Goal: Task Accomplishment & Management: Complete application form

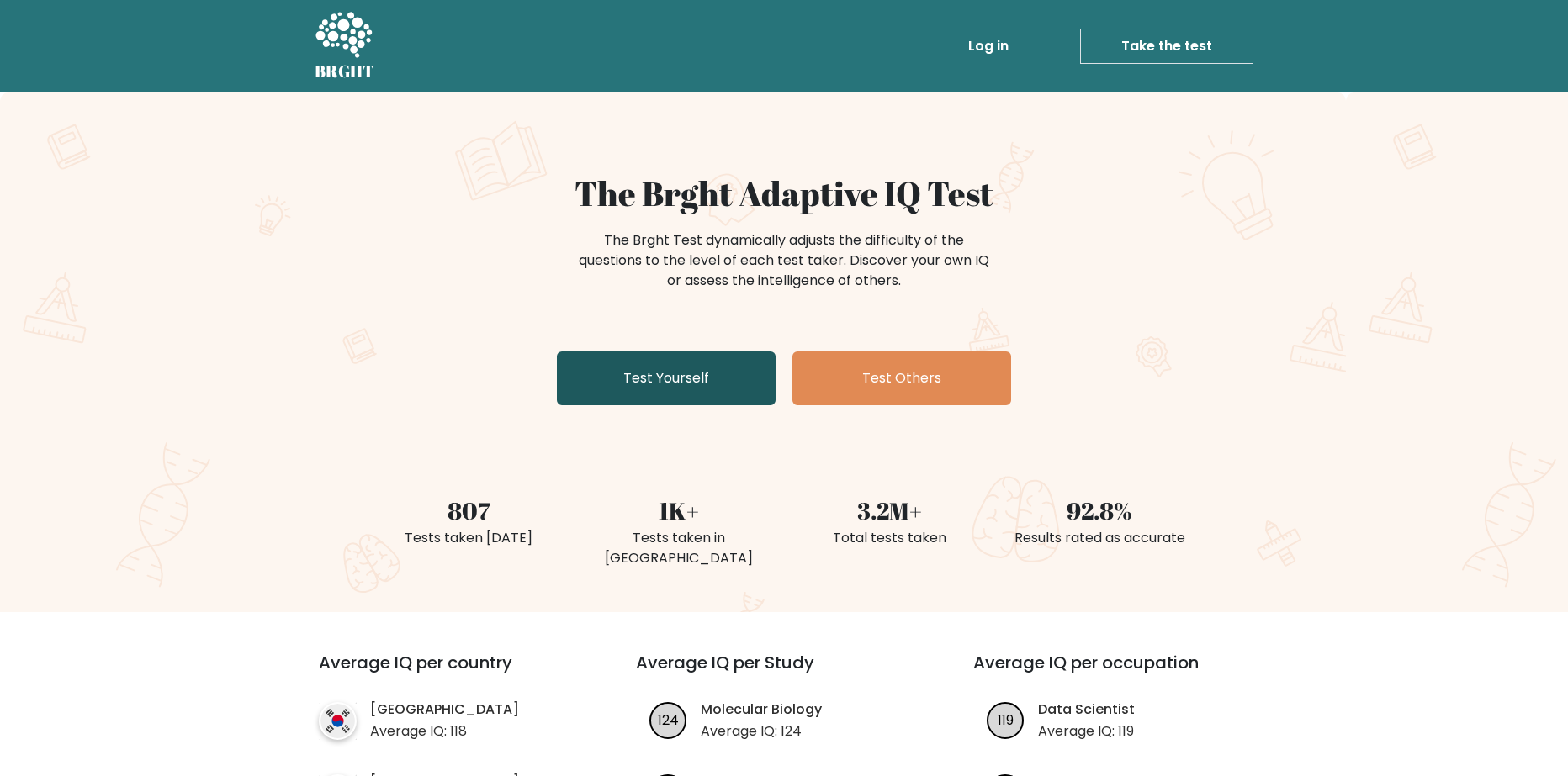
drag, startPoint x: 0, startPoint y: 0, endPoint x: 714, endPoint y: 371, distance: 804.6
click at [714, 371] on link "Test Yourself" at bounding box center [666, 378] width 219 height 54
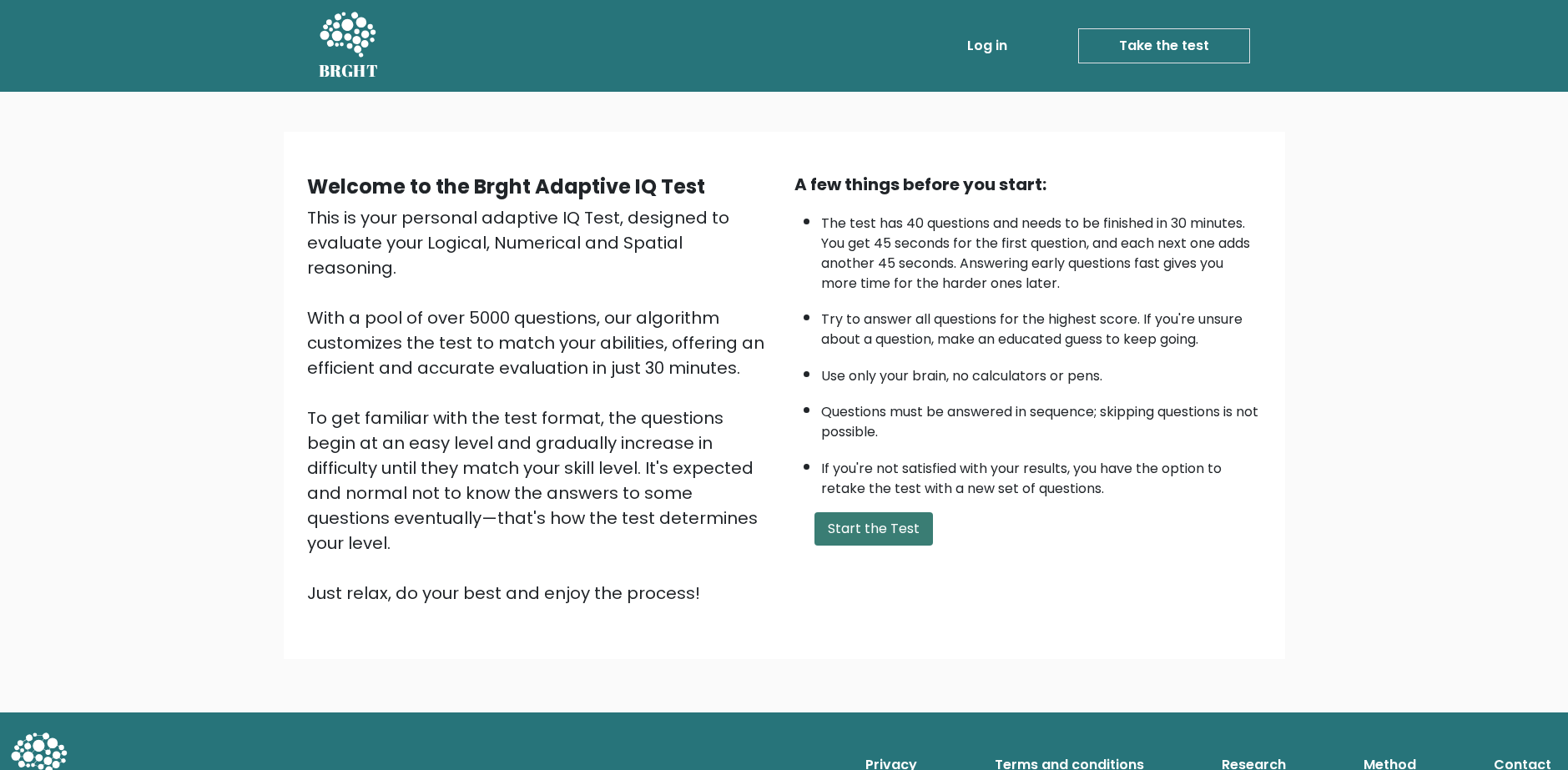
click at [889, 539] on button "Start the Test" at bounding box center [874, 529] width 119 height 34
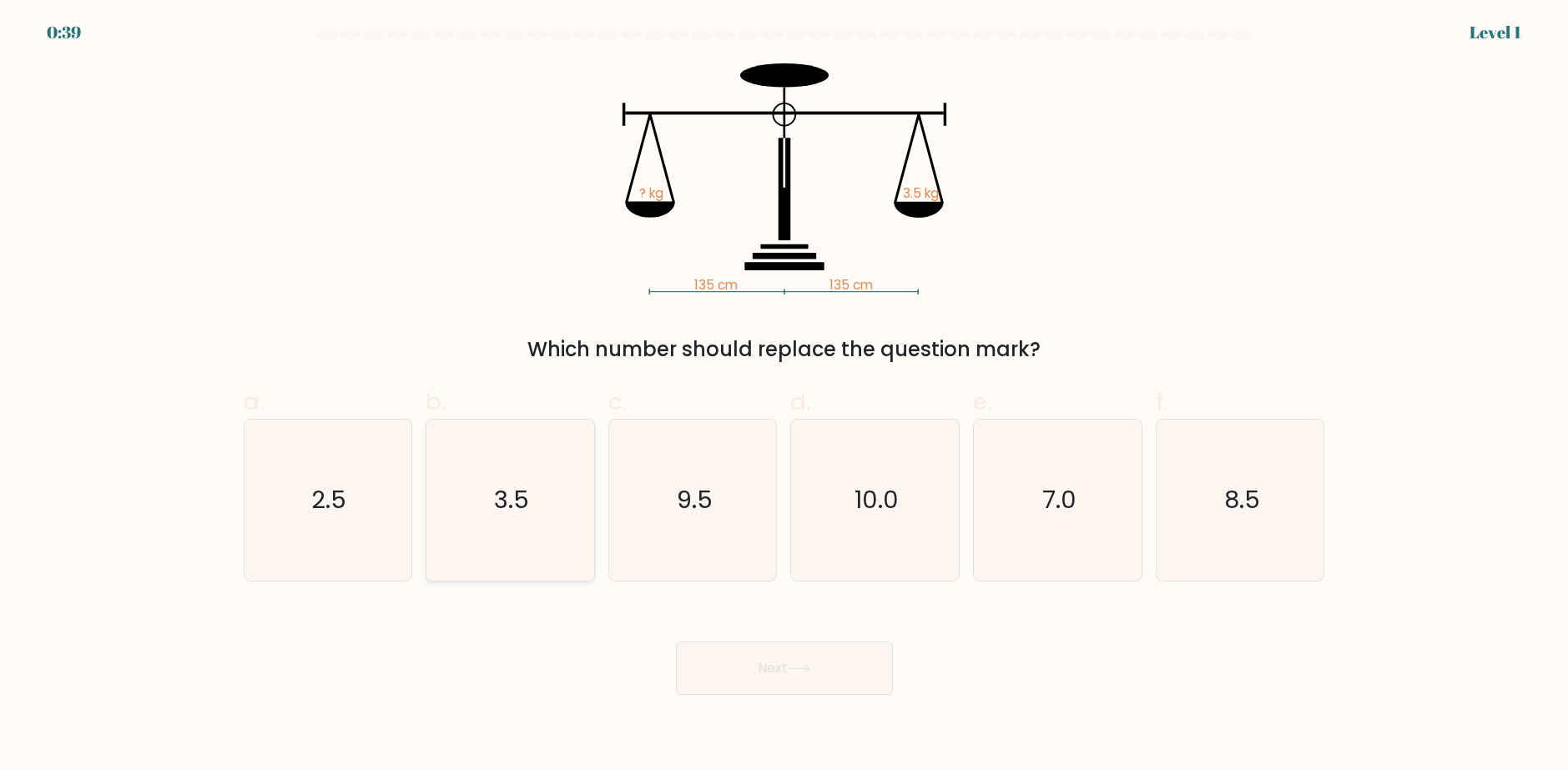
click at [544, 449] on icon "3.5" at bounding box center [510, 500] width 162 height 161
click at [784, 397] on input "b. 3.5" at bounding box center [784, 390] width 1 height 11
radio input "true"
click at [829, 681] on button "Next" at bounding box center [784, 668] width 217 height 53
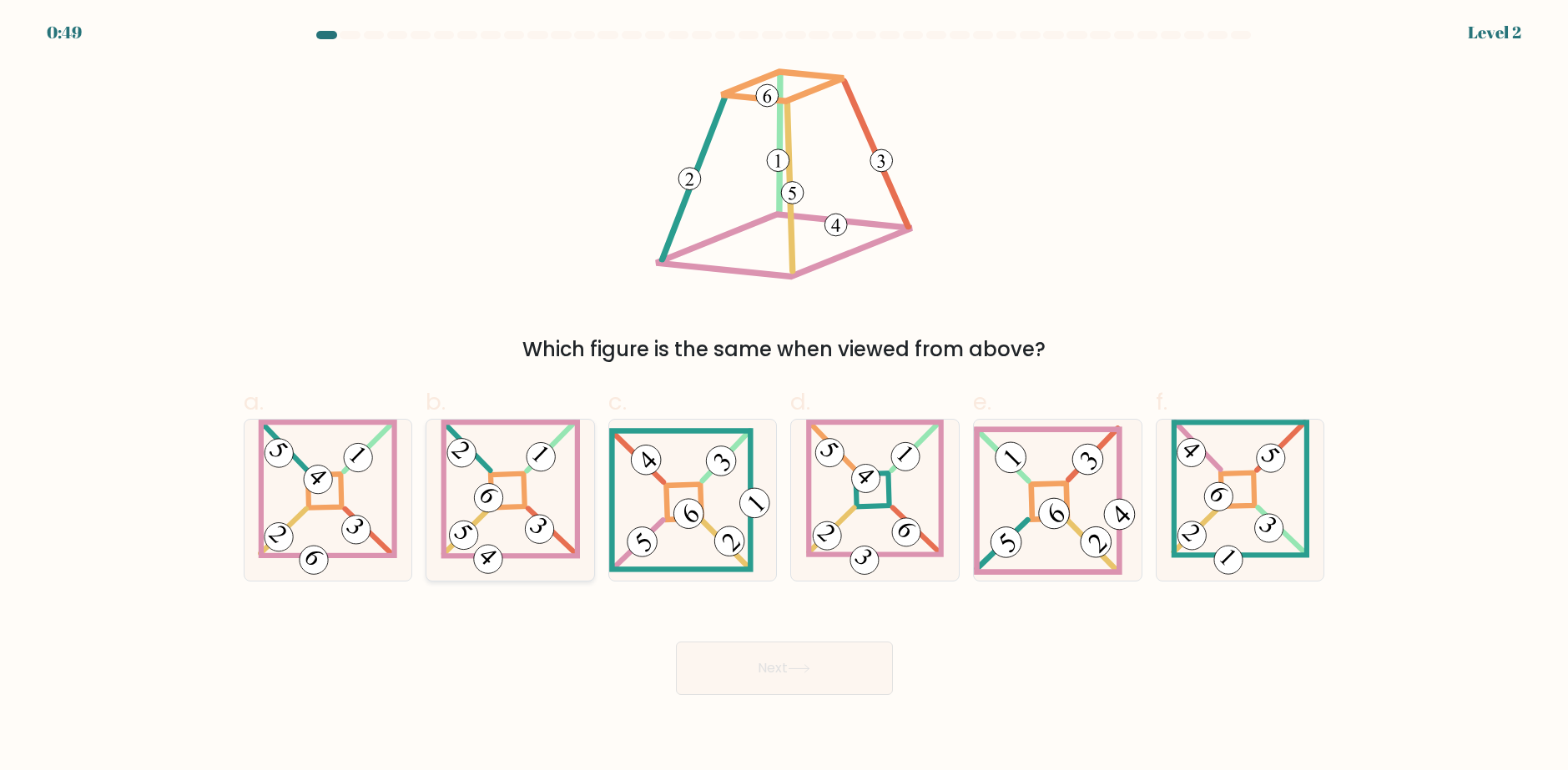
click at [554, 496] on icon at bounding box center [511, 500] width 140 height 161
click at [784, 397] on input "b." at bounding box center [784, 390] width 1 height 11
radio input "true"
click at [784, 679] on button "Next" at bounding box center [784, 668] width 217 height 53
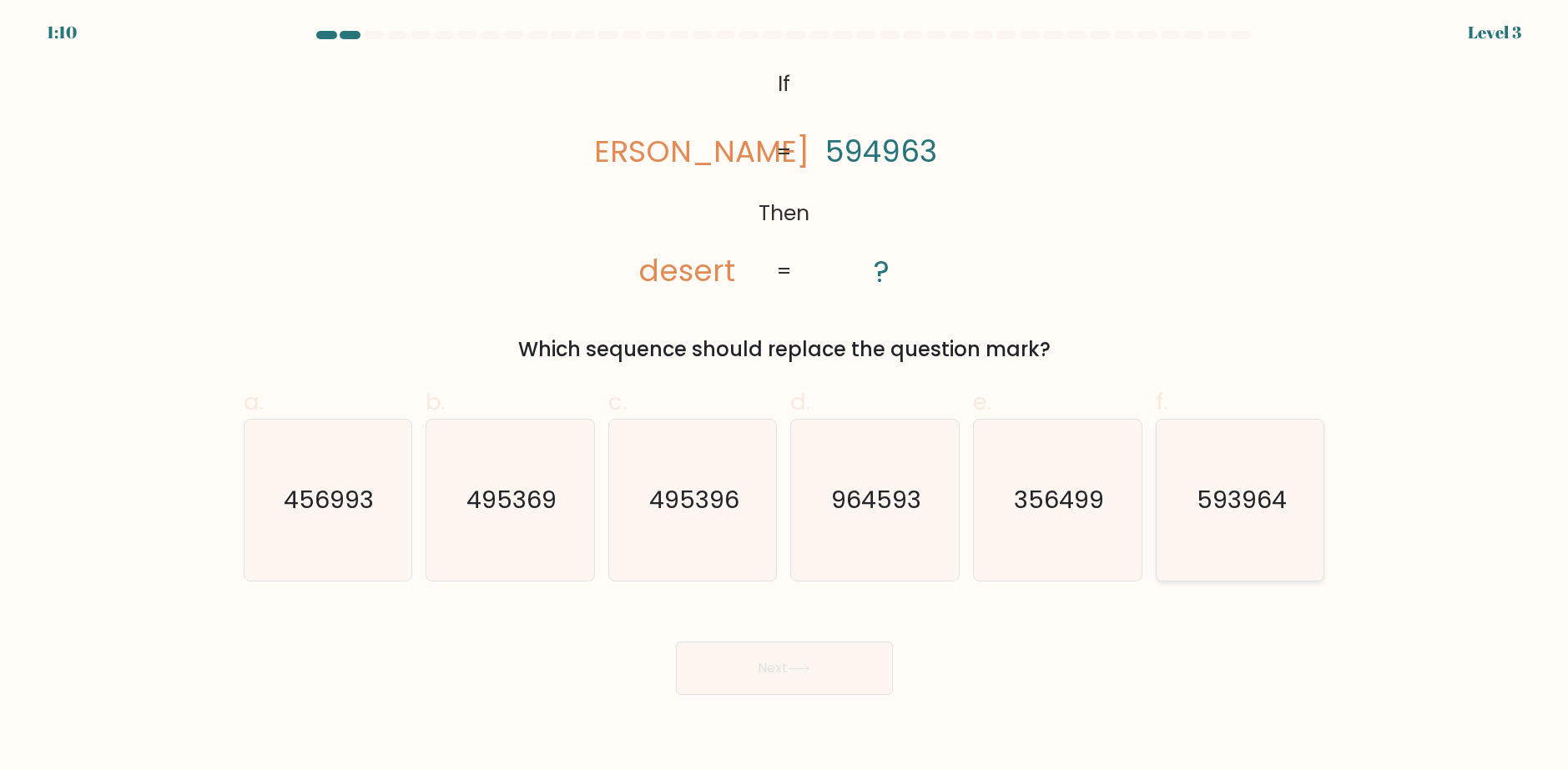
click at [1217, 505] on text "593964" at bounding box center [1242, 500] width 91 height 34
click at [785, 397] on input "f. 593964" at bounding box center [784, 390] width 1 height 11
radio input "true"
click at [823, 663] on button "Next" at bounding box center [784, 668] width 217 height 53
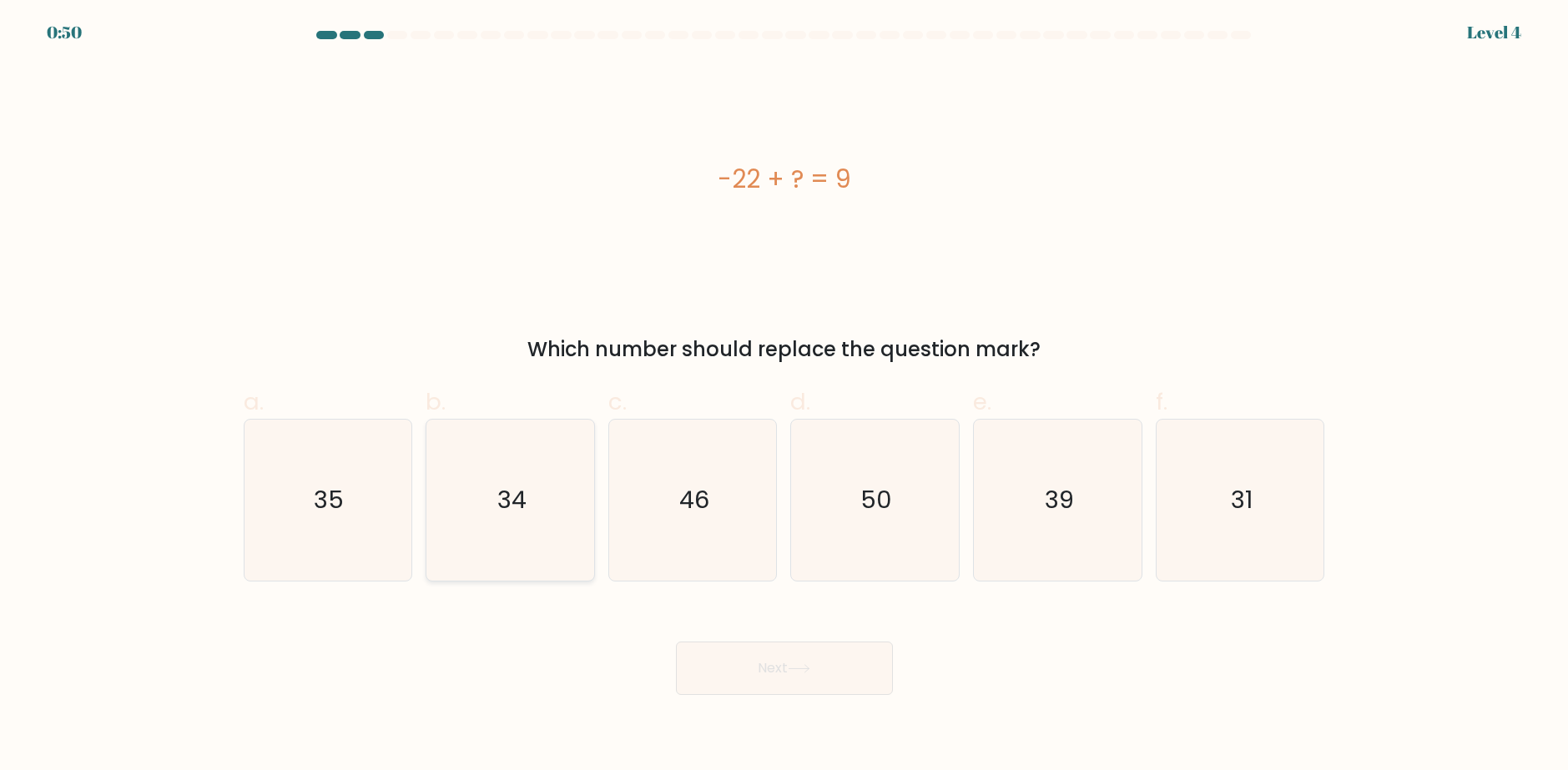
click at [543, 459] on icon "34" at bounding box center [510, 500] width 162 height 161
click at [784, 397] on input "b. 34" at bounding box center [784, 390] width 1 height 11
radio input "true"
click at [823, 661] on button "Next" at bounding box center [784, 668] width 217 height 53
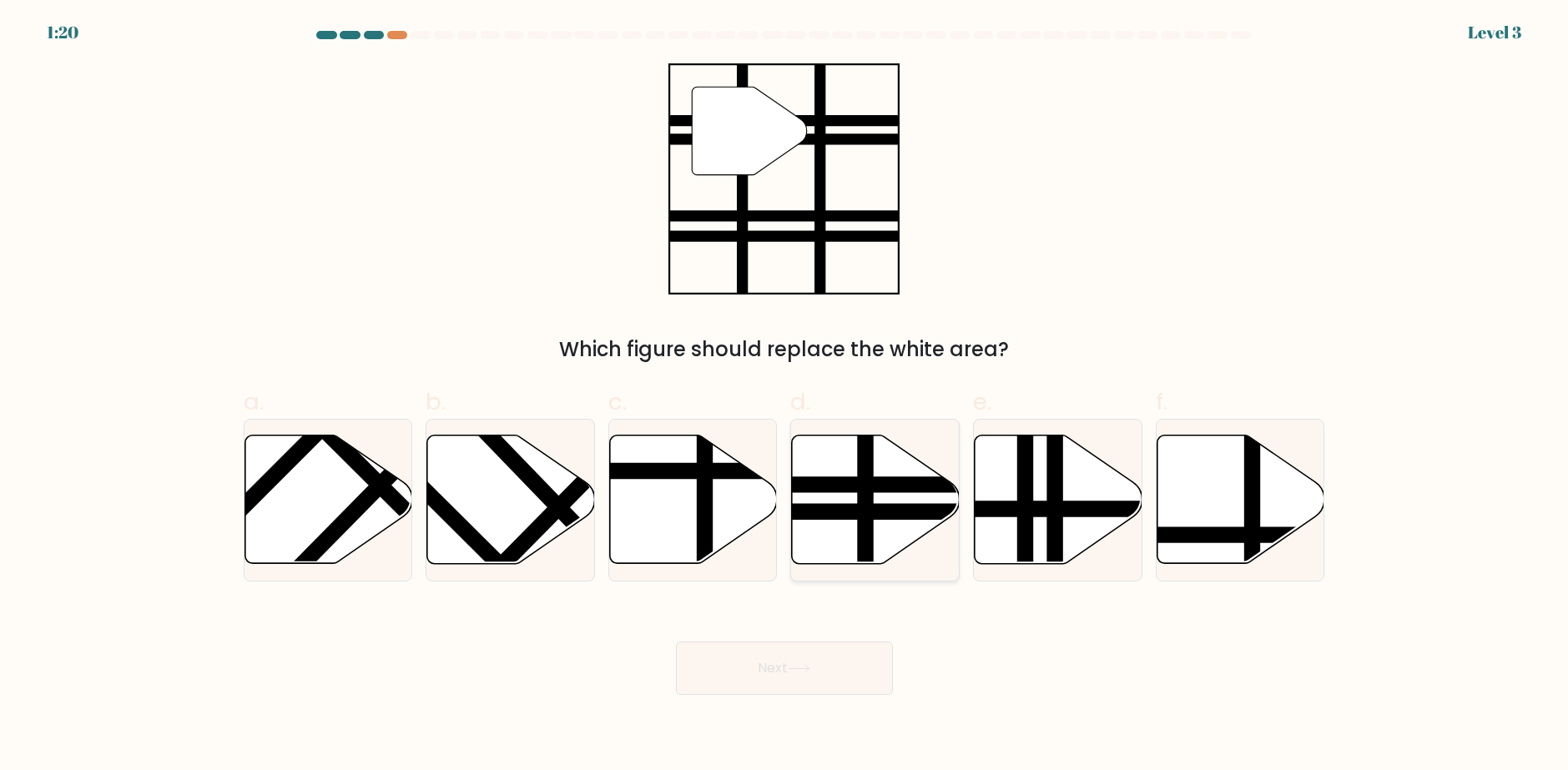
click at [884, 495] on icon at bounding box center [875, 499] width 168 height 129
click at [785, 397] on input "d." at bounding box center [784, 390] width 1 height 11
radio input "true"
click at [862, 681] on button "Next" at bounding box center [784, 668] width 217 height 53
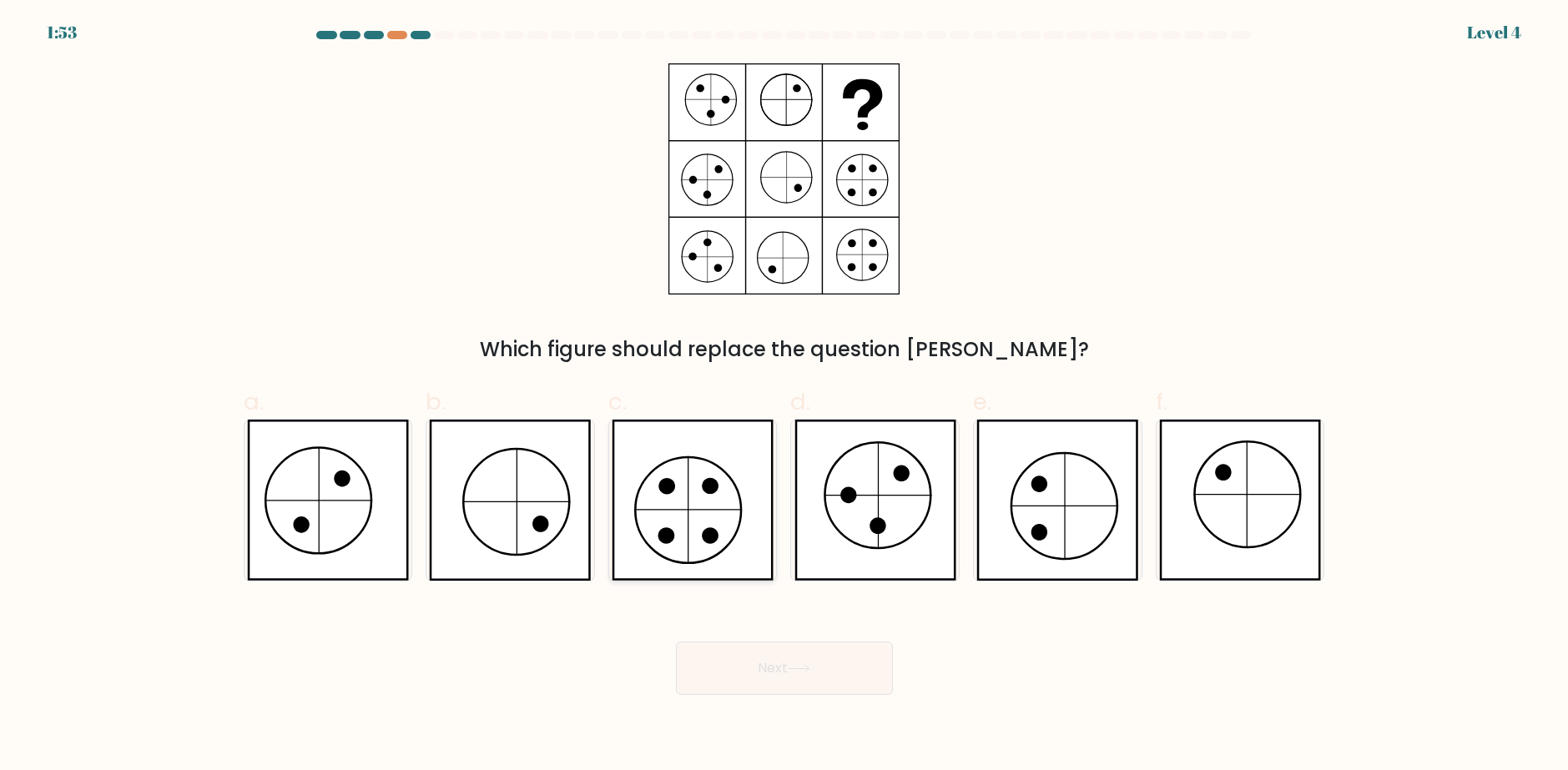
click at [728, 519] on icon at bounding box center [692, 500] width 162 height 161
click at [784, 397] on input "c." at bounding box center [784, 390] width 1 height 11
radio input "true"
click at [819, 661] on button "Next" at bounding box center [784, 668] width 217 height 53
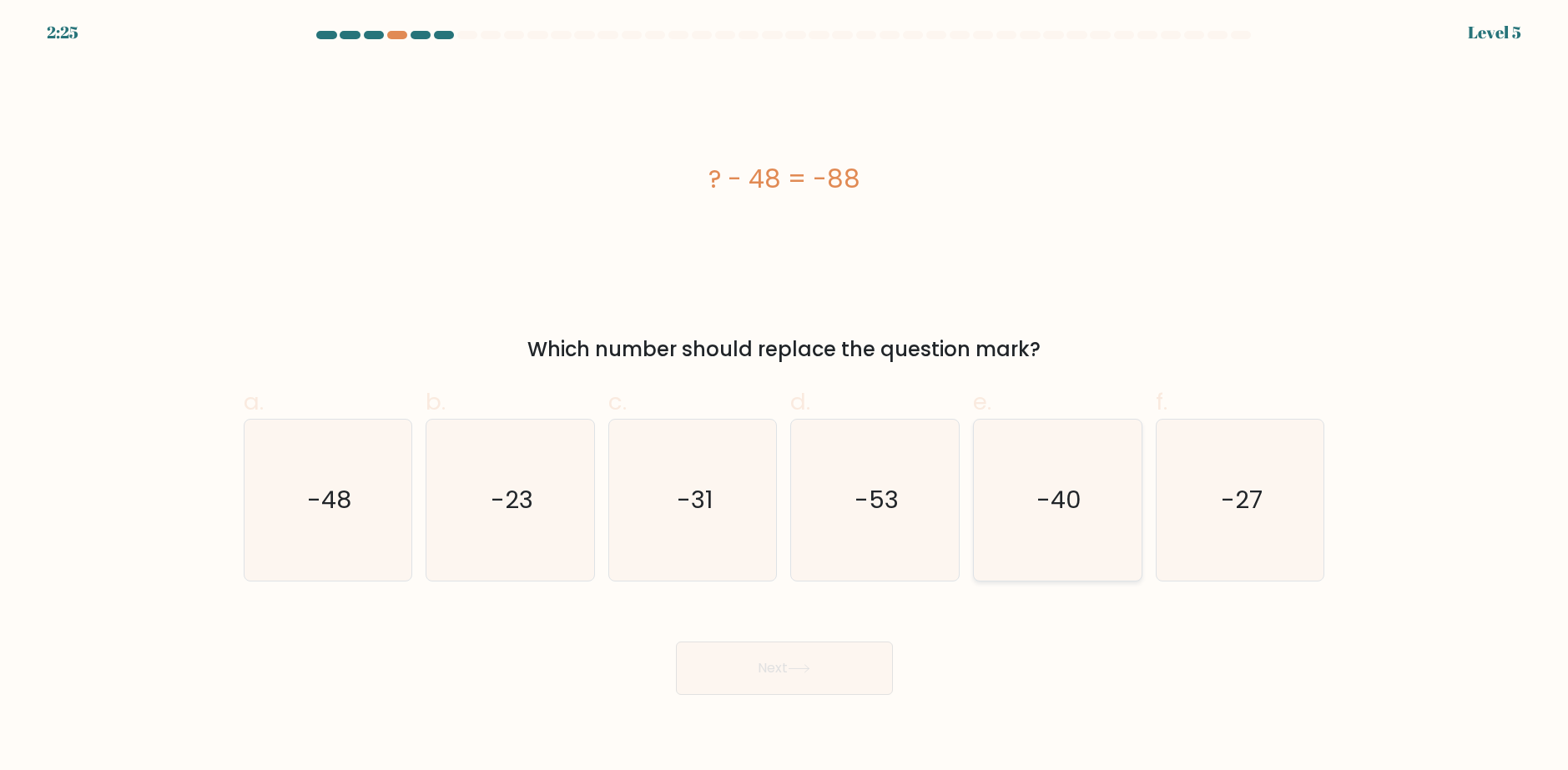
drag, startPoint x: 1039, startPoint y: 521, endPoint x: 1020, endPoint y: 539, distance: 26.2
click at [1038, 521] on icon "-40" at bounding box center [1058, 500] width 162 height 161
click at [785, 397] on input "e. -40" at bounding box center [784, 390] width 1 height 11
radio input "true"
click at [860, 659] on button "Next" at bounding box center [784, 668] width 217 height 53
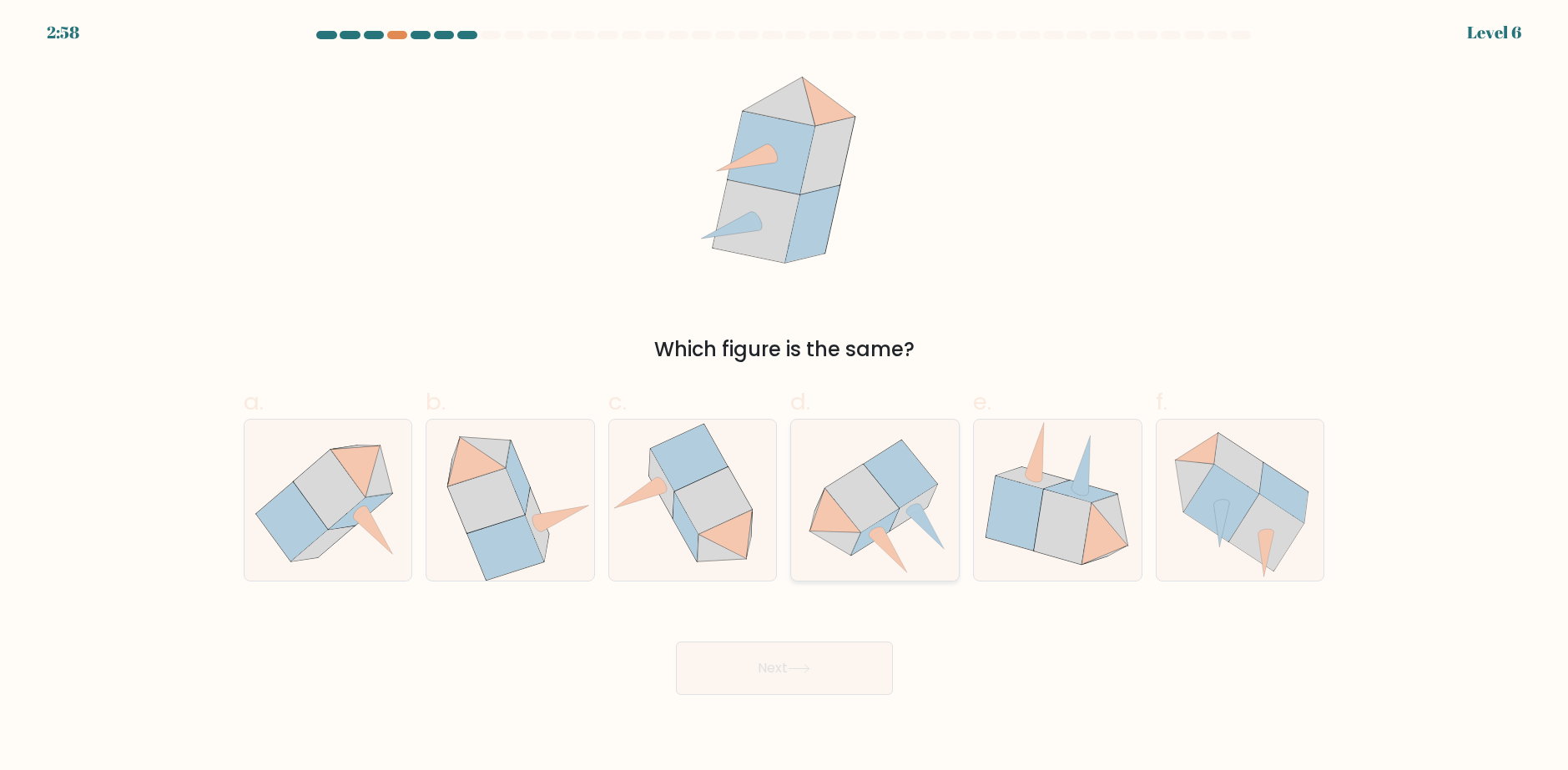
click at [916, 518] on icon at bounding box center [926, 527] width 37 height 44
click at [785, 397] on input "d." at bounding box center [784, 390] width 1 height 11
radio input "true"
click at [875, 669] on button "Next" at bounding box center [784, 668] width 217 height 53
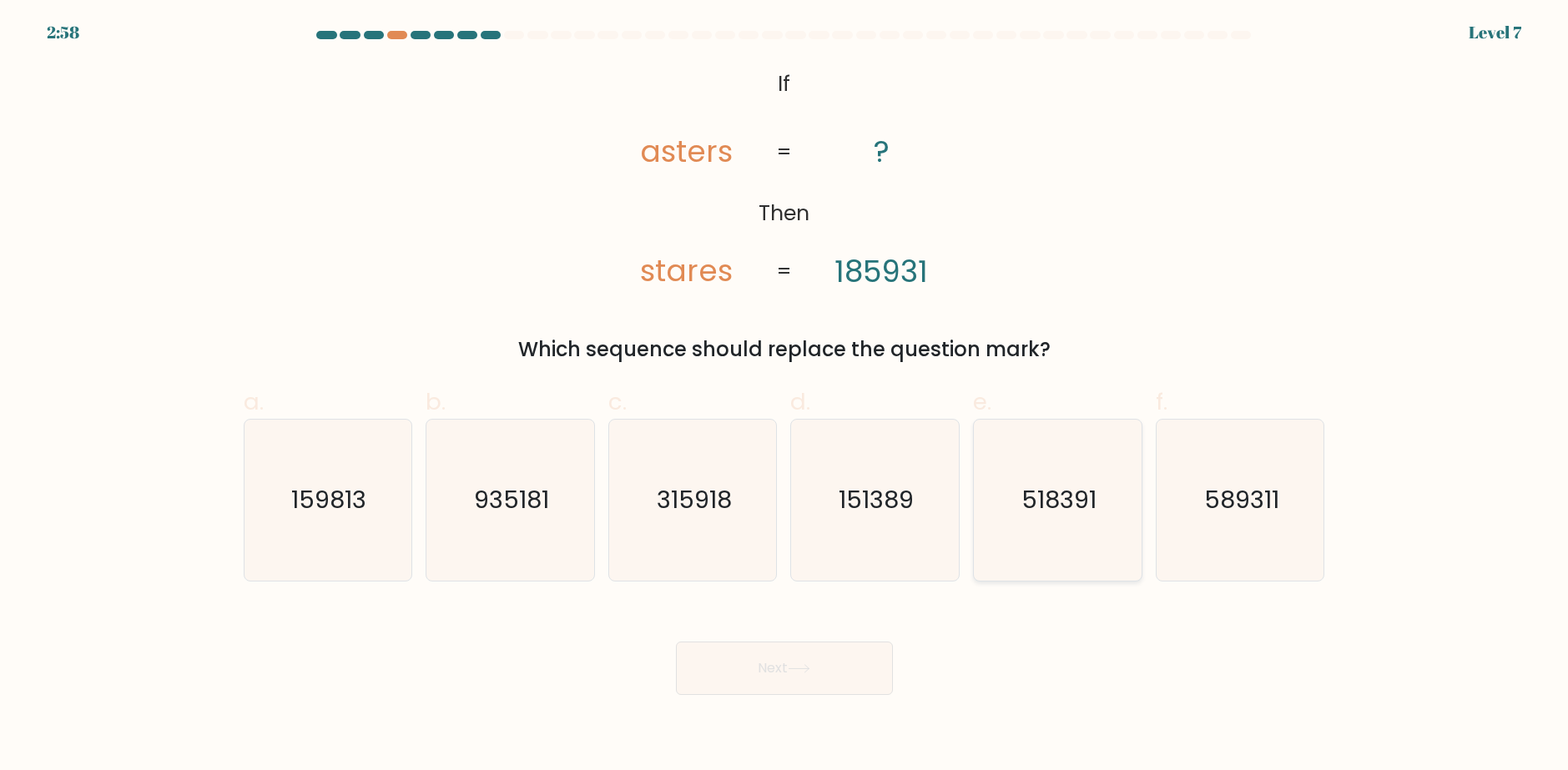
click at [1060, 512] on text "518391" at bounding box center [1059, 500] width 75 height 34
click at [785, 397] on input "e. 518391" at bounding box center [784, 390] width 1 height 11
radio input "true"
click at [868, 652] on button "Next" at bounding box center [784, 668] width 217 height 53
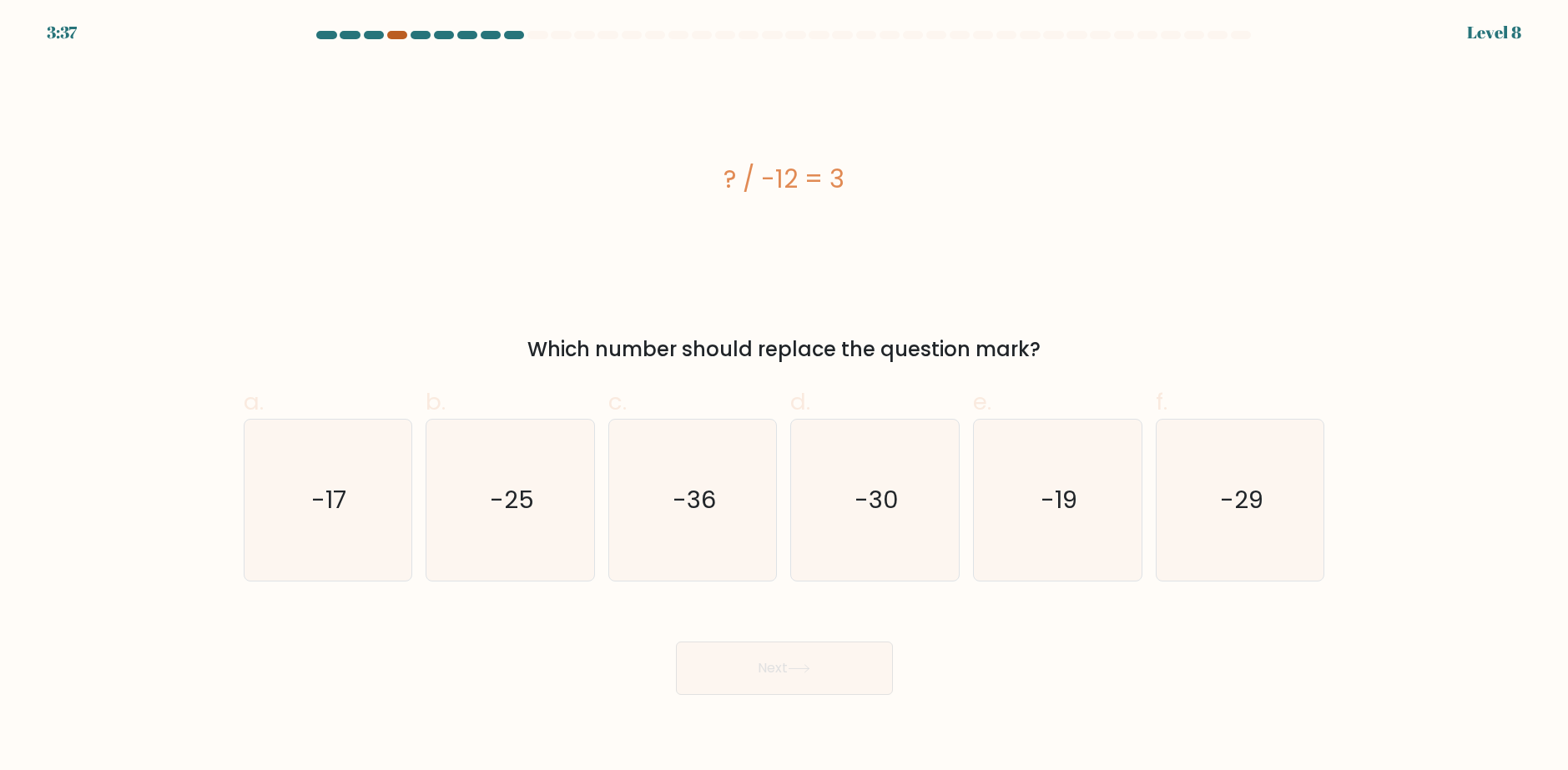
click at [396, 37] on div at bounding box center [397, 35] width 20 height 8
click at [725, 518] on icon "-36" at bounding box center [693, 500] width 162 height 161
click at [784, 397] on input "c. -36" at bounding box center [784, 390] width 1 height 11
radio input "true"
click at [827, 681] on button "Next" at bounding box center [784, 668] width 217 height 53
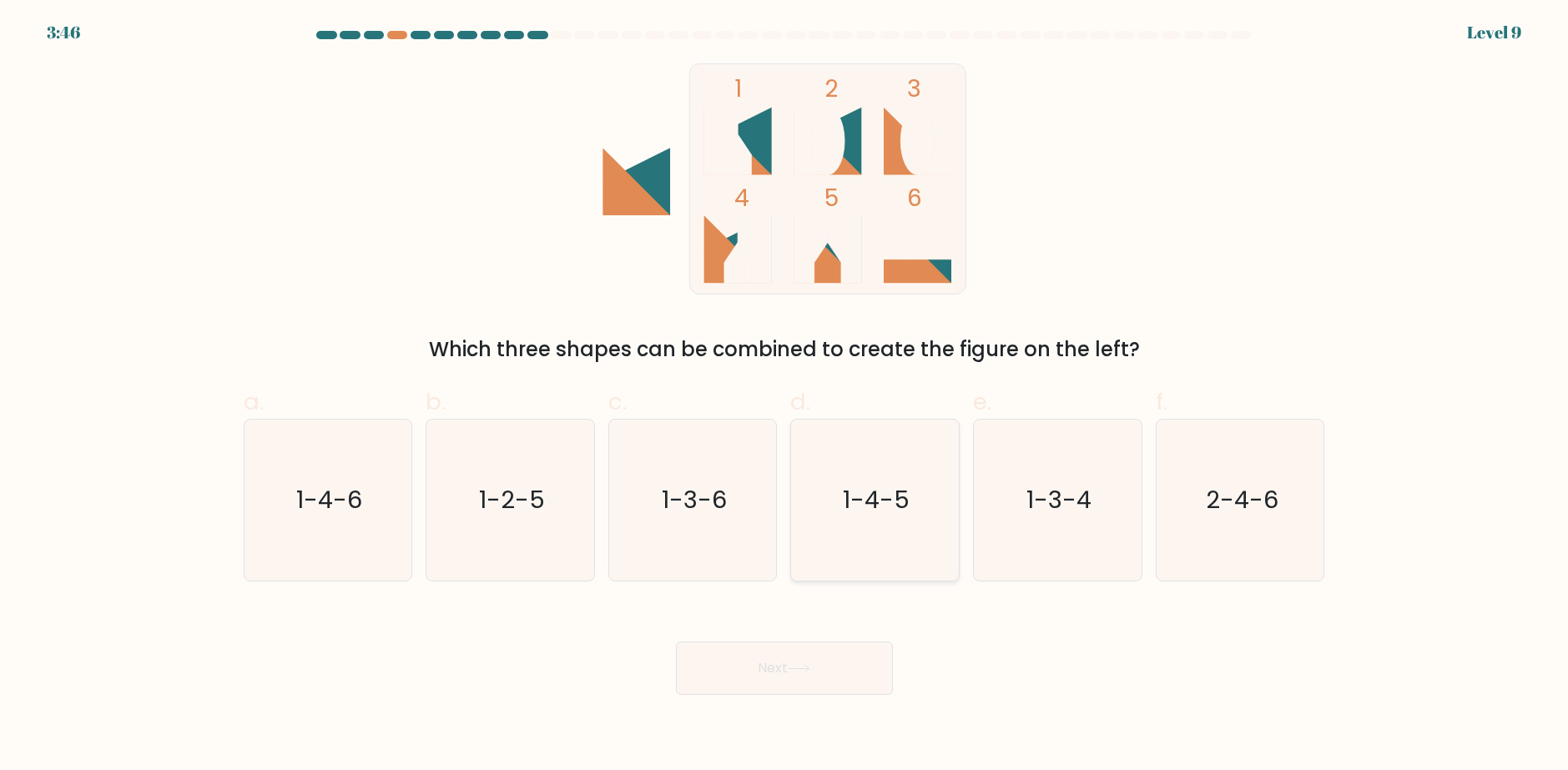
click at [831, 489] on icon "1-4-5" at bounding box center [875, 500] width 162 height 161
click at [785, 397] on input "d. 1-4-5" at bounding box center [784, 390] width 1 height 11
radio input "true"
click at [838, 697] on body "3:43 Level 9" at bounding box center [784, 385] width 1568 height 770
click at [833, 681] on button "Next" at bounding box center [784, 668] width 217 height 53
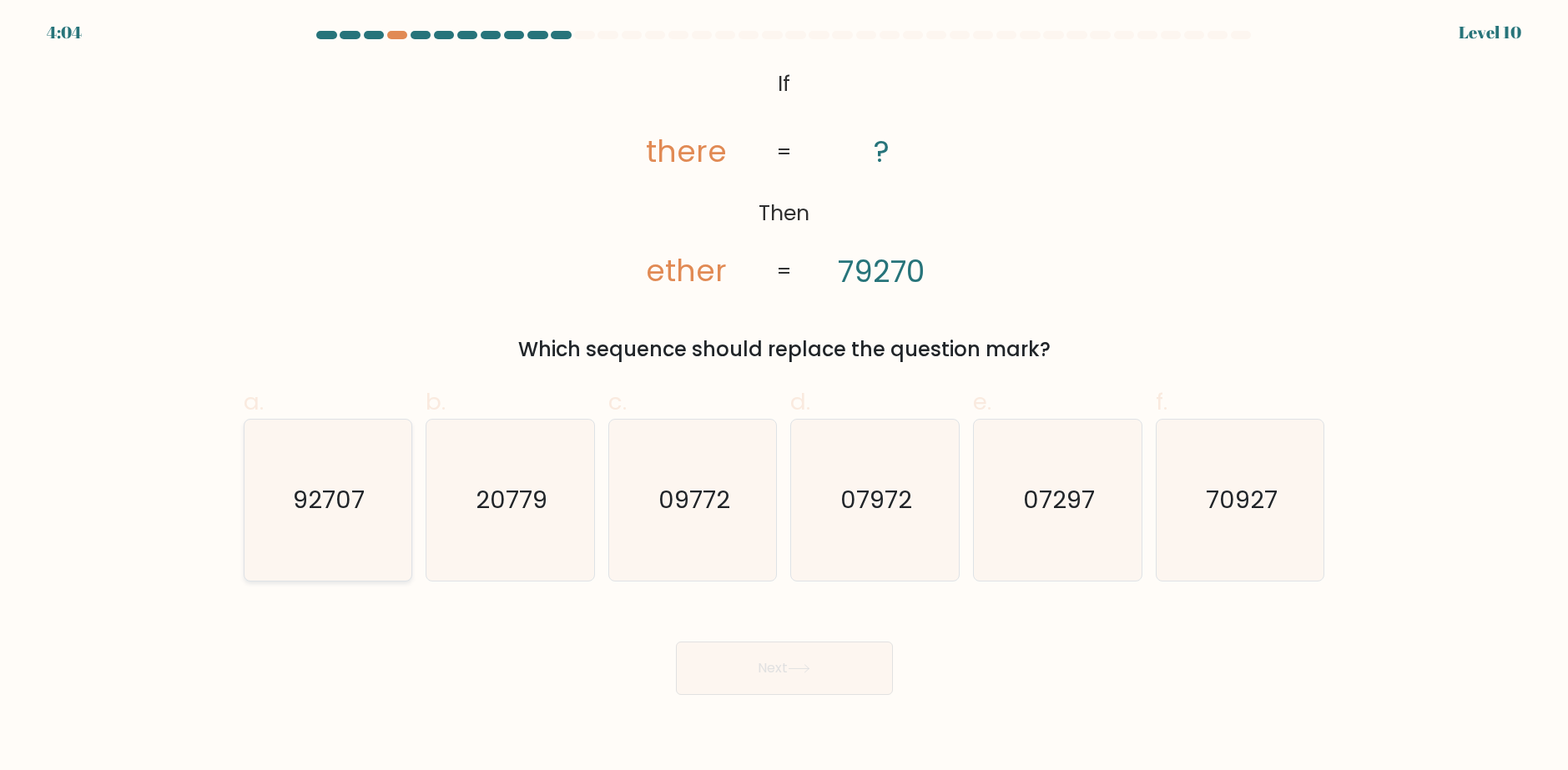
click at [359, 530] on icon "92707" at bounding box center [327, 500] width 162 height 161
click at [784, 397] on input "a. 92707" at bounding box center [784, 390] width 1 height 11
radio input "true"
click at [741, 654] on button "Next" at bounding box center [784, 668] width 217 height 53
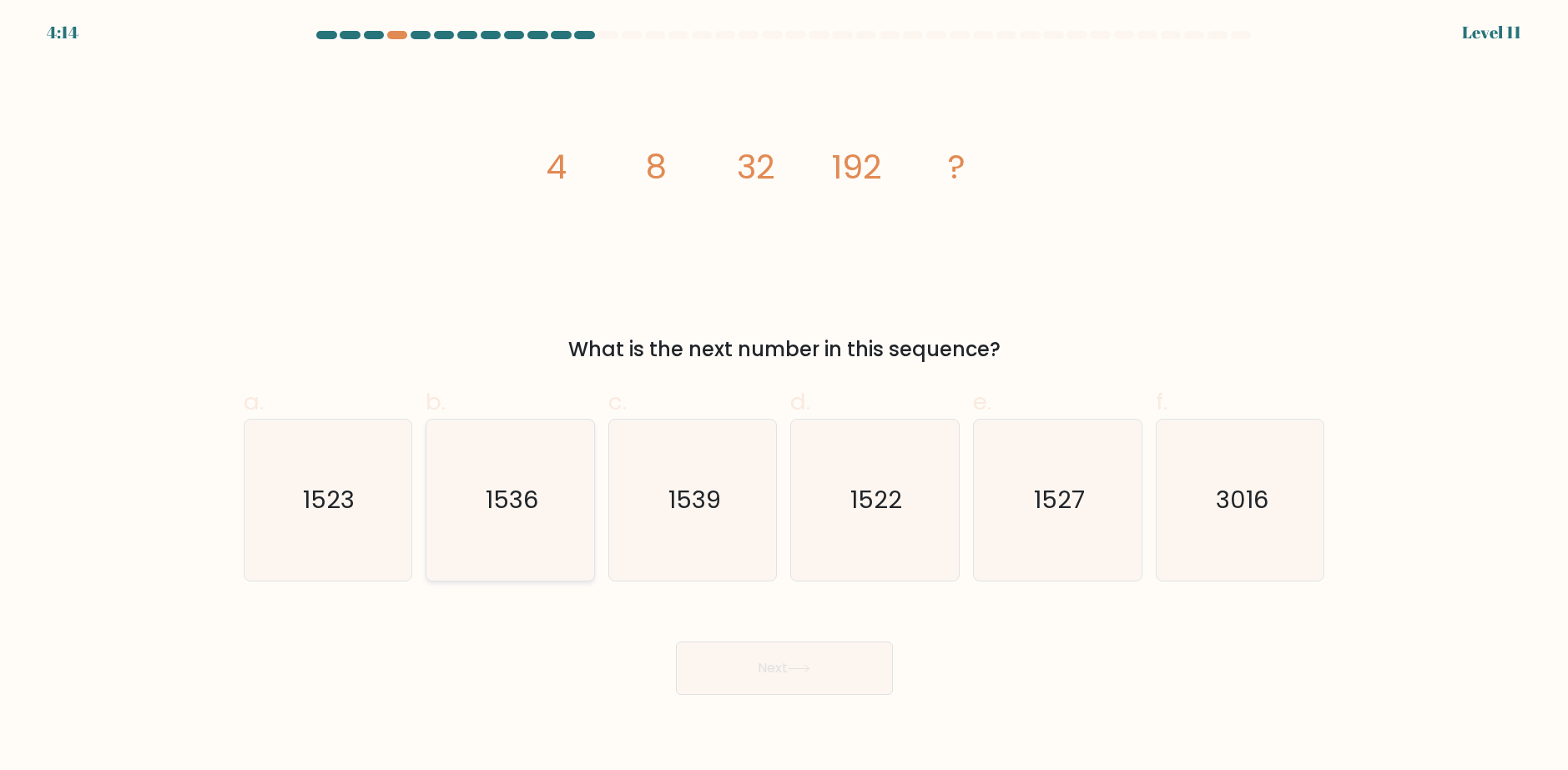
click at [494, 539] on icon "1536" at bounding box center [510, 500] width 162 height 161
click at [784, 397] on input "b. 1536" at bounding box center [784, 390] width 1 height 11
radio input "true"
click at [739, 655] on button "Next" at bounding box center [784, 668] width 217 height 53
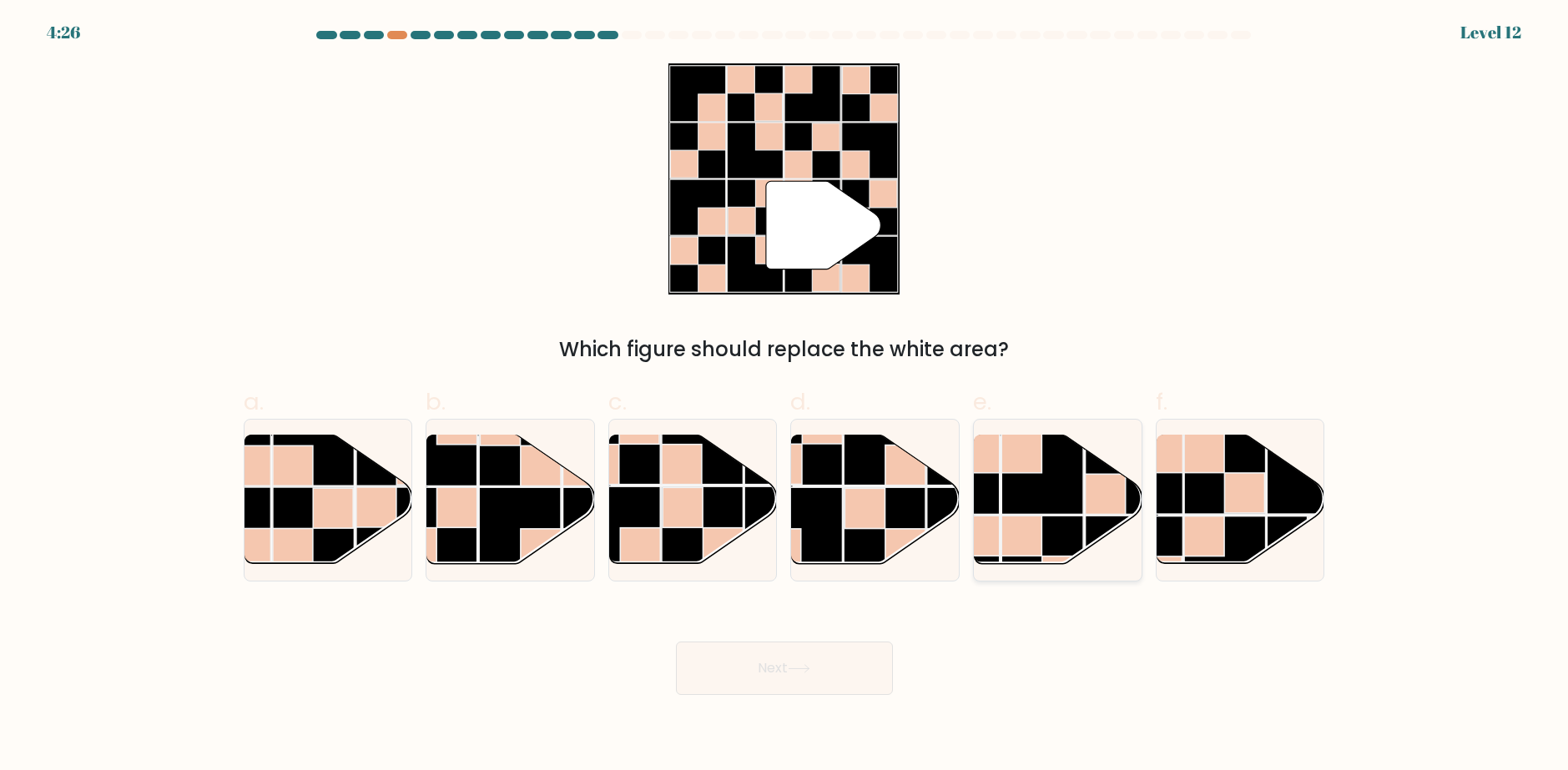
click at [1092, 515] on rect at bounding box center [1127, 556] width 82 height 82
click at [785, 397] on input "e." at bounding box center [784, 390] width 1 height 11
radio input "true"
click at [839, 673] on button "Next" at bounding box center [784, 668] width 217 height 53
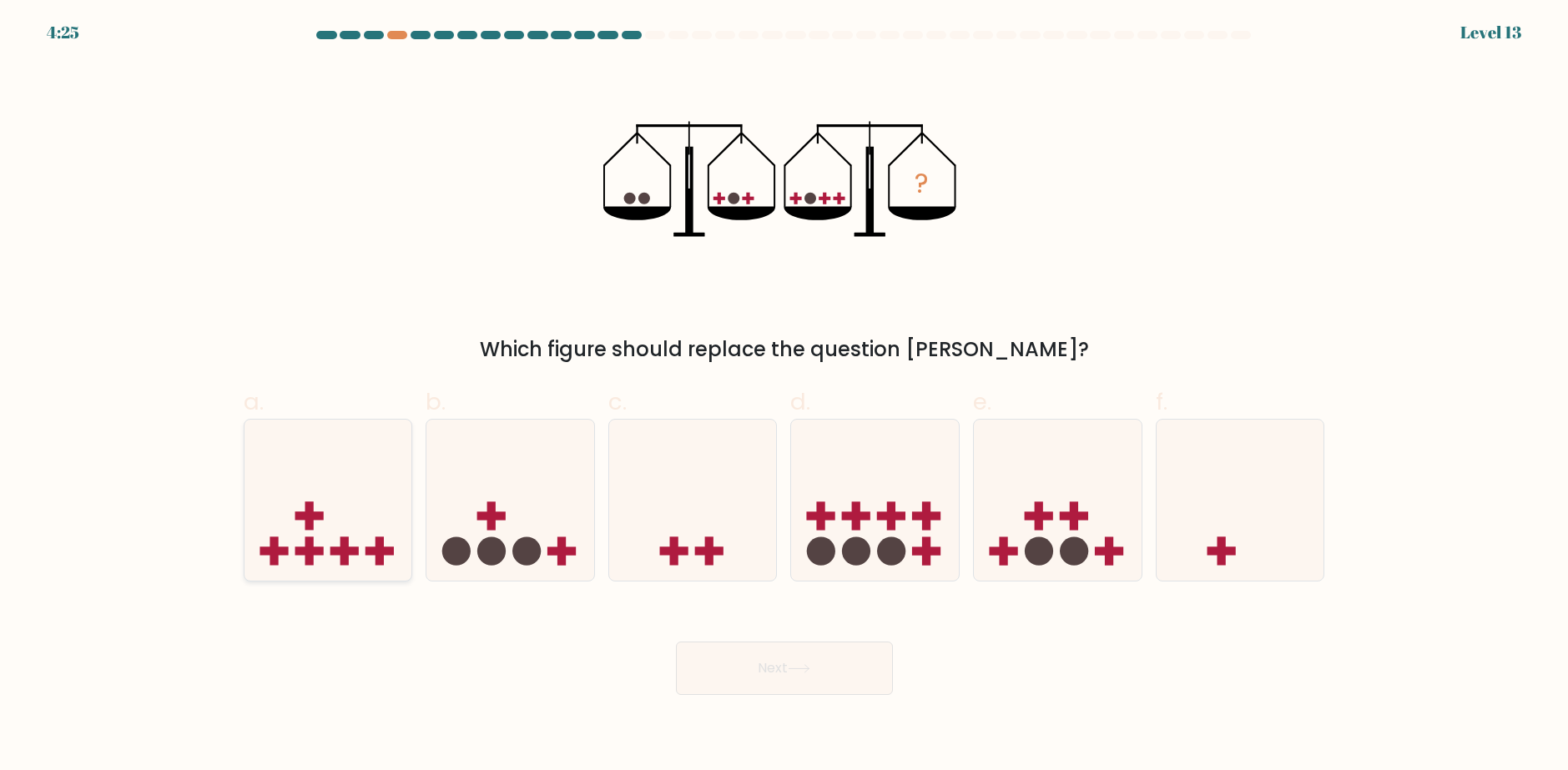
click at [299, 547] on rect at bounding box center [309, 550] width 28 height 8
click at [784, 397] on input "a." at bounding box center [784, 390] width 1 height 11
radio input "true"
click at [806, 660] on button "Next" at bounding box center [784, 668] width 217 height 53
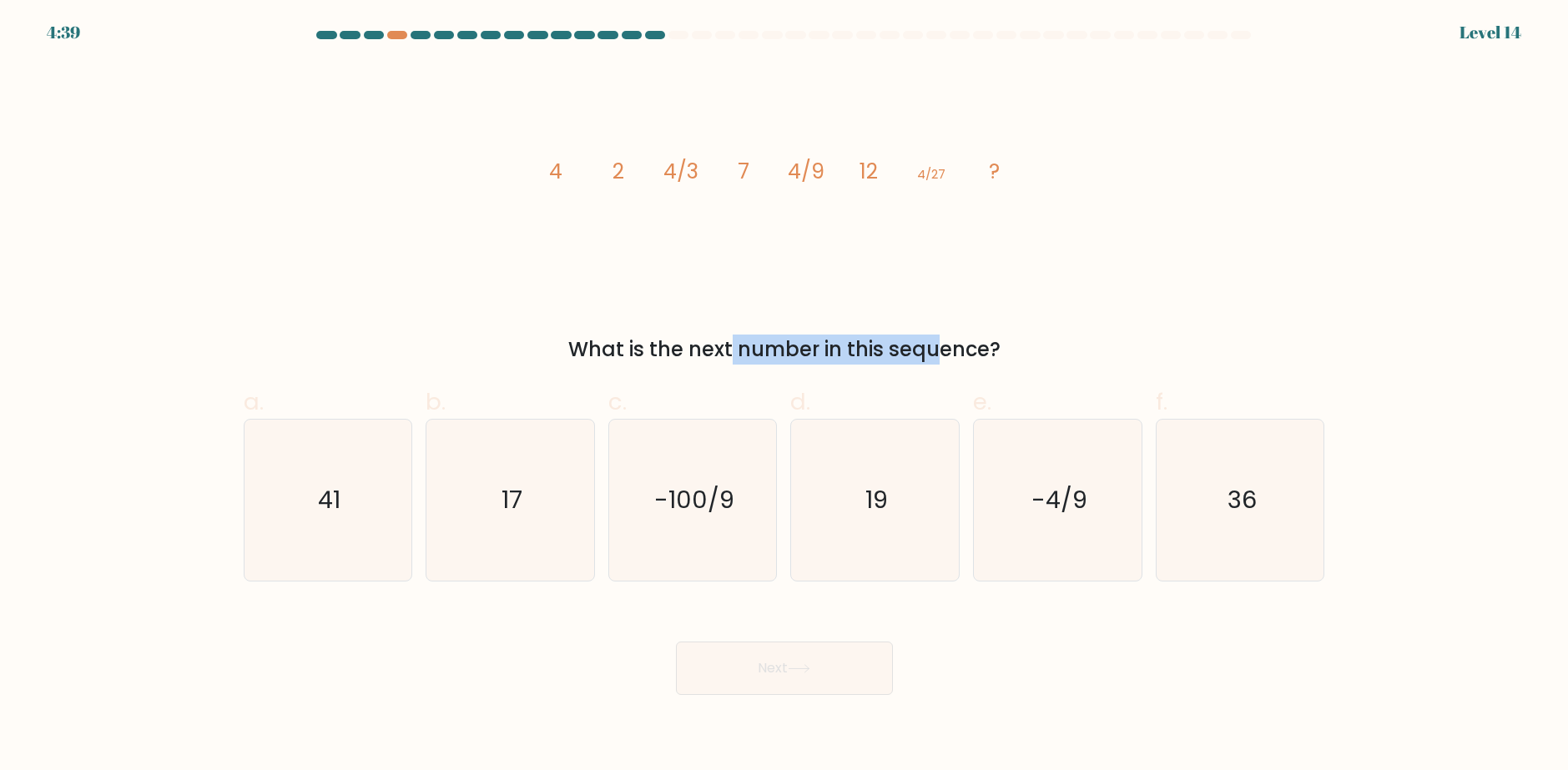
drag, startPoint x: 599, startPoint y: 335, endPoint x: 808, endPoint y: 351, distance: 209.6
click at [807, 351] on div "What is the next number in this sequence?" at bounding box center [784, 350] width 1061 height 30
click at [808, 351] on div "What is the next number in this sequence?" at bounding box center [784, 350] width 1061 height 30
click at [504, 496] on text "17" at bounding box center [512, 500] width 21 height 34
click at [784, 397] on input "b. 17" at bounding box center [784, 390] width 1 height 11
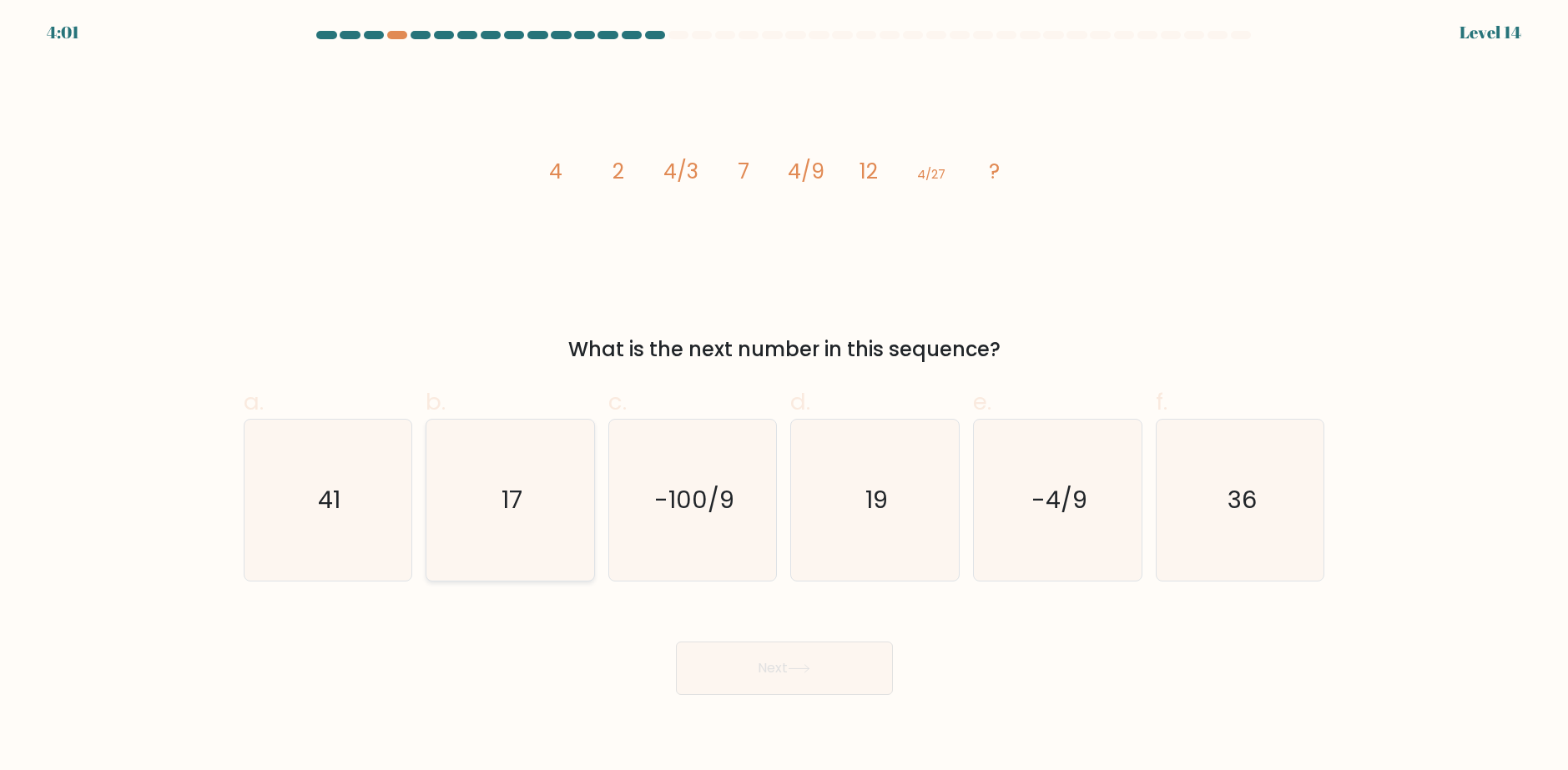
radio input "true"
click at [781, 685] on button "Next" at bounding box center [784, 668] width 217 height 53
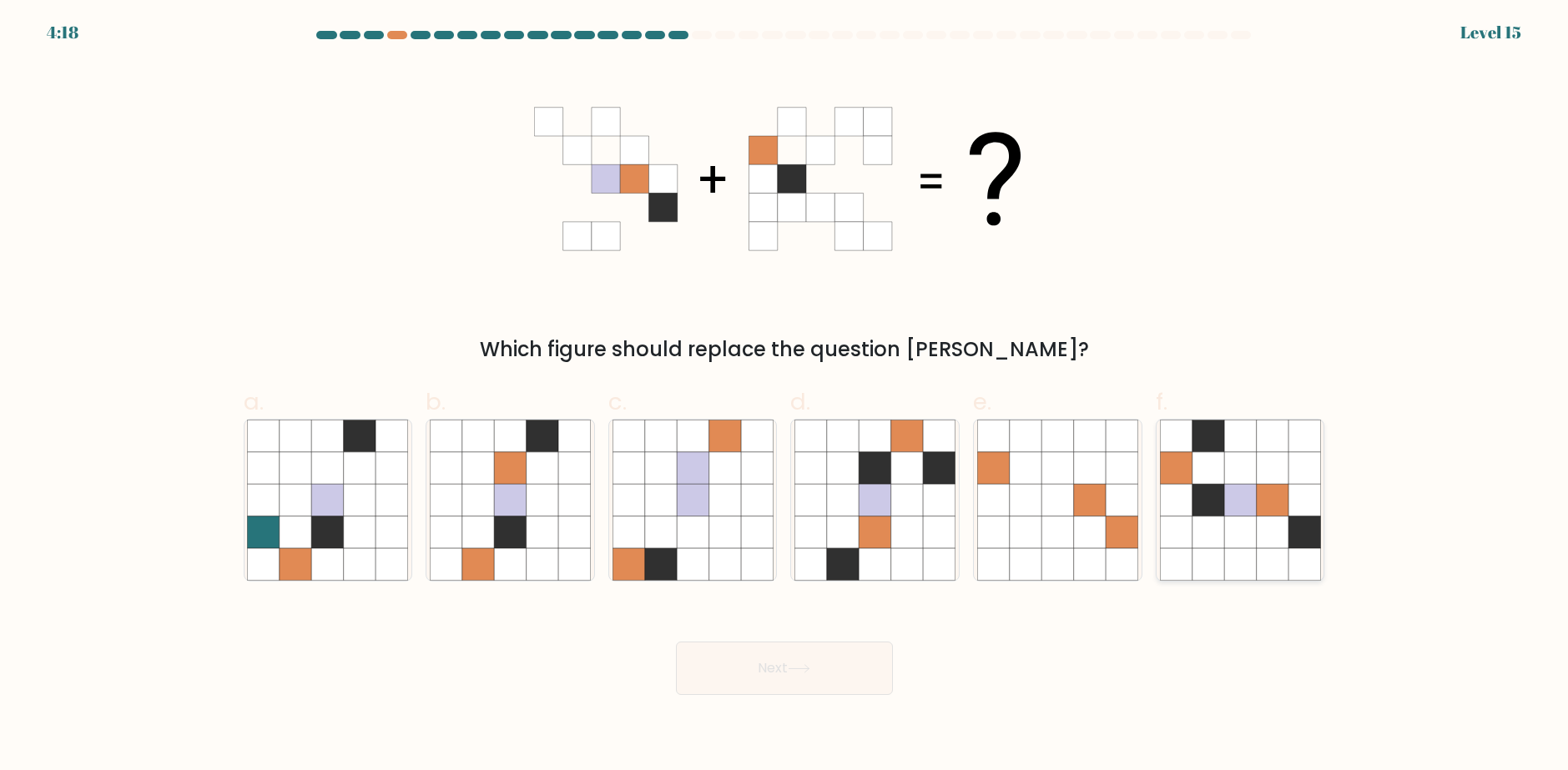
click at [1230, 560] on icon at bounding box center [1241, 564] width 32 height 32
click at [785, 397] on input "f." at bounding box center [784, 390] width 1 height 11
radio input "true"
click at [792, 674] on button "Next" at bounding box center [784, 668] width 217 height 53
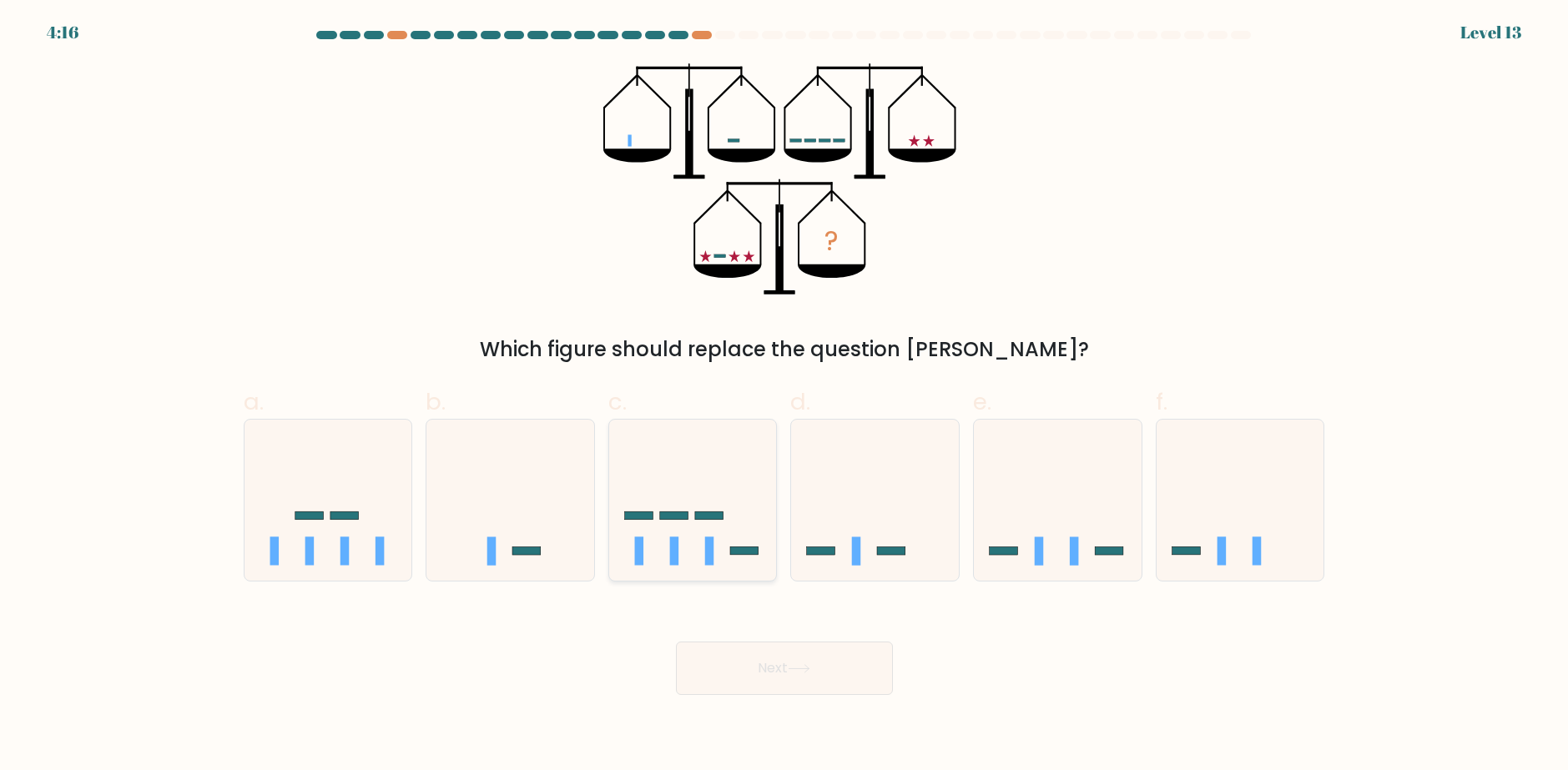
drag, startPoint x: 647, startPoint y: 550, endPoint x: 745, endPoint y: 577, distance: 101.7
click at [648, 550] on icon at bounding box center [693, 500] width 168 height 138
click at [784, 397] on input "c." at bounding box center [784, 390] width 1 height 11
radio input "true"
click at [823, 674] on button "Next" at bounding box center [784, 668] width 217 height 53
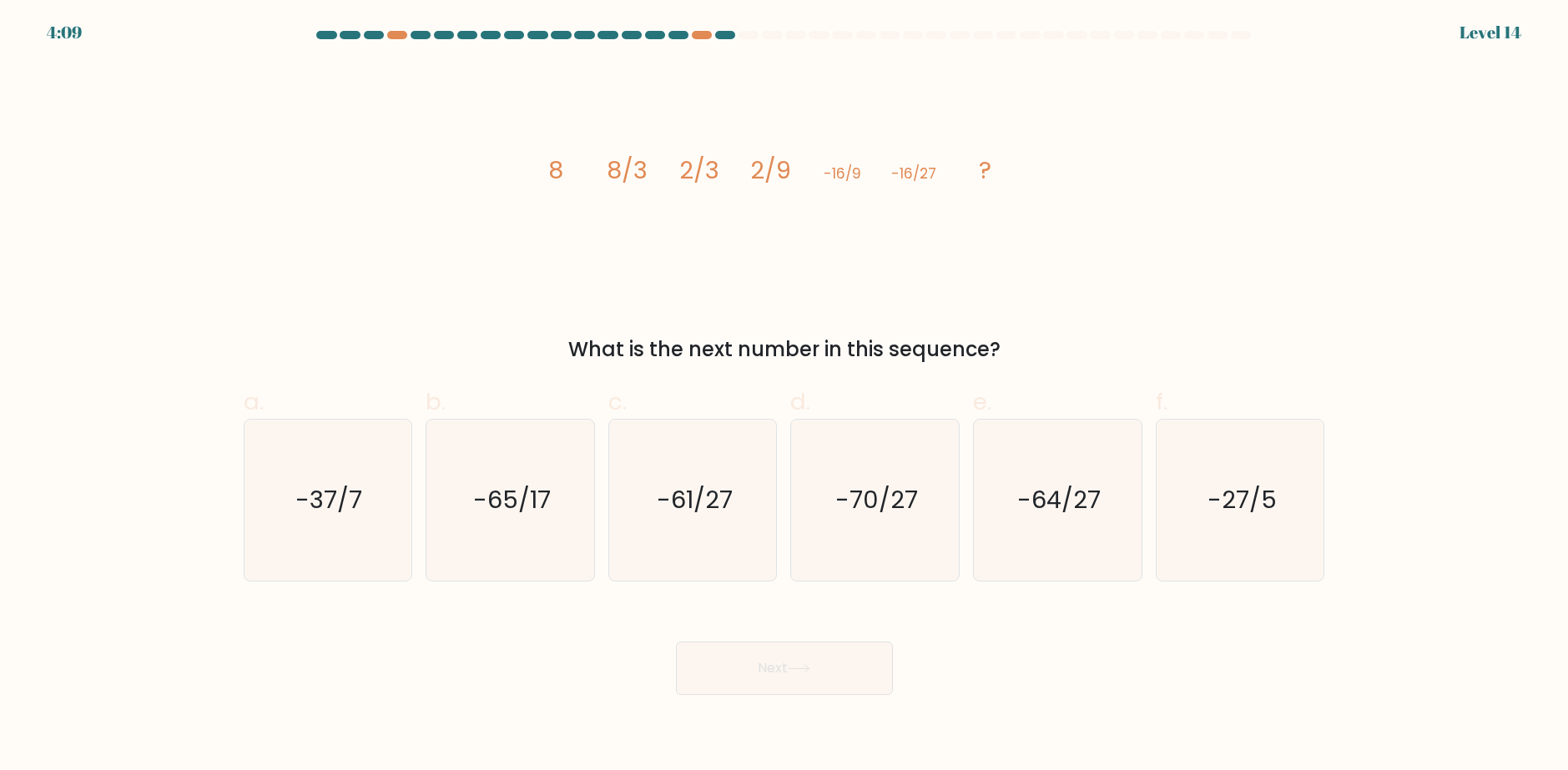
drag, startPoint x: 589, startPoint y: 351, endPoint x: 887, endPoint y: 342, distance: 298.1
click at [887, 342] on div "What is the next number in this sequence?" at bounding box center [784, 350] width 1061 height 30
drag, startPoint x: 824, startPoint y: 177, endPoint x: 871, endPoint y: 177, distance: 47.0
click at [871, 177] on icon "image/svg+xml 8 8/3 2/3 2/9 -16/9 -16/27 ?" at bounding box center [784, 178] width 500 height 231
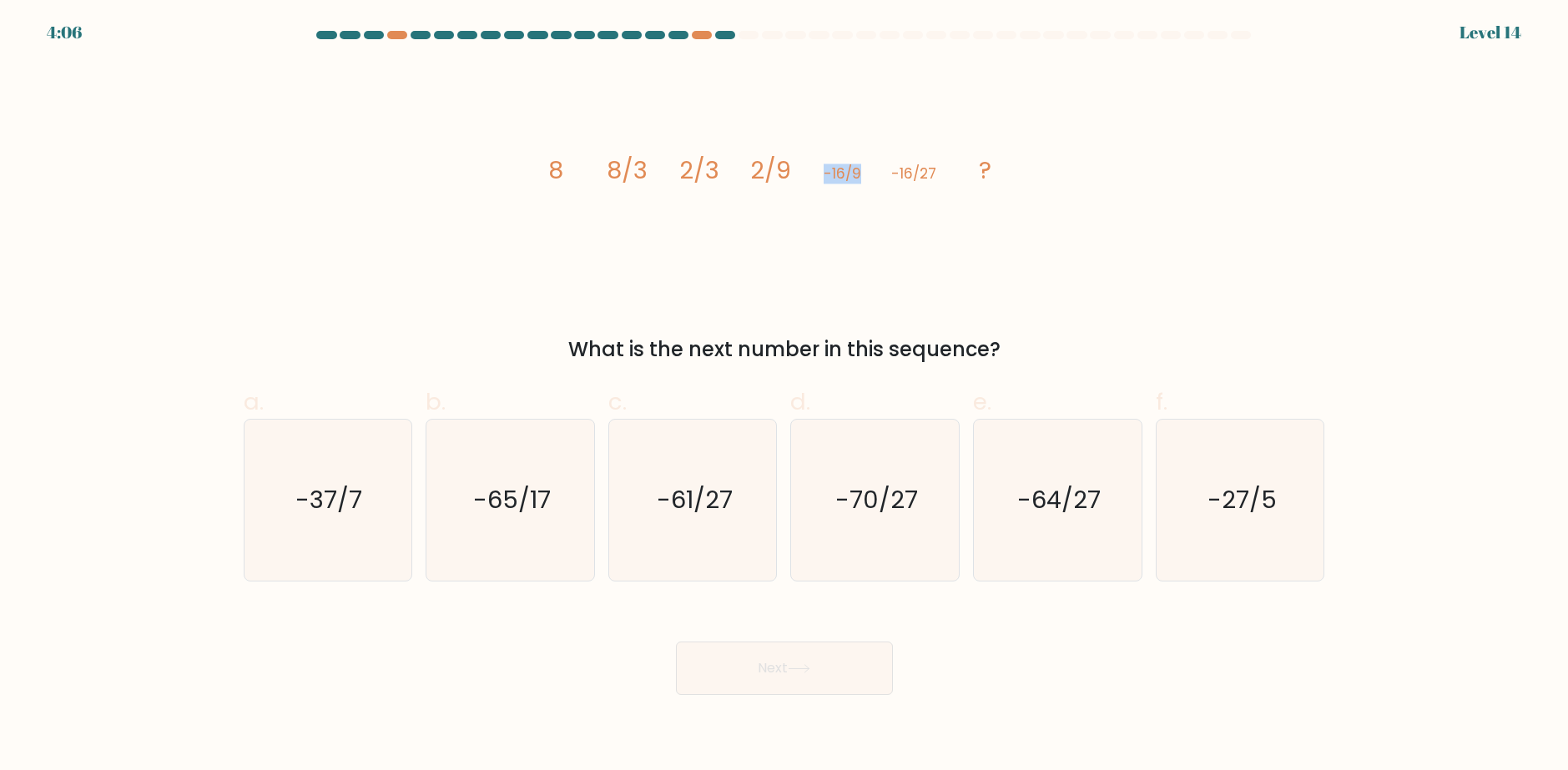
drag, startPoint x: 871, startPoint y: 177, endPoint x: 889, endPoint y: 180, distance: 18.2
click at [872, 177] on icon "image/svg+xml 8 8/3 2/3 2/9 -16/9 -16/27 ?" at bounding box center [784, 178] width 500 height 231
click at [886, 173] on icon "image/svg+xml 8 8/3 2/3 2/9 -16/9 -16/27 ?" at bounding box center [784, 178] width 500 height 231
drag, startPoint x: 893, startPoint y: 174, endPoint x: 949, endPoint y: 179, distance: 56.2
click at [949, 179] on icon "image/svg+xml 8 8/3 2/3 2/9 -16/9 -16/27 ?" at bounding box center [784, 178] width 500 height 231
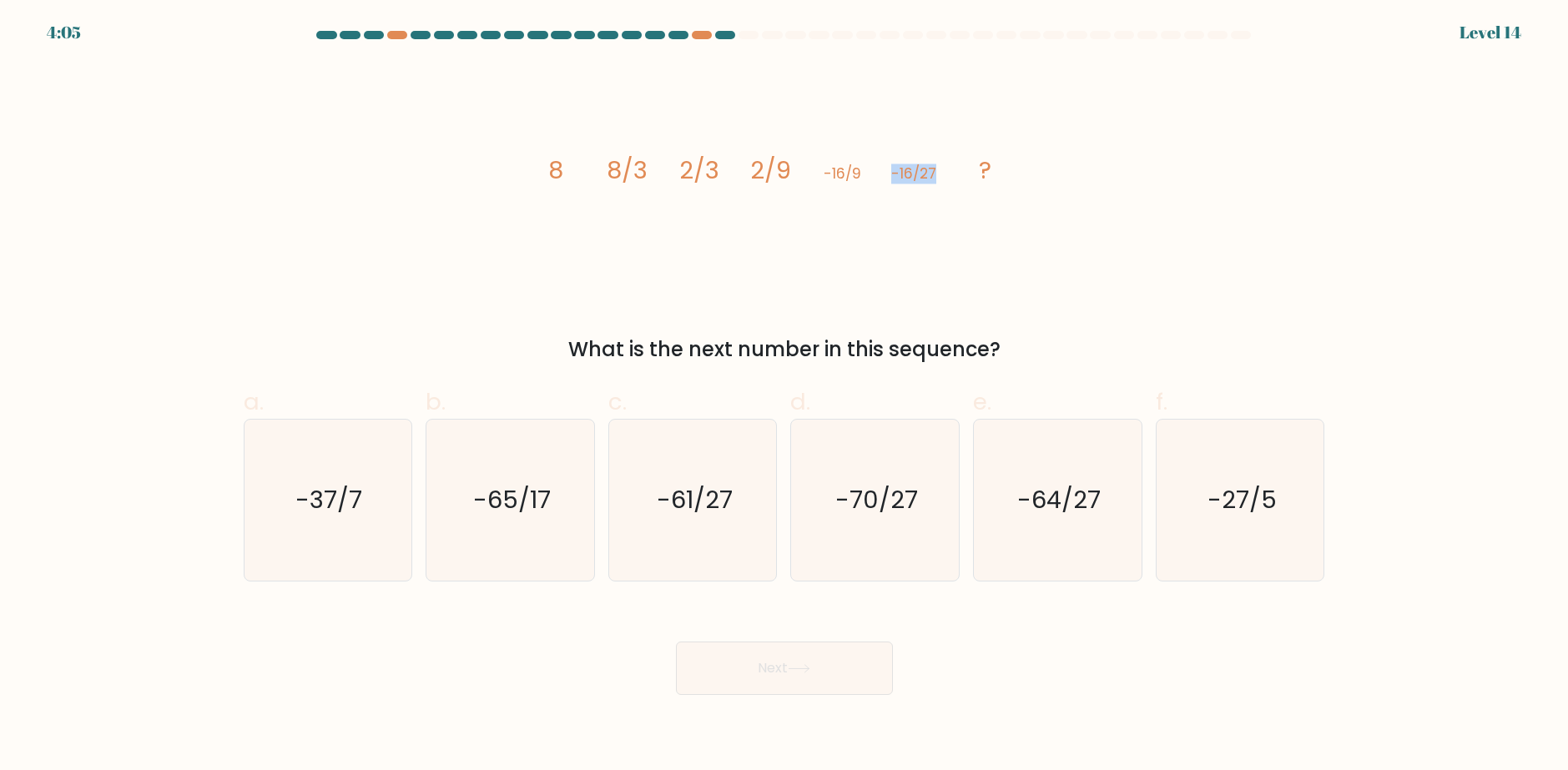
click at [949, 179] on icon "image/svg+xml 8 8/3 2/3 2/9 -16/9 -16/27 ?" at bounding box center [784, 178] width 500 height 231
click at [1025, 527] on icon "-64/27" at bounding box center [1058, 500] width 162 height 161
click at [785, 397] on input "e. -64/27" at bounding box center [784, 390] width 1 height 11
radio input "true"
click at [798, 676] on button "Next" at bounding box center [784, 668] width 217 height 53
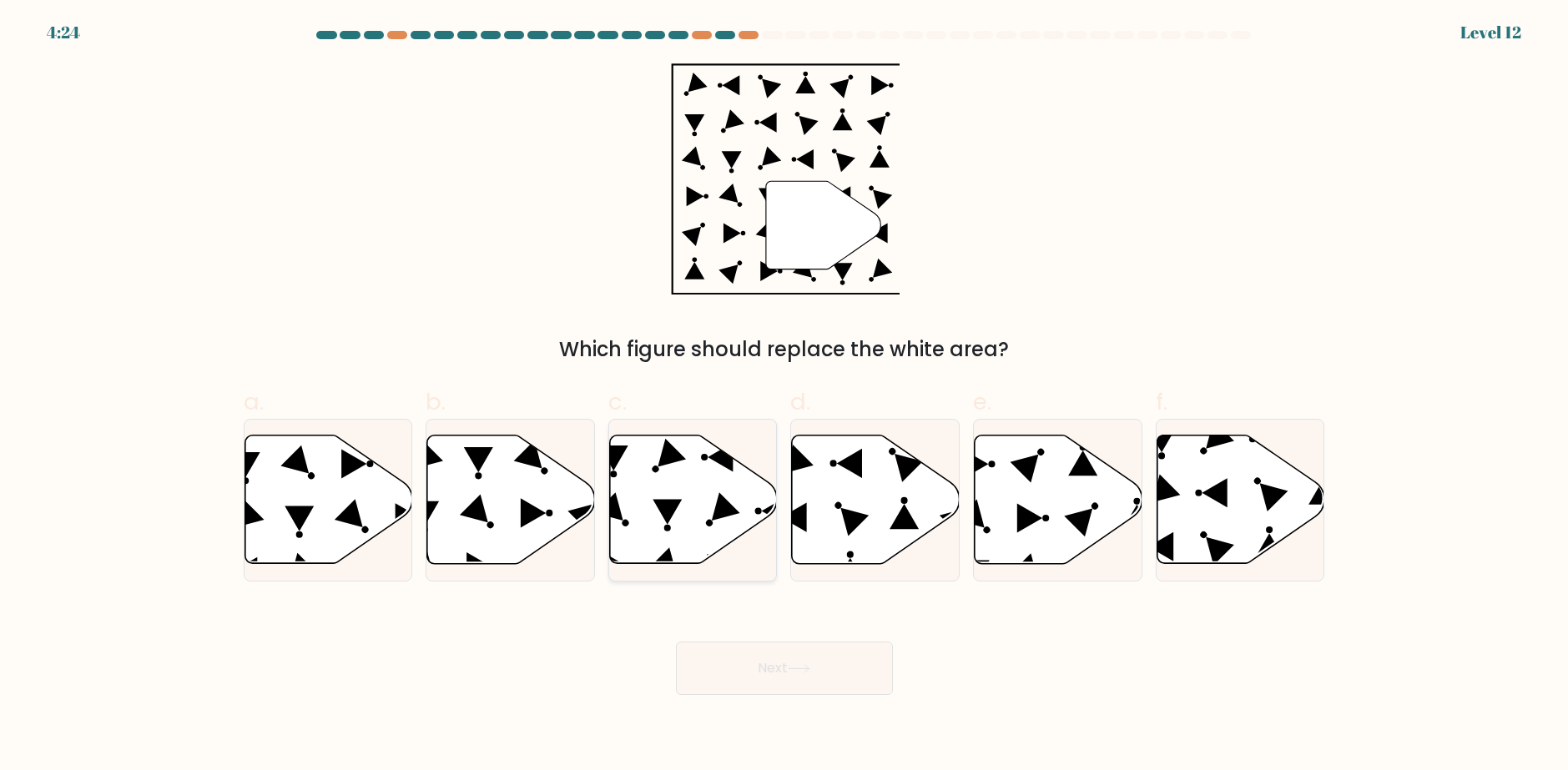
click at [714, 507] on icon at bounding box center [693, 499] width 168 height 129
click at [784, 397] on input "c." at bounding box center [784, 390] width 1 height 11
radio input "true"
click at [810, 672] on icon at bounding box center [799, 669] width 22 height 9
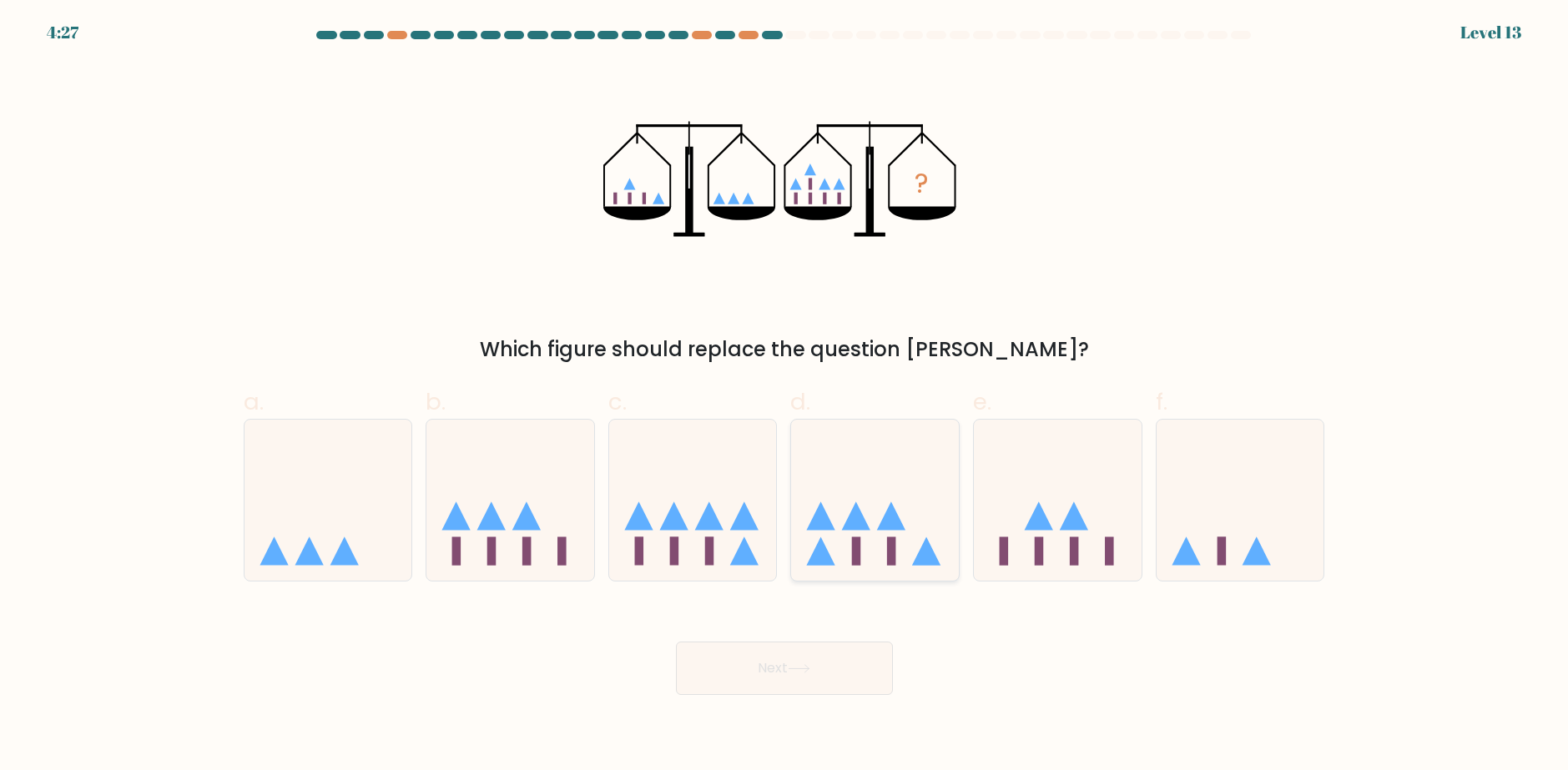
click at [843, 477] on icon at bounding box center [875, 500] width 168 height 138
click at [785, 397] on input "d." at bounding box center [784, 390] width 1 height 11
radio input "true"
click at [853, 683] on button "Next" at bounding box center [784, 668] width 217 height 53
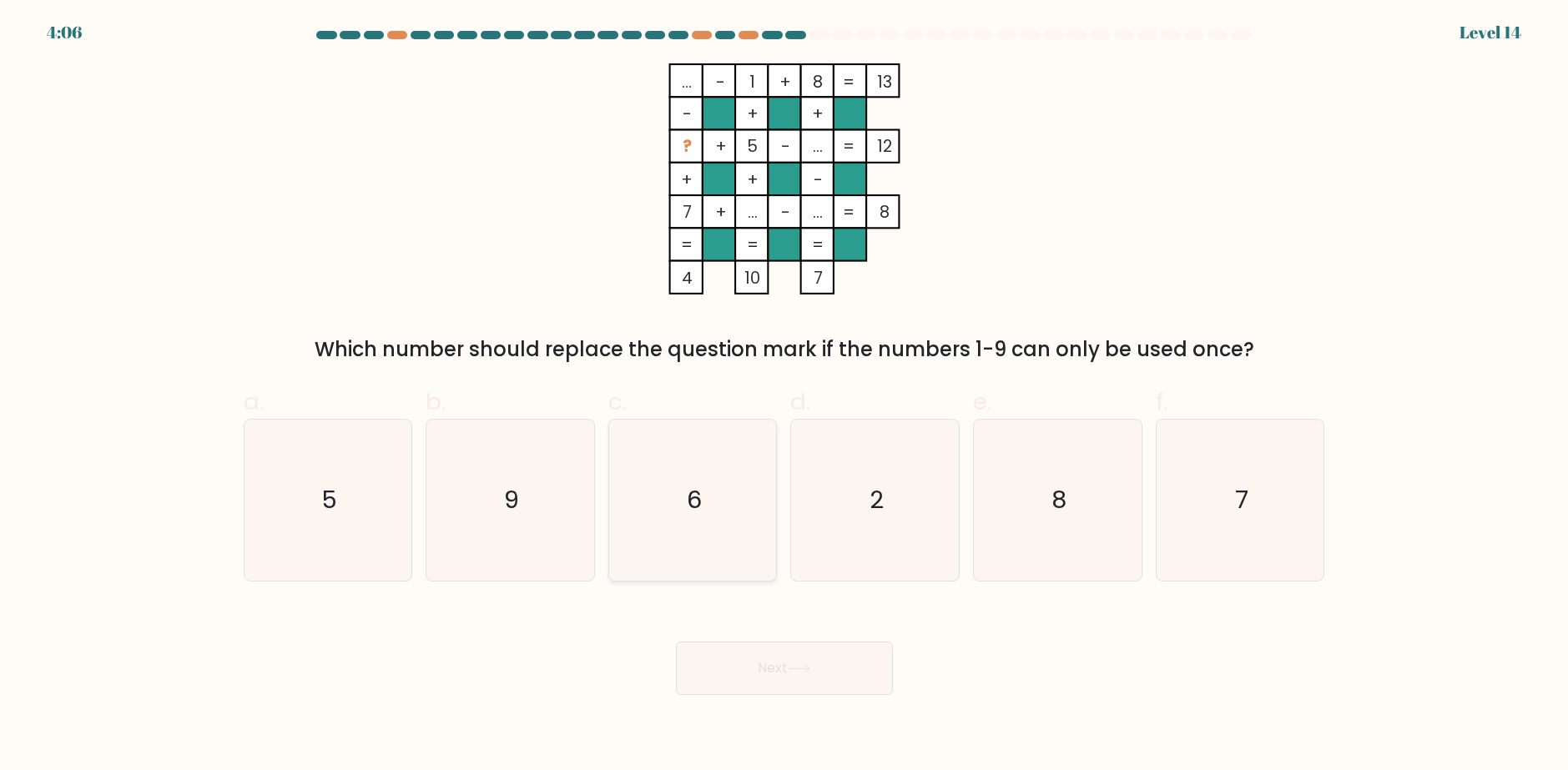
drag, startPoint x: 682, startPoint y: 507, endPoint x: 735, endPoint y: 587, distance: 96.0
click at [682, 507] on icon "6" at bounding box center [693, 500] width 162 height 161
click at [784, 397] on input "c. 6" at bounding box center [784, 390] width 1 height 11
radio input "true"
click at [801, 651] on button "Next" at bounding box center [784, 668] width 217 height 53
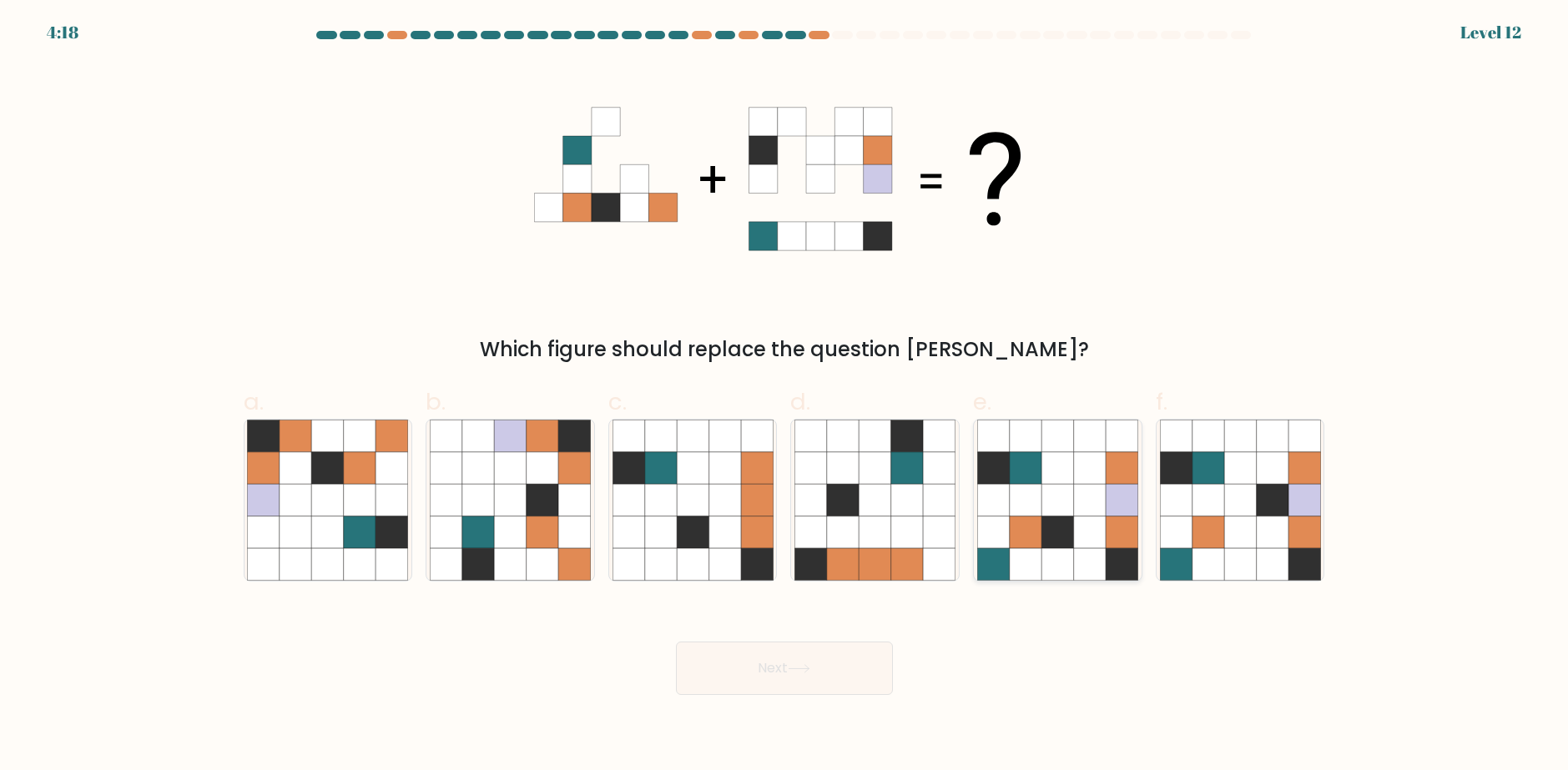
click at [1048, 508] on icon at bounding box center [1058, 499] width 32 height 32
click at [785, 397] on input "e." at bounding box center [784, 390] width 1 height 11
radio input "true"
click at [842, 678] on button "Next" at bounding box center [784, 668] width 217 height 53
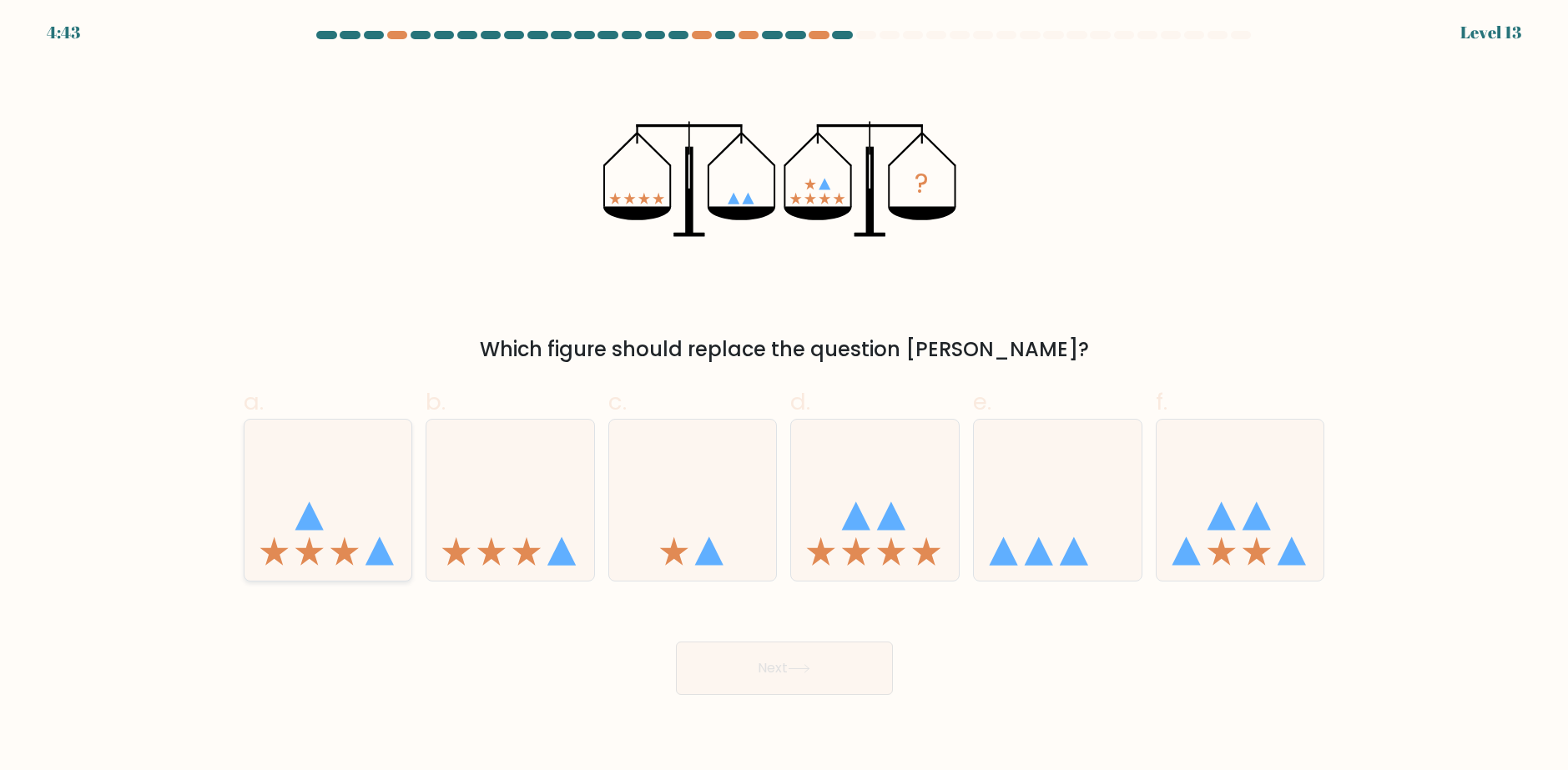
click at [301, 554] on icon at bounding box center [328, 500] width 168 height 138
click at [784, 397] on input "a." at bounding box center [784, 390] width 1 height 11
radio input "true"
click at [721, 663] on button "Next" at bounding box center [784, 668] width 217 height 53
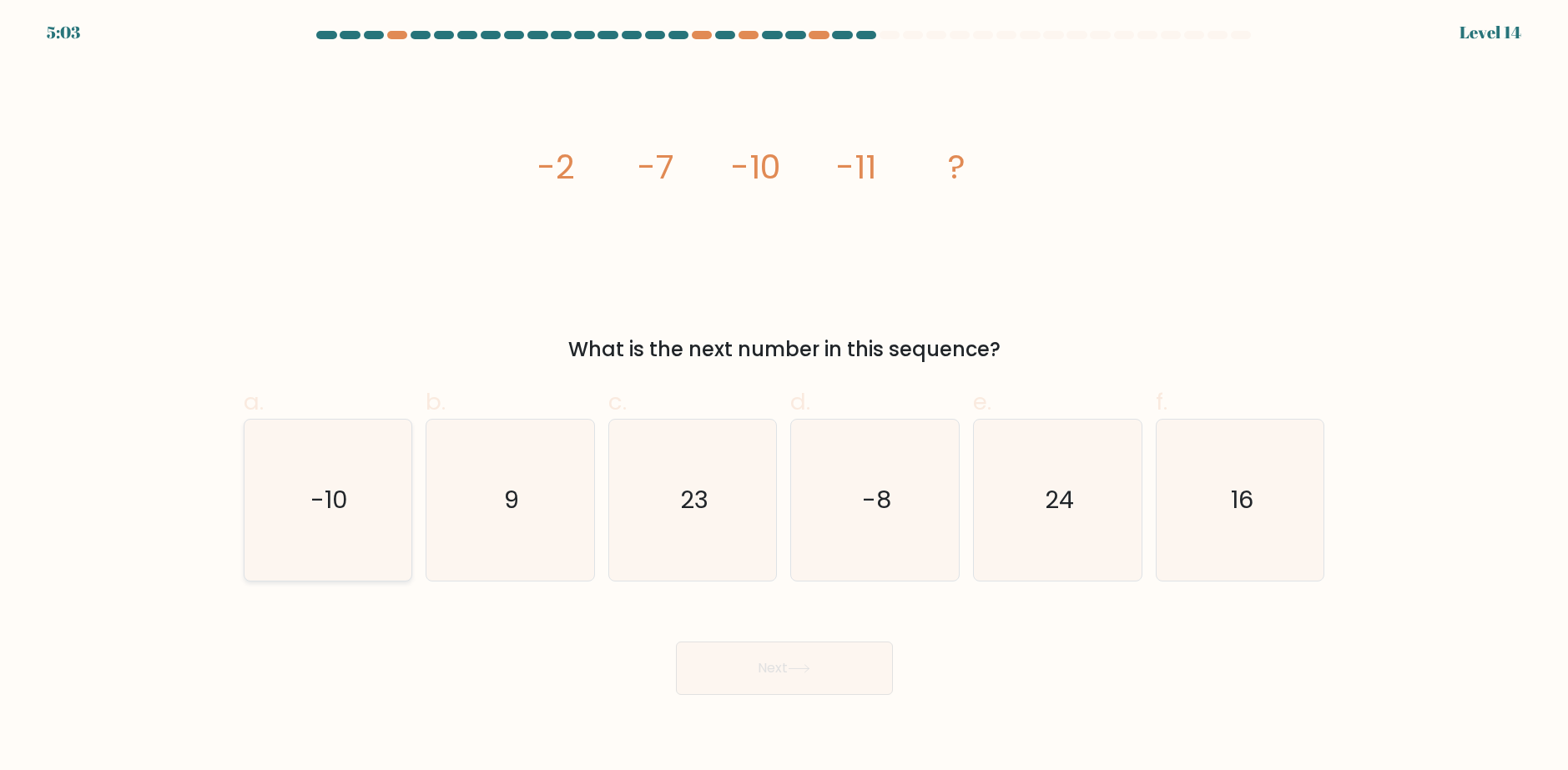
click at [293, 515] on icon "-10" at bounding box center [327, 500] width 162 height 161
click at [784, 397] on input "a. -10" at bounding box center [784, 390] width 1 height 11
radio input "true"
click at [802, 673] on icon at bounding box center [799, 669] width 22 height 9
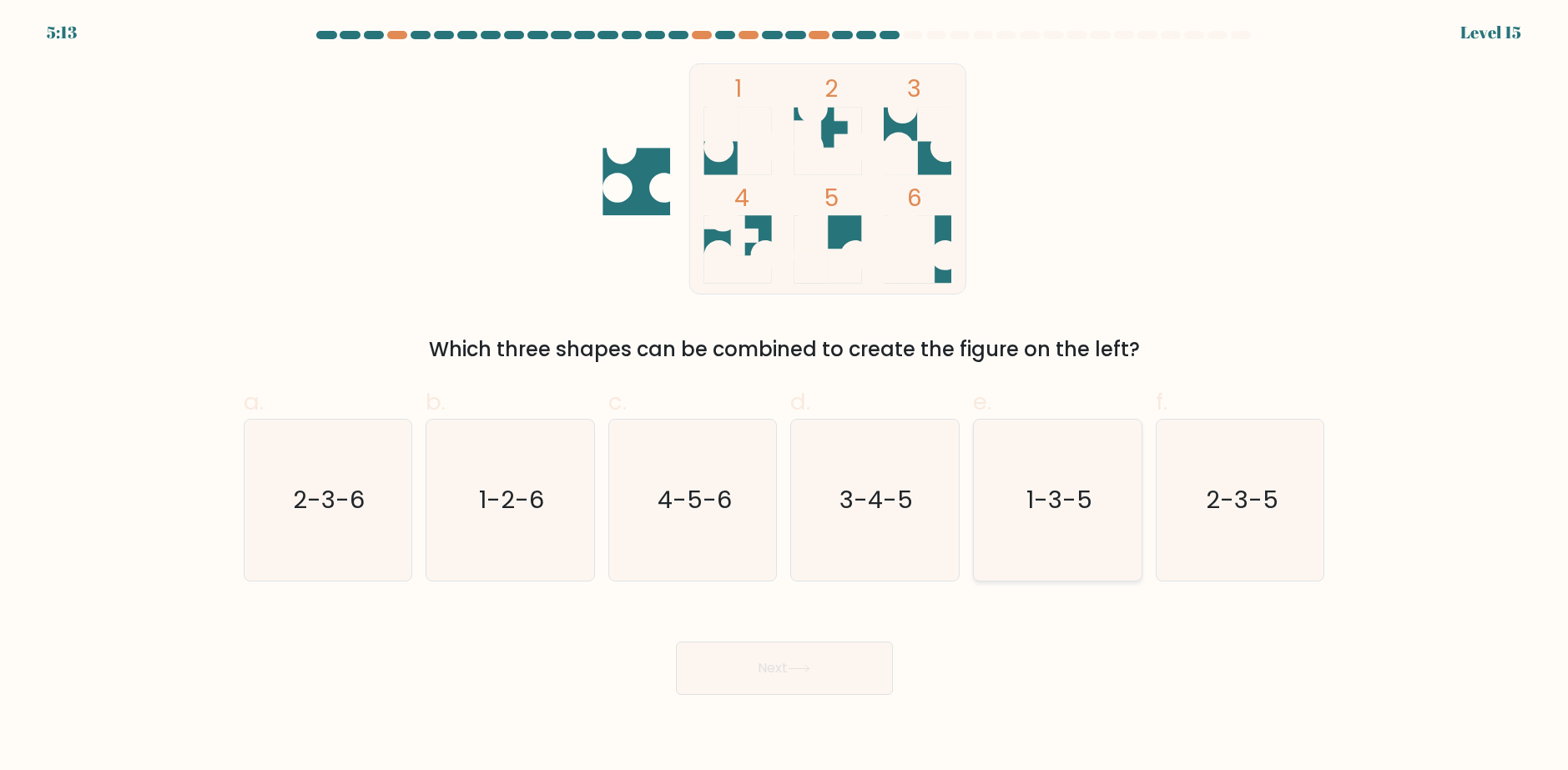
click at [1052, 525] on icon "1-3-5" at bounding box center [1058, 500] width 162 height 161
click at [785, 397] on input "e. 1-3-5" at bounding box center [784, 390] width 1 height 11
radio input "true"
click at [843, 671] on button "Next" at bounding box center [784, 668] width 217 height 53
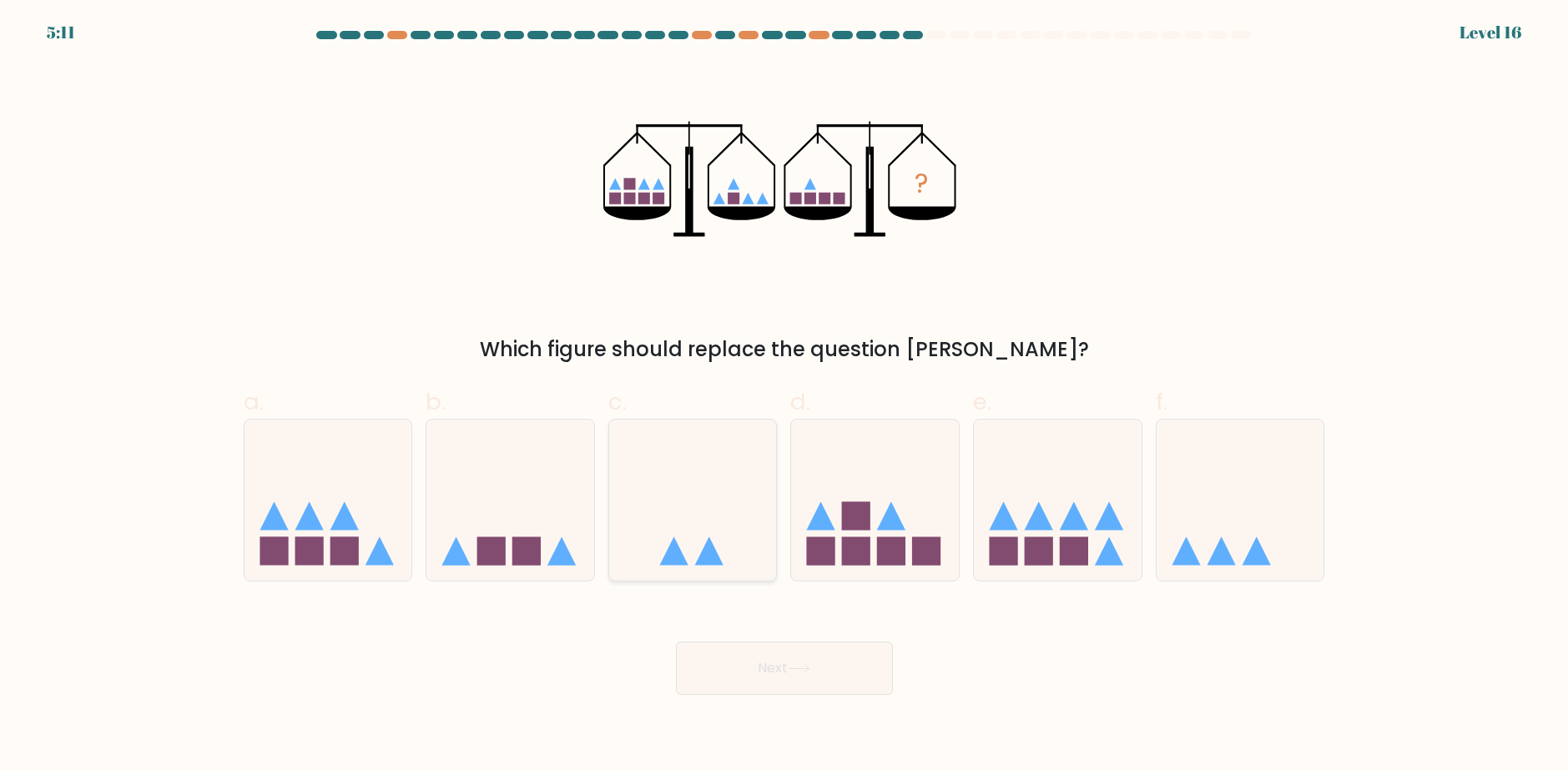
click at [724, 547] on icon at bounding box center [693, 500] width 168 height 138
click at [784, 397] on input "c." at bounding box center [784, 390] width 1 height 11
radio input "true"
click at [767, 688] on button "Next" at bounding box center [784, 668] width 217 height 53
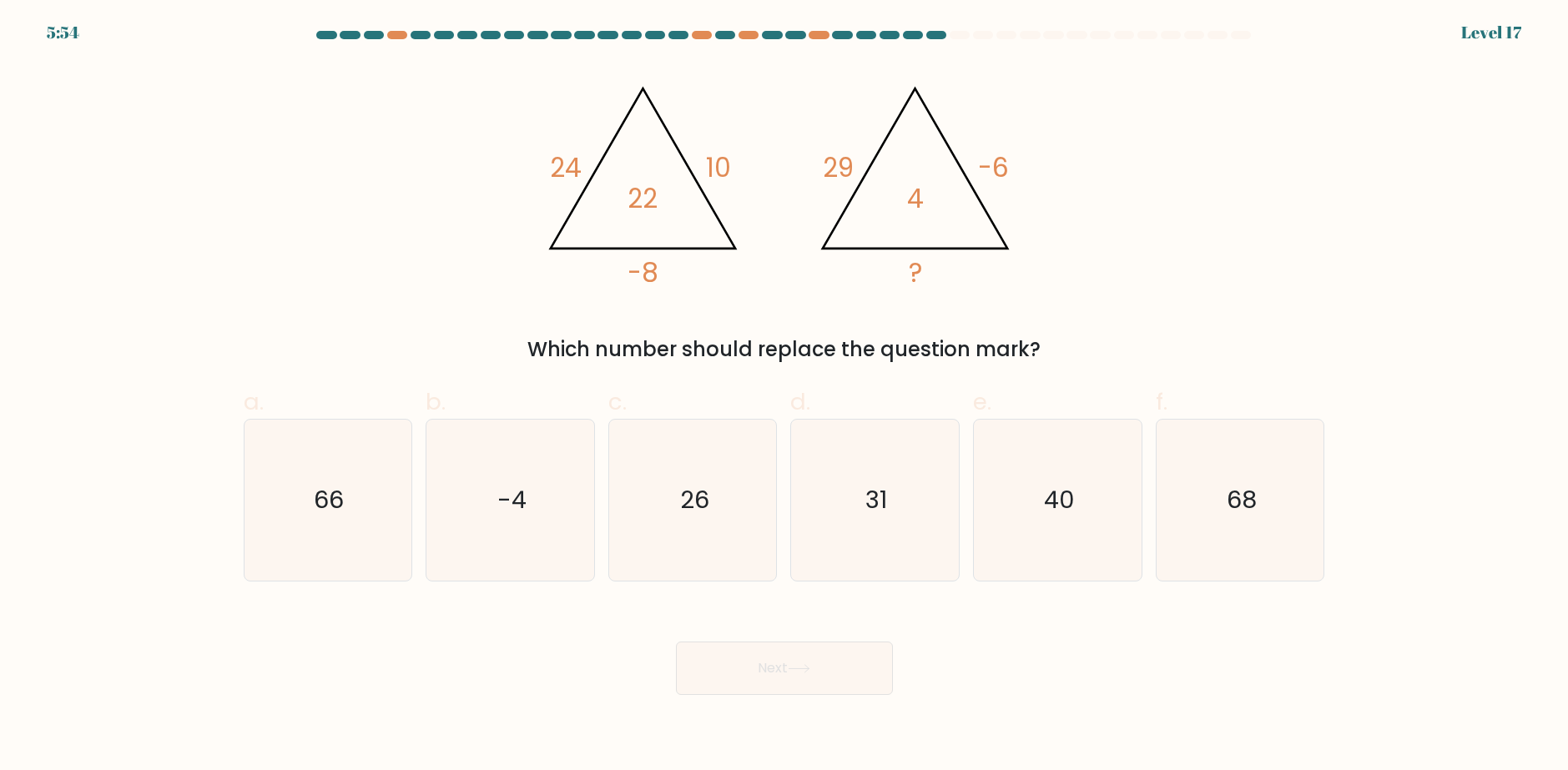
click at [1012, 643] on div "Next" at bounding box center [784, 648] width 1101 height 93
click at [684, 443] on icon "26" at bounding box center [693, 500] width 162 height 161
click at [784, 397] on input "c. 26" at bounding box center [784, 390] width 1 height 11
radio input "true"
click at [750, 661] on button "Next" at bounding box center [784, 668] width 217 height 53
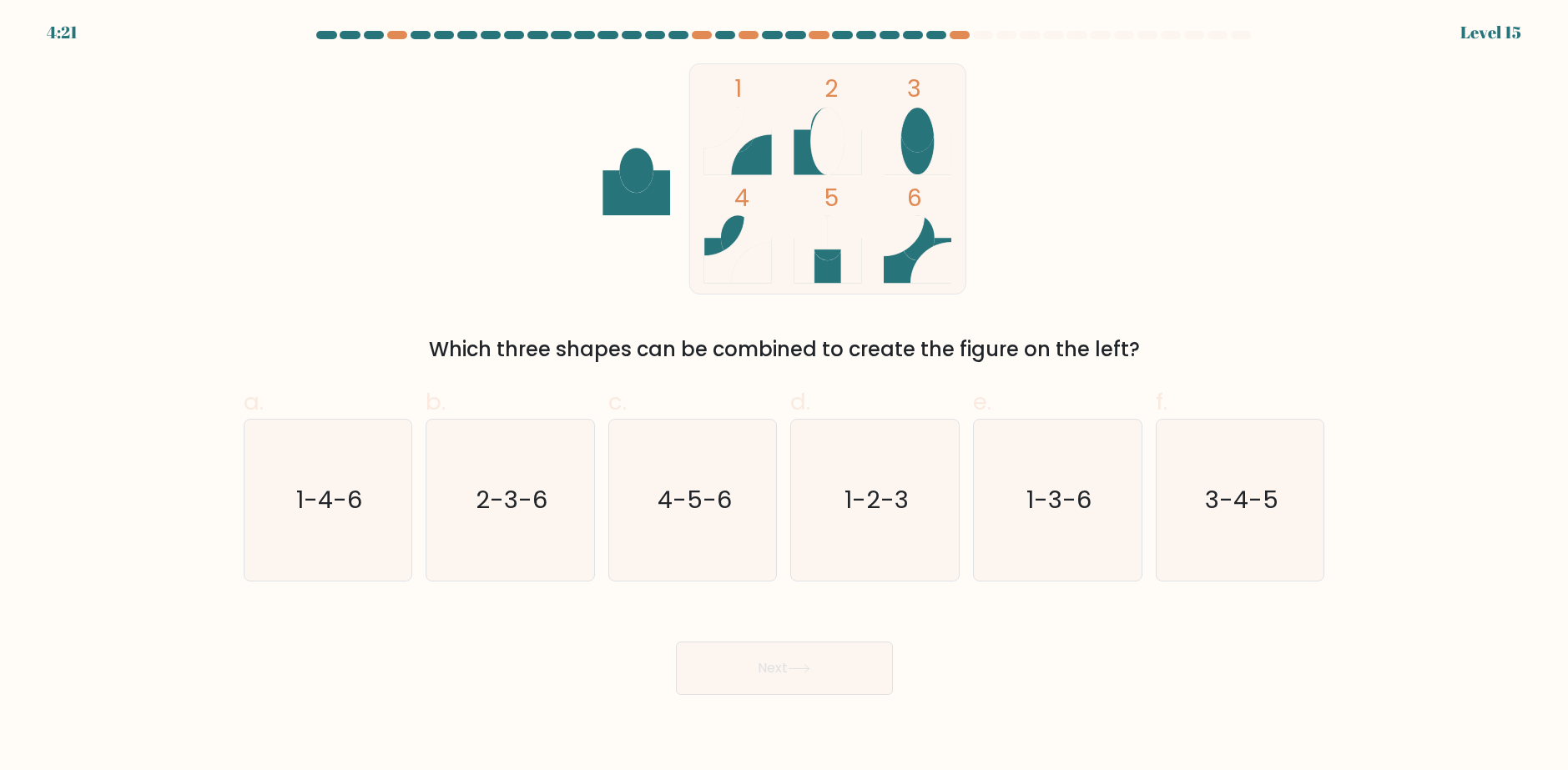
click at [756, 670] on button "Next" at bounding box center [784, 668] width 217 height 53
click at [1109, 275] on div "1 2 3 4 5 6 Which three shapes can be combined to create the figure on the left?" at bounding box center [784, 213] width 1101 height 301
click at [301, 512] on text "1-4-6" at bounding box center [329, 500] width 66 height 34
click at [784, 397] on input "a. 1-4-6" at bounding box center [784, 390] width 1 height 11
radio input "true"
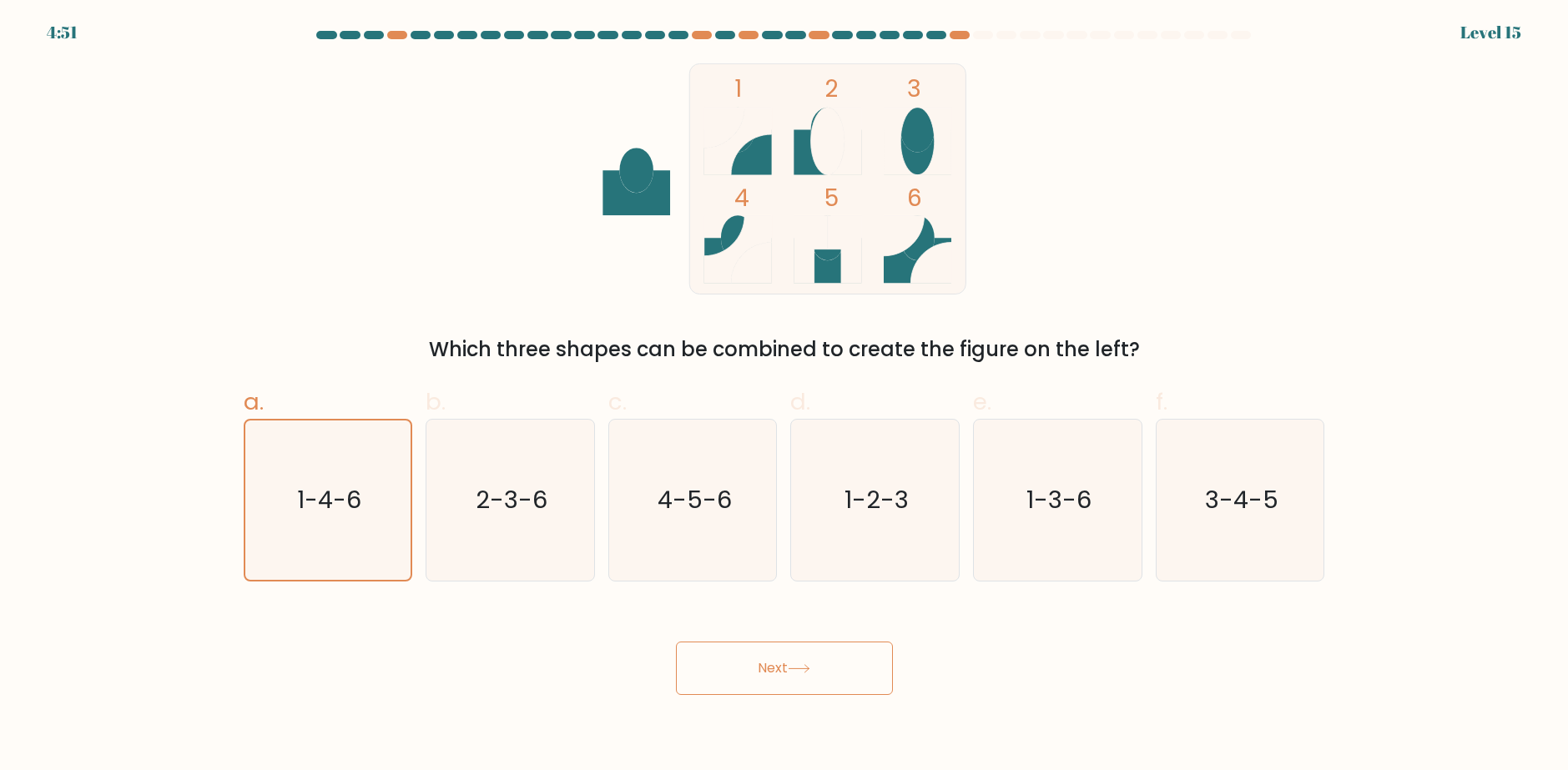
click at [807, 680] on button "Next" at bounding box center [784, 668] width 217 height 53
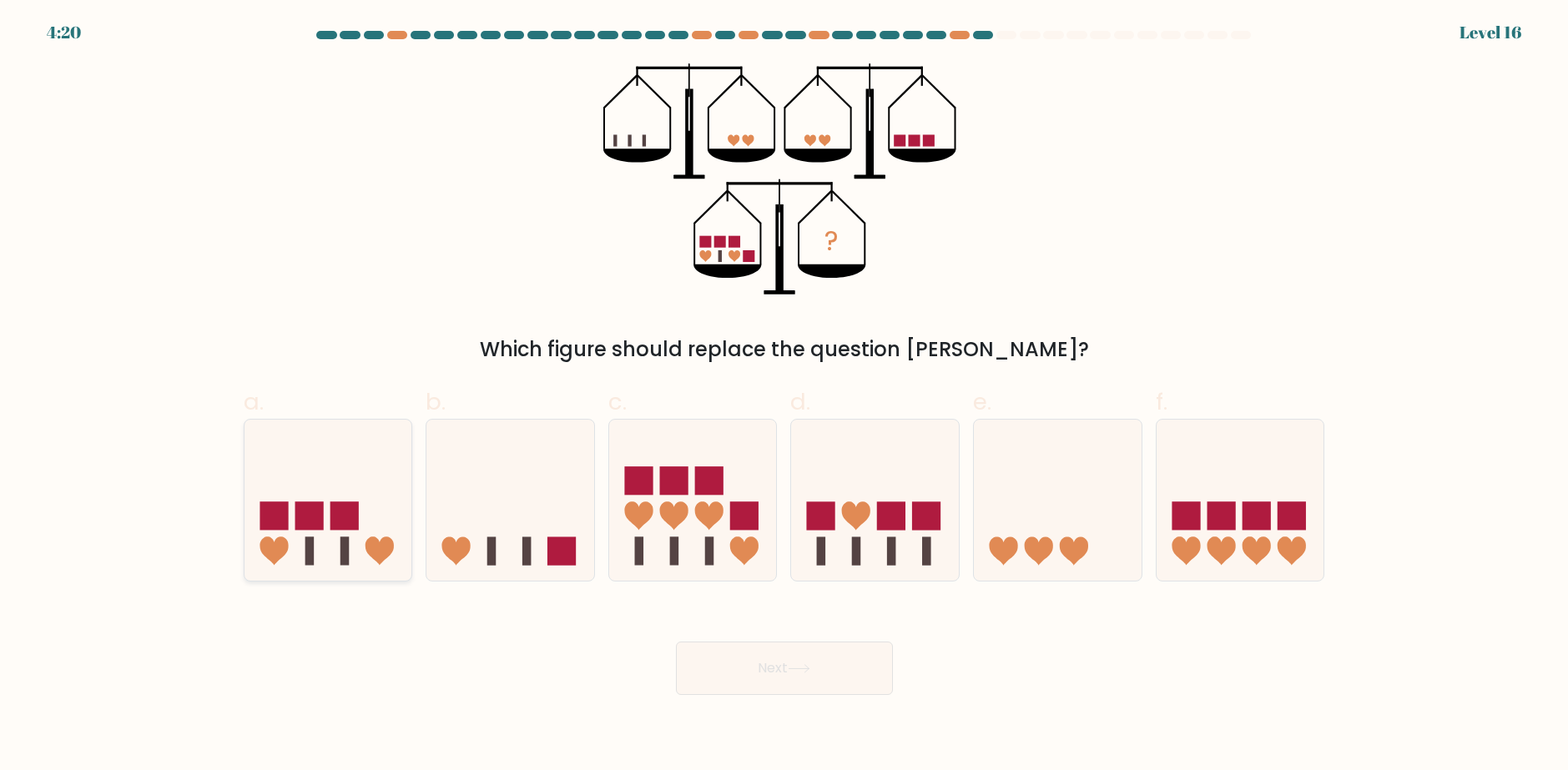
click at [336, 504] on rect at bounding box center [343, 515] width 28 height 28
click at [784, 397] on input "a." at bounding box center [784, 390] width 1 height 11
radio input "true"
click at [759, 671] on button "Next" at bounding box center [784, 668] width 217 height 53
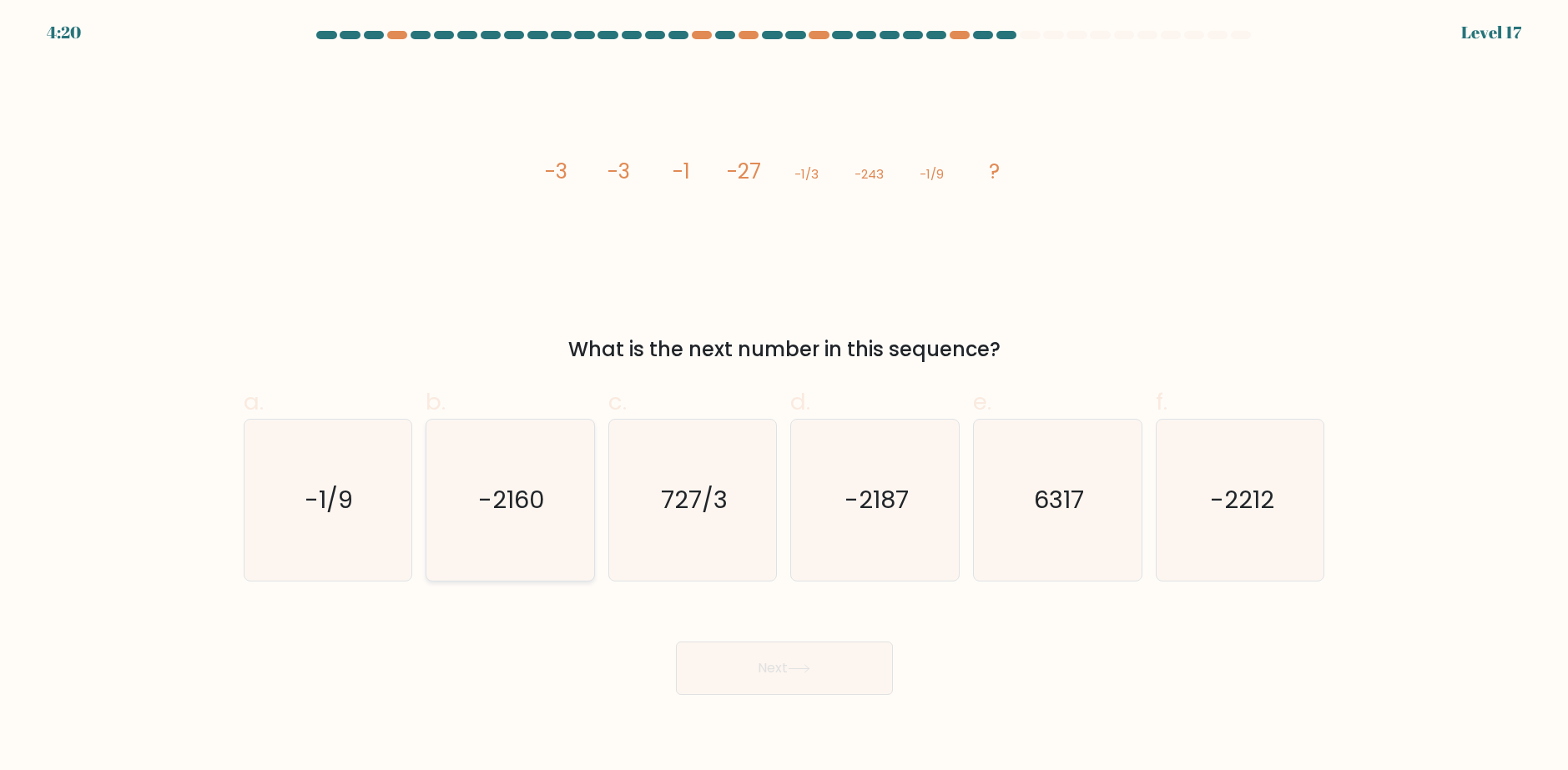
click at [506, 440] on icon "-2160" at bounding box center [510, 500] width 162 height 161
click at [784, 397] on input "b. -2160" at bounding box center [784, 390] width 1 height 11
radio input "true"
click at [808, 669] on icon at bounding box center [799, 669] width 20 height 7
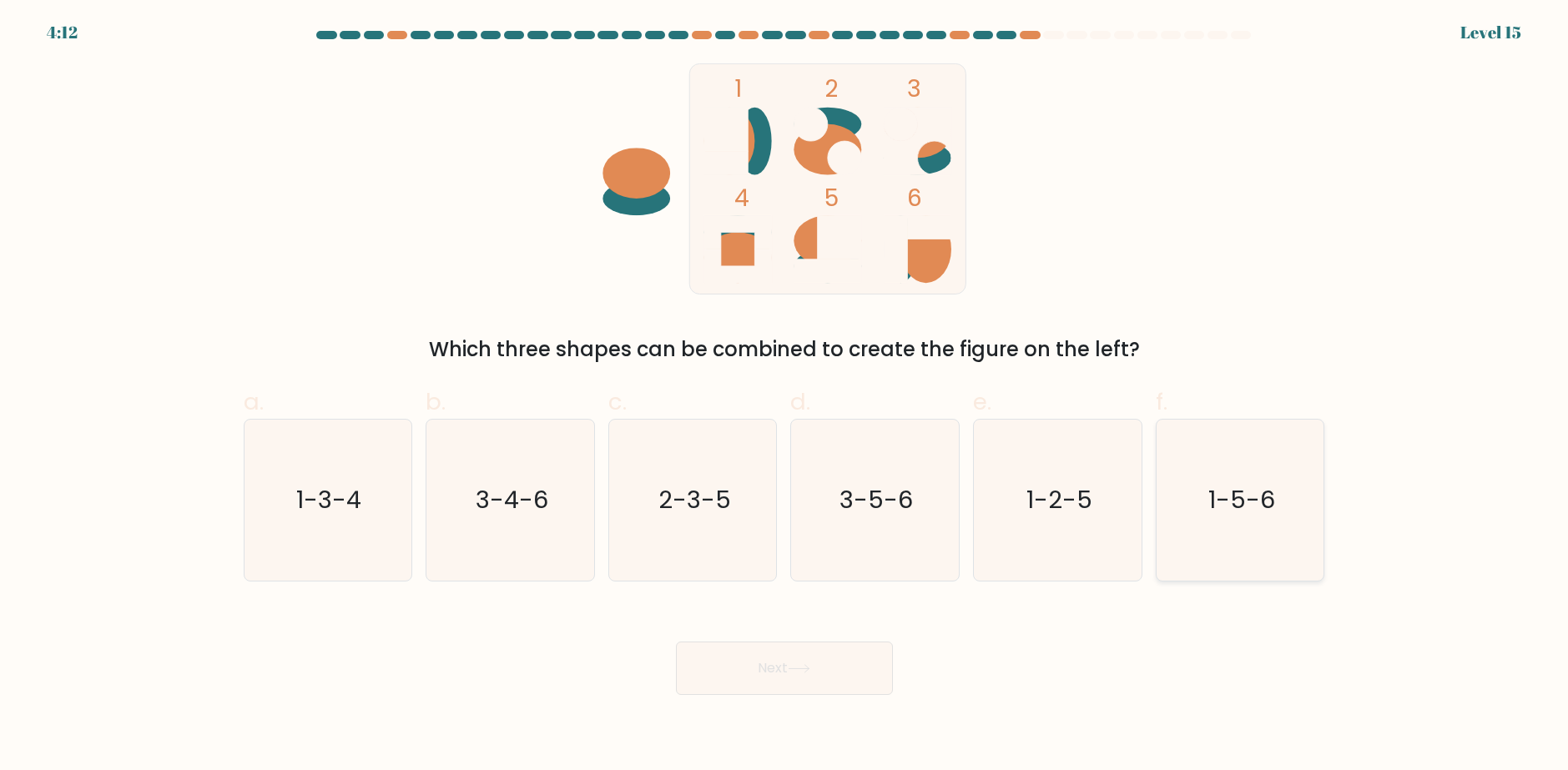
click at [1265, 499] on text "1-5-6" at bounding box center [1241, 500] width 67 height 34
click at [785, 397] on input "f. 1-5-6" at bounding box center [784, 390] width 1 height 11
radio input "true"
click at [862, 663] on button "Next" at bounding box center [784, 668] width 217 height 53
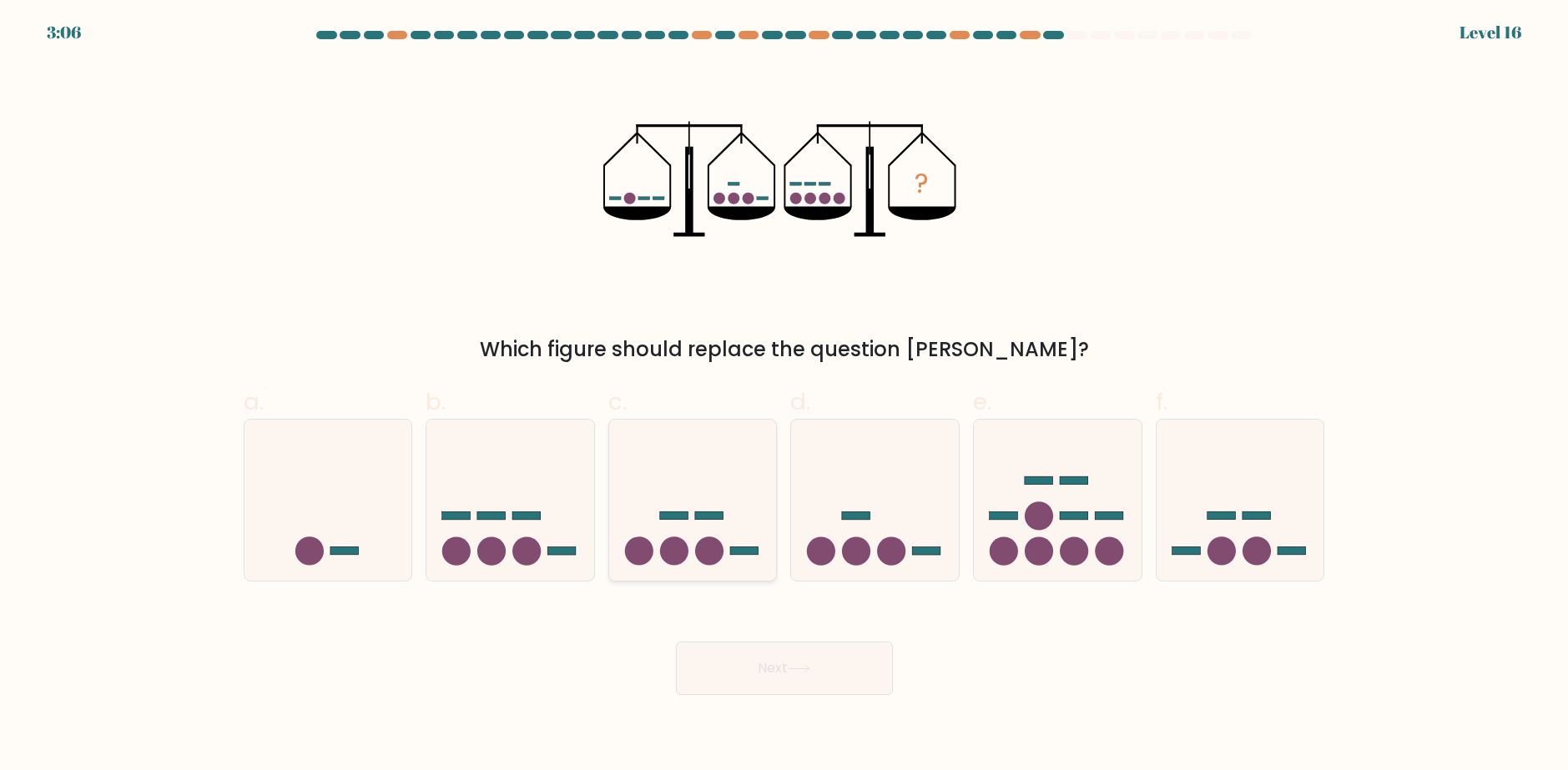
click at [680, 526] on icon at bounding box center [693, 500] width 168 height 138
click at [784, 397] on input "c." at bounding box center [784, 390] width 1 height 11
radio input "true"
click at [795, 662] on button "Next" at bounding box center [784, 668] width 217 height 53
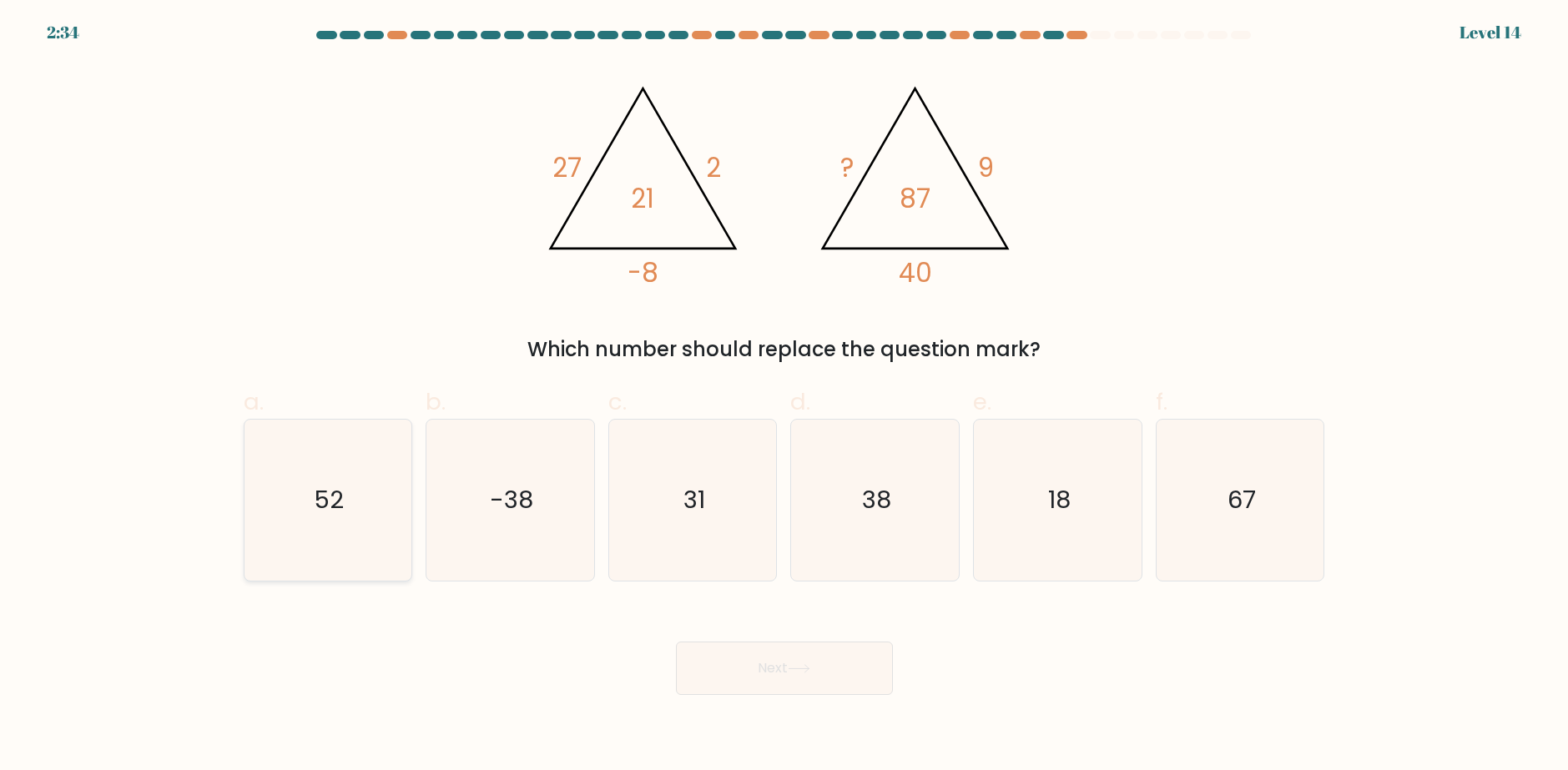
click at [381, 441] on icon "52" at bounding box center [327, 500] width 162 height 161
click at [784, 397] on input "a. 52" at bounding box center [784, 390] width 1 height 11
radio input "true"
click at [776, 679] on button "Next" at bounding box center [784, 668] width 217 height 53
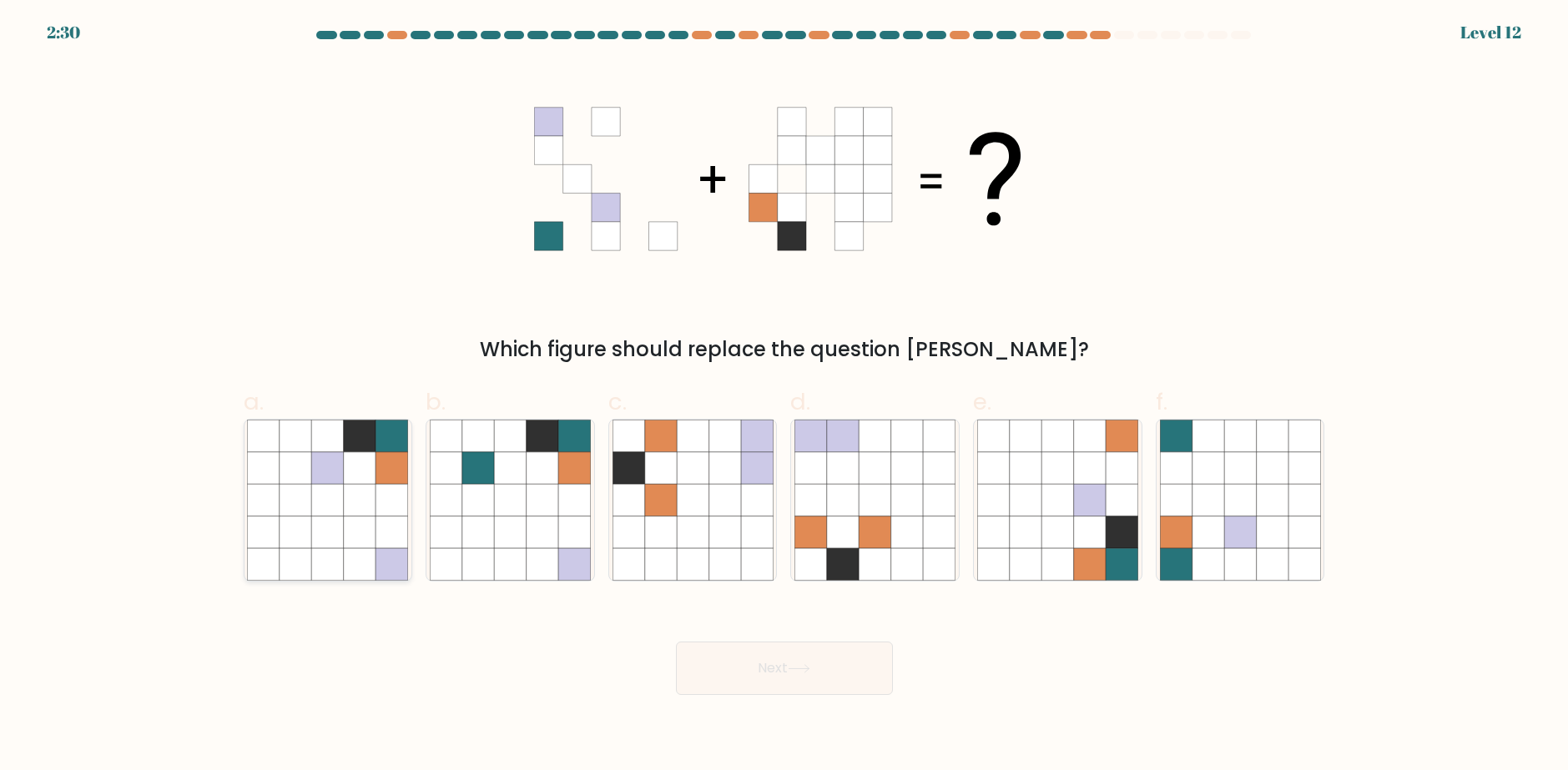
click at [273, 533] on icon at bounding box center [264, 532] width 32 height 32
click at [784, 397] on input "a." at bounding box center [784, 390] width 1 height 11
radio input "true"
click at [750, 670] on button "Next" at bounding box center [784, 668] width 217 height 53
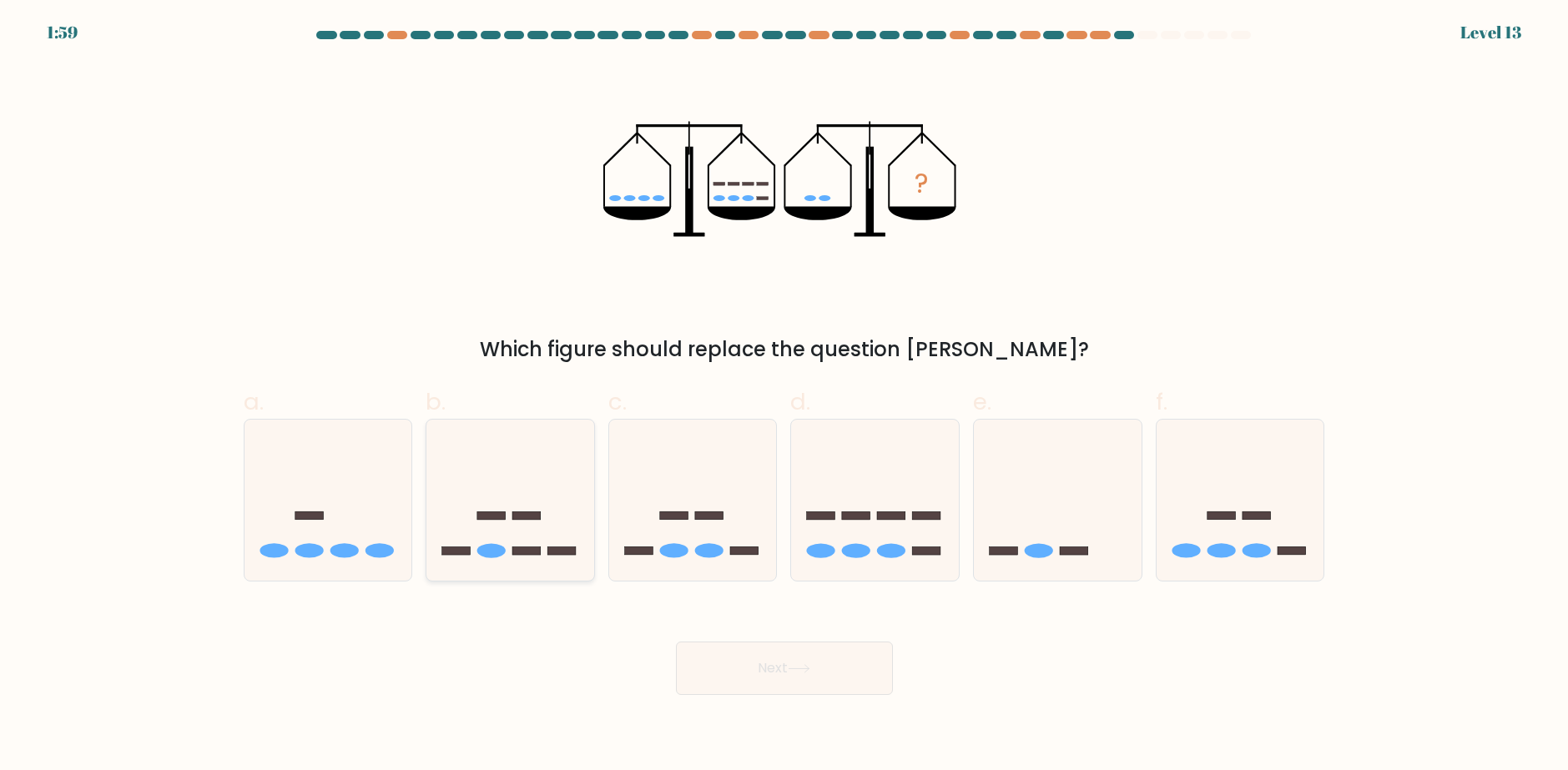
click at [519, 524] on icon at bounding box center [510, 500] width 168 height 138
click at [784, 397] on input "b." at bounding box center [784, 390] width 1 height 11
radio input "true"
click at [776, 666] on button "Next" at bounding box center [784, 668] width 217 height 53
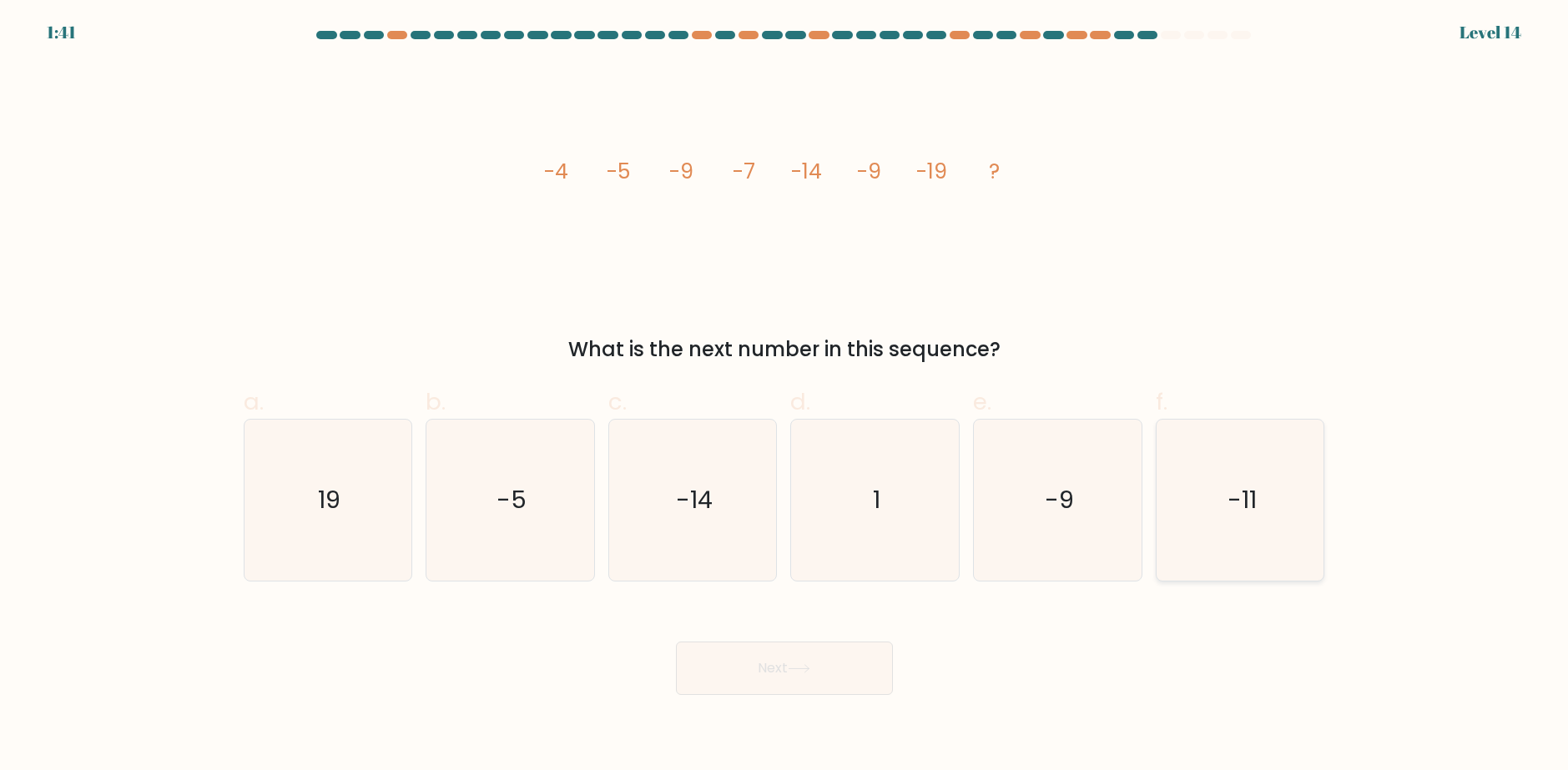
click at [1204, 466] on icon "-11" at bounding box center [1241, 500] width 162 height 161
click at [785, 397] on input "f. -11" at bounding box center [784, 390] width 1 height 11
radio input "true"
click at [830, 680] on button "Next" at bounding box center [784, 668] width 217 height 53
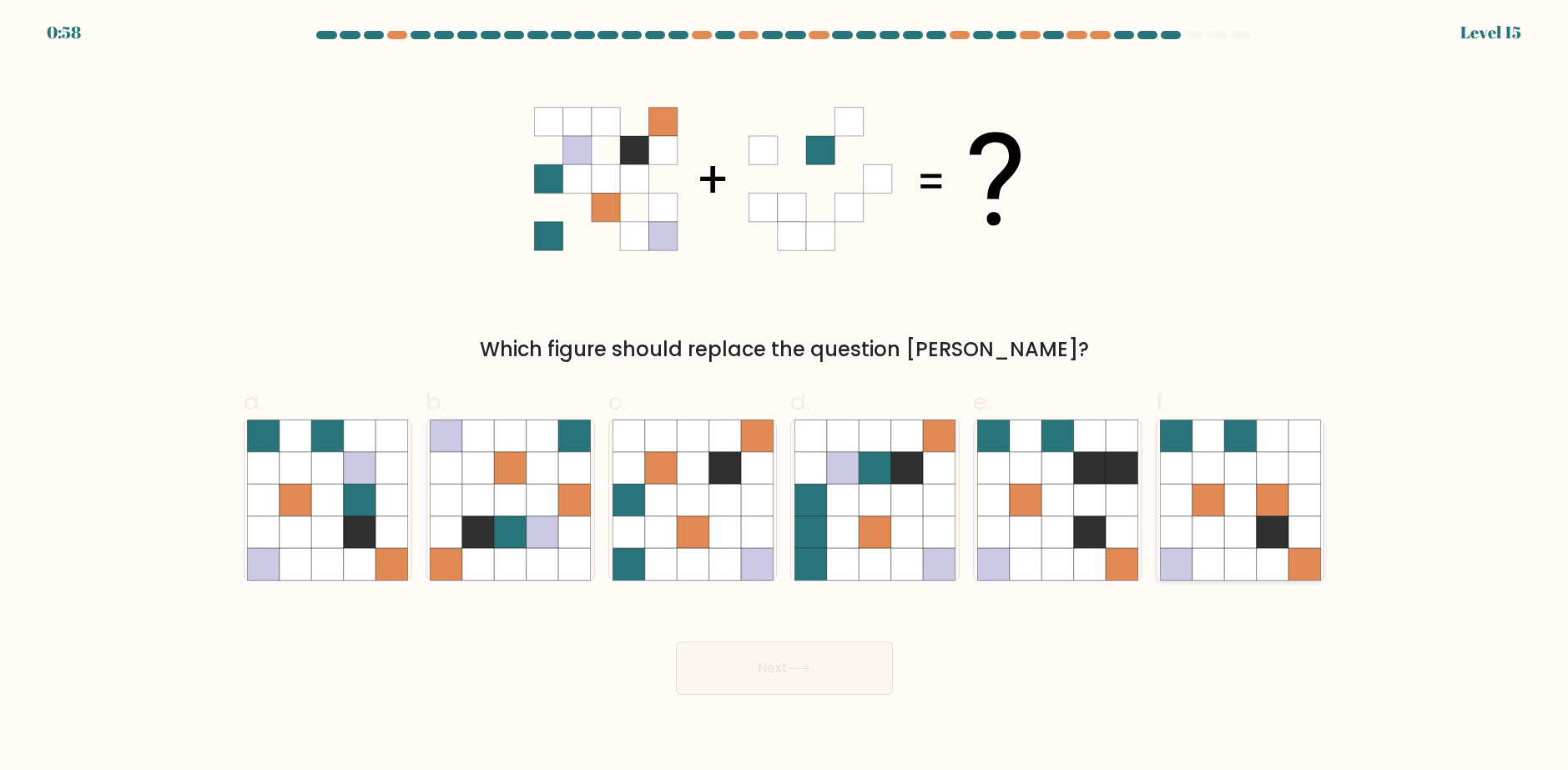
click at [1261, 536] on icon at bounding box center [1272, 532] width 32 height 32
click at [785, 397] on input "f." at bounding box center [784, 390] width 1 height 11
radio input "true"
click at [820, 666] on button "Next" at bounding box center [784, 668] width 217 height 53
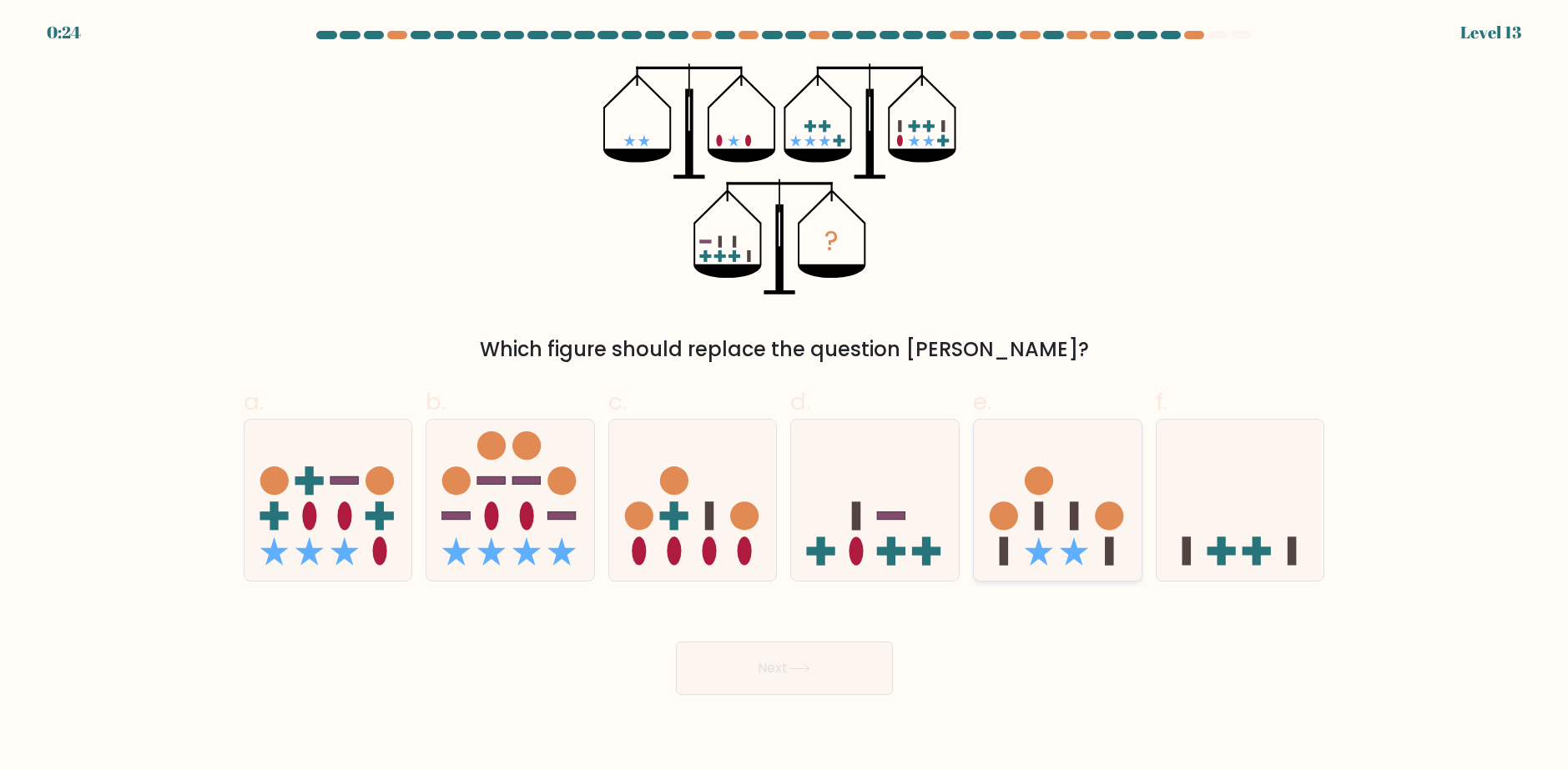
click at [1024, 543] on icon at bounding box center [1057, 500] width 168 height 138
click at [785, 397] on input "e." at bounding box center [784, 390] width 1 height 11
radio input "true"
click at [847, 674] on button "Next" at bounding box center [784, 668] width 217 height 53
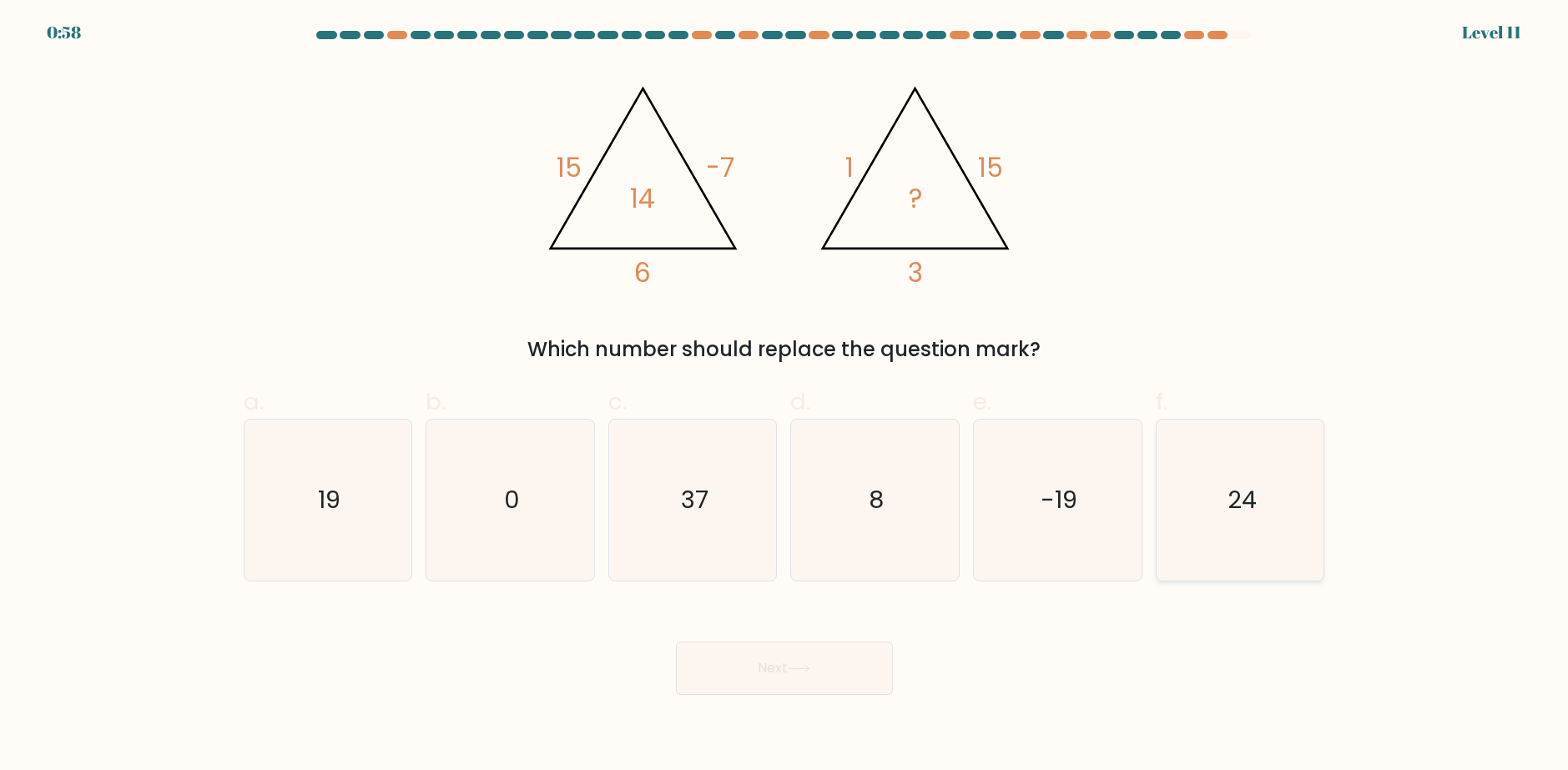
click at [1242, 489] on text "24" at bounding box center [1241, 500] width 29 height 34
click at [785, 397] on input "f. 24" at bounding box center [784, 390] width 1 height 11
radio input "true"
click at [820, 661] on button "Next" at bounding box center [784, 668] width 217 height 53
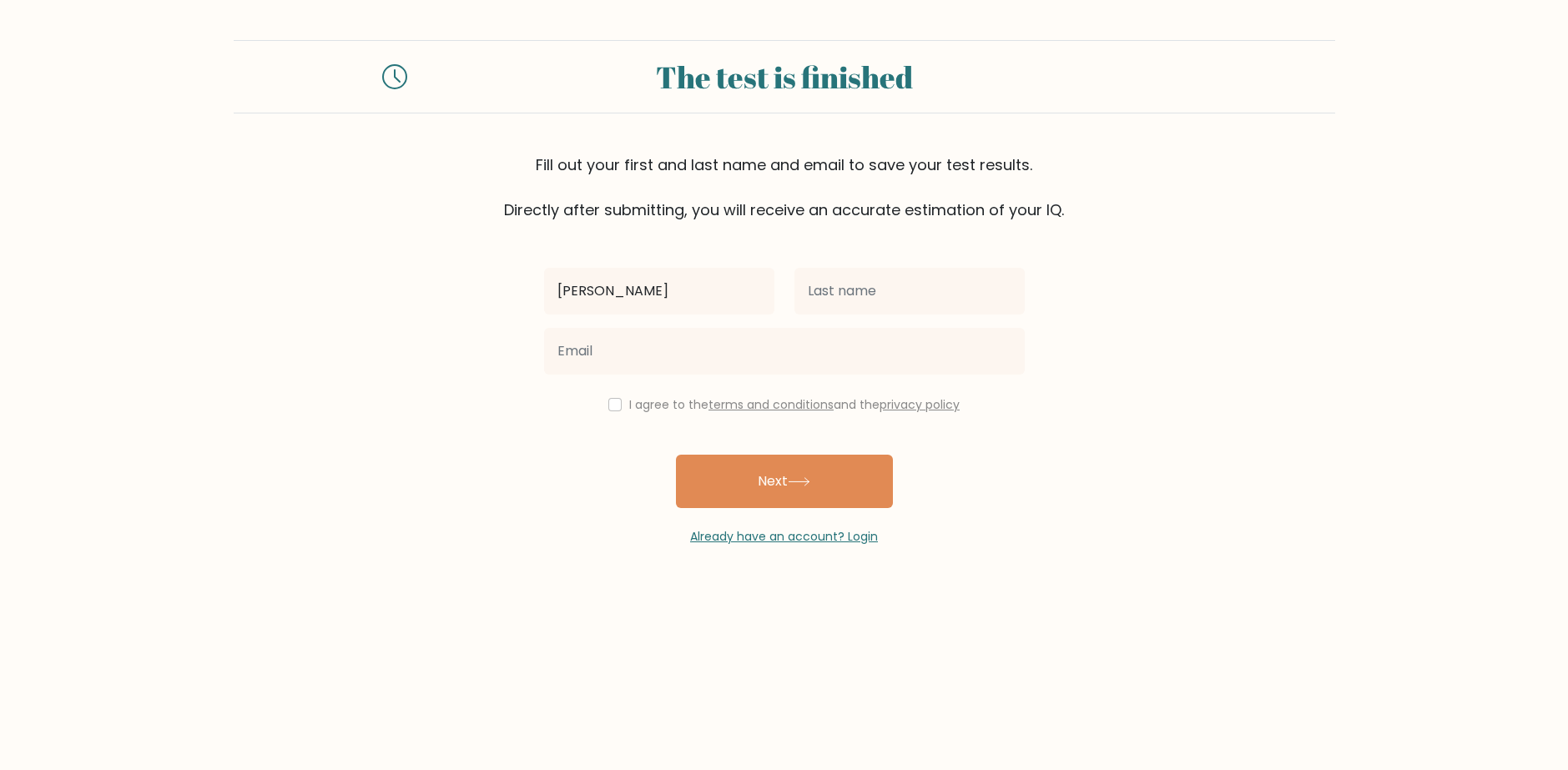
type input "abdul hanan"
drag, startPoint x: 867, startPoint y: 253, endPoint x: 867, endPoint y: 269, distance: 16.0
click at [867, 256] on div "abdul hanan I agree to the terms and conditions and the privacy policy Next Alr…" at bounding box center [784, 383] width 500 height 325
click at [868, 272] on input "text" at bounding box center [910, 291] width 231 height 47
type input "shahzad"
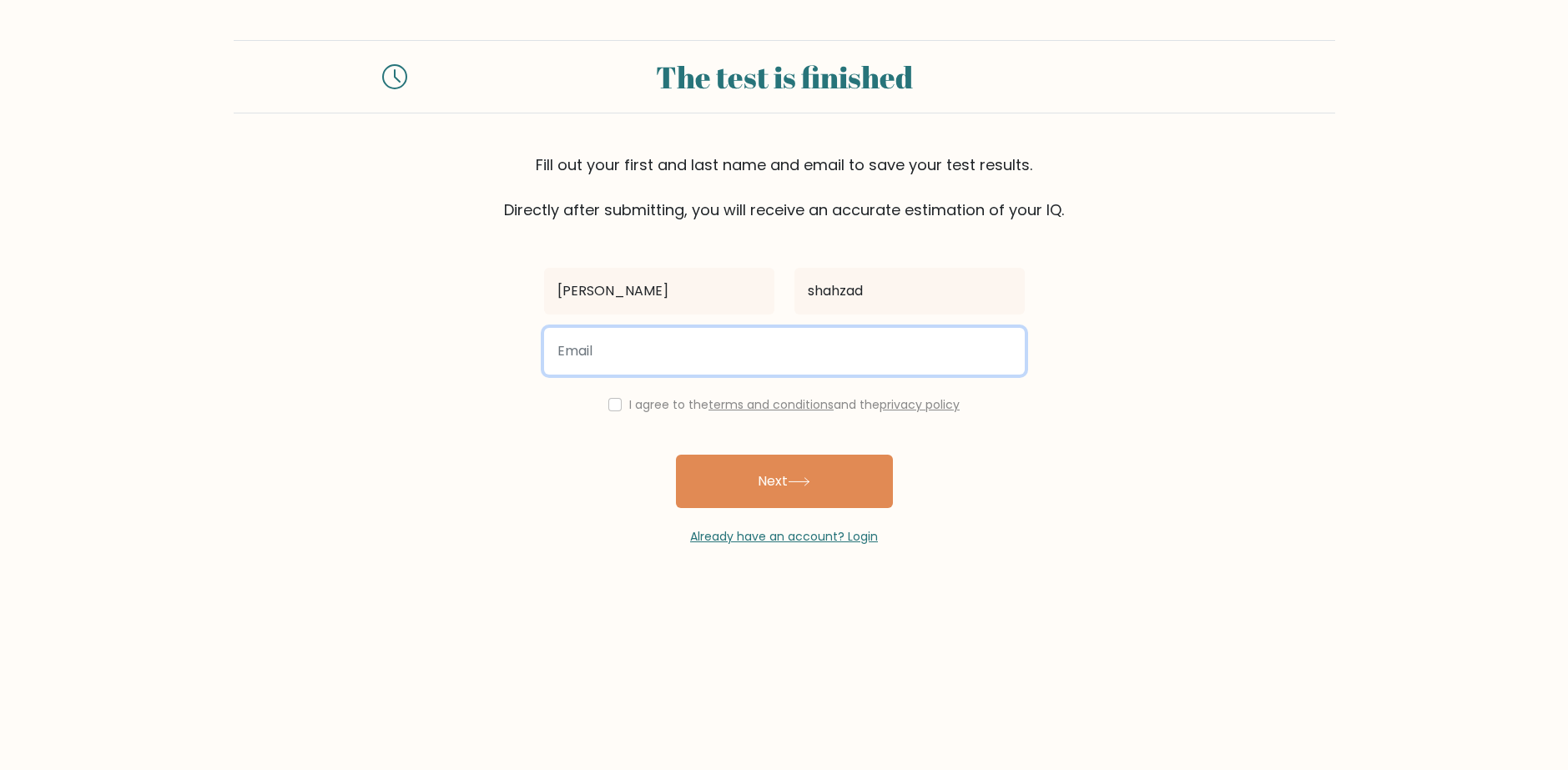
click at [823, 343] on input "email" at bounding box center [784, 351] width 481 height 47
type input "abdulhananshahzad13@gmail.com"
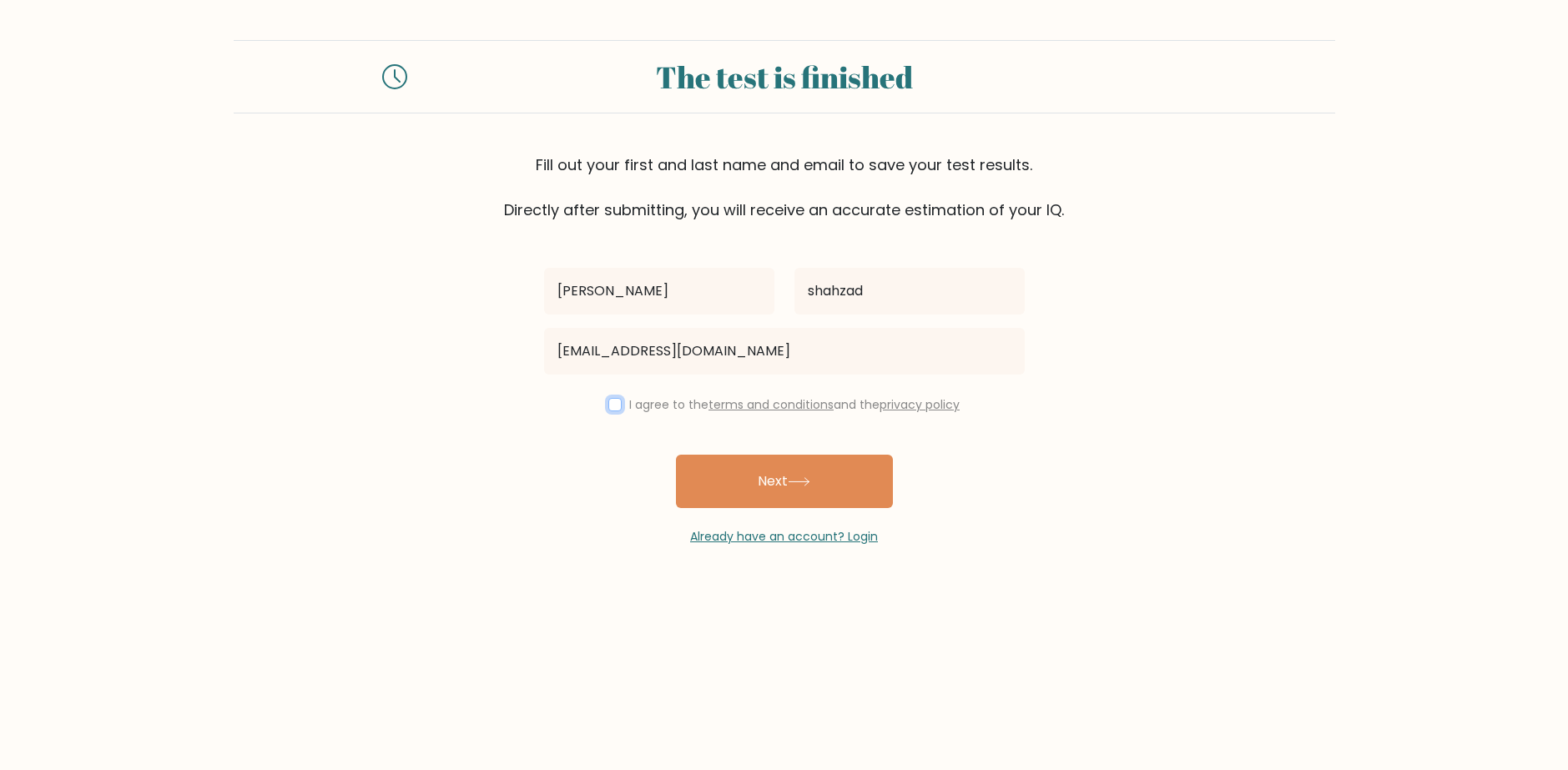
click at [609, 401] on input "checkbox" at bounding box center [615, 405] width 13 height 13
checkbox input "true"
click at [738, 490] on button "Next" at bounding box center [784, 482] width 217 height 53
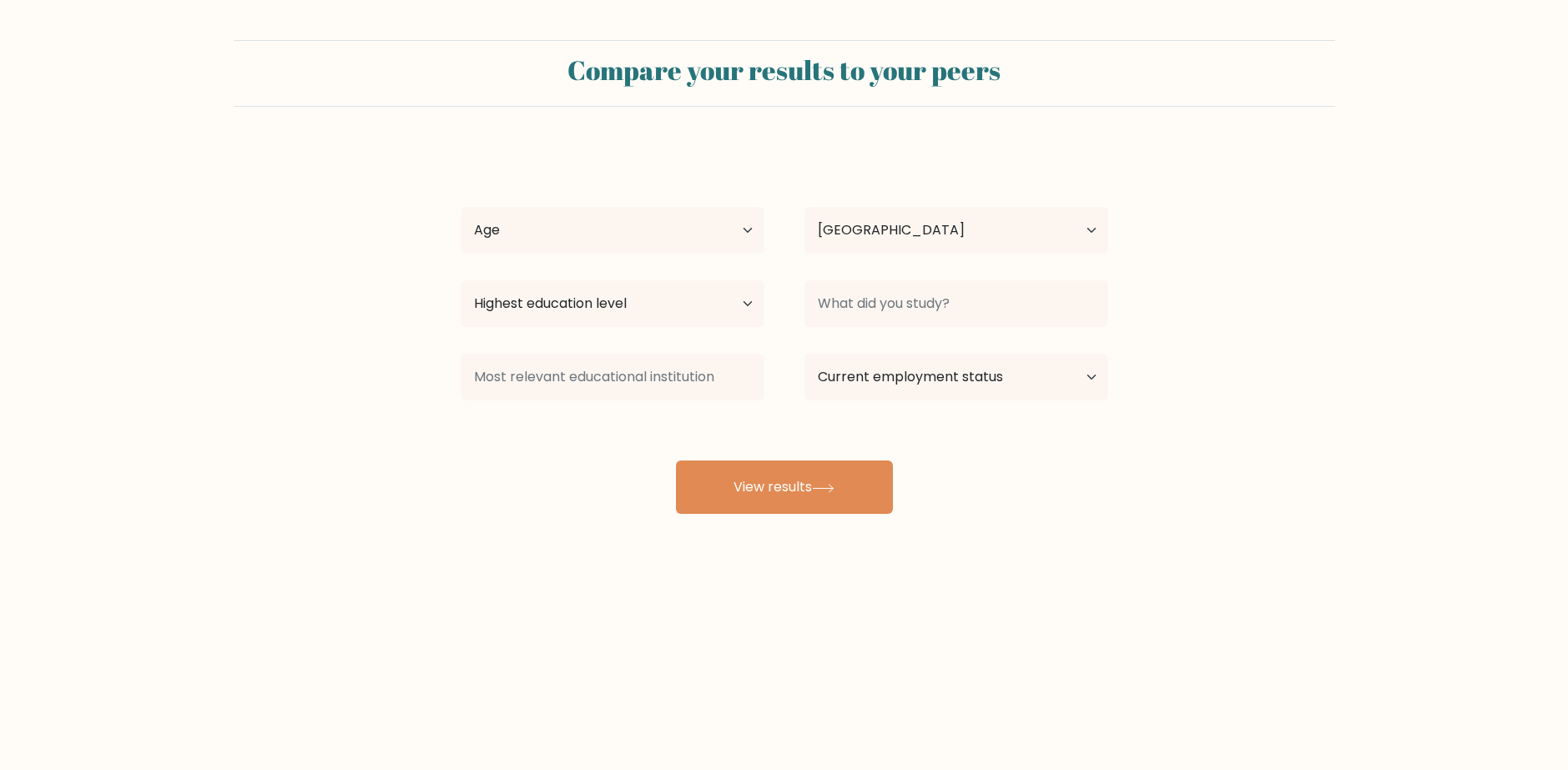
select select "QA"
click at [670, 241] on select "Age Under 18 years old 18-24 years old 25-34 years old 35-44 years old 45-54 ye…" at bounding box center [612, 230] width 303 height 47
select select "min_18"
click at [461, 207] on select "Age Under 18 years old 18-24 years old 25-34 years old 35-44 years old 45-54 ye…" at bounding box center [612, 230] width 303 height 47
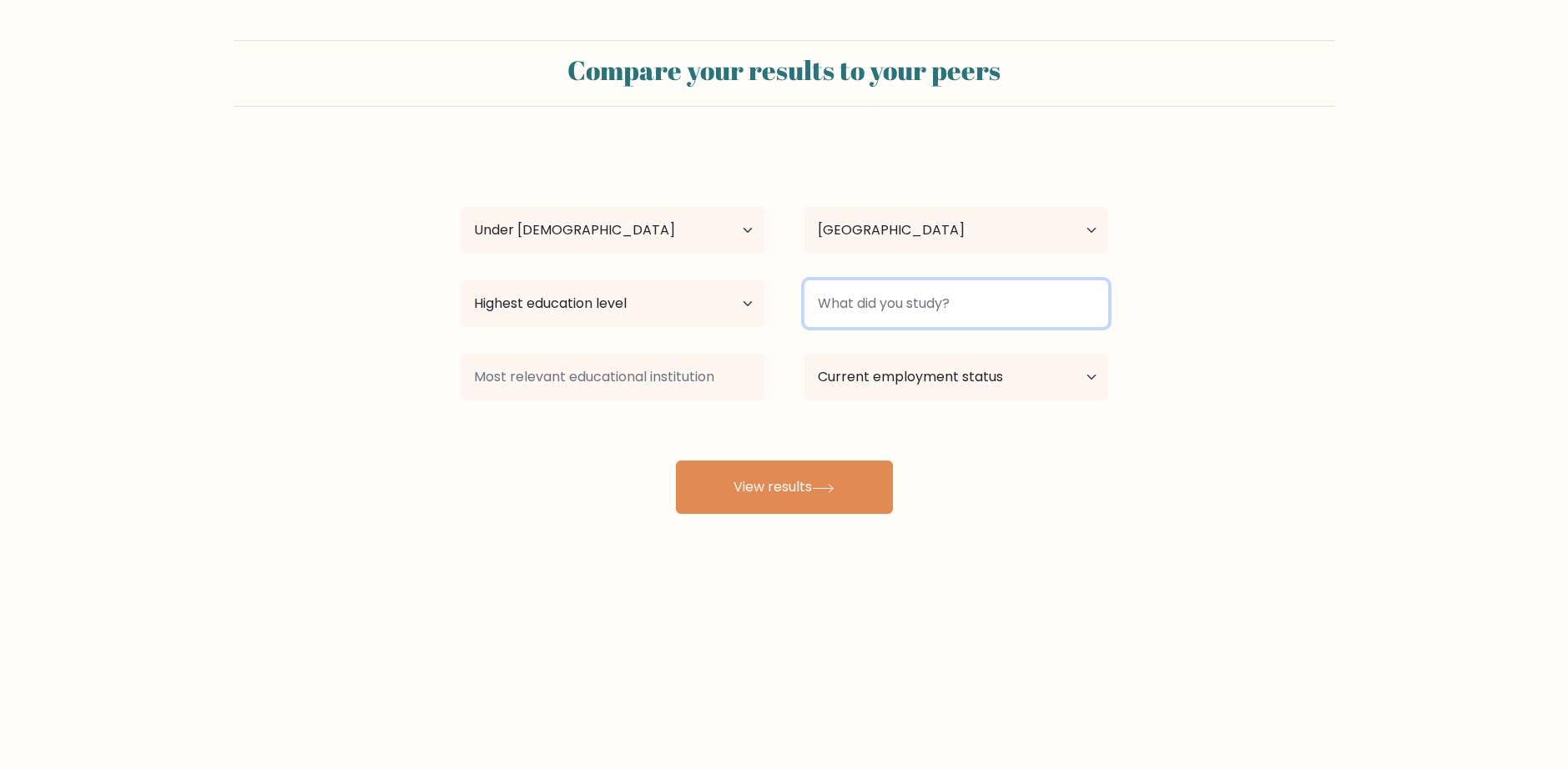
click at [932, 304] on input at bounding box center [957, 303] width 303 height 47
click at [676, 460] on button "View results" at bounding box center [784, 487] width 217 height 53
click at [928, 312] on input "Aks" at bounding box center [957, 303] width 303 height 47
type input "Akis"
click at [709, 305] on select "Highest education level No schooling Primary Lower Secondary Upper Secondary Oc…" at bounding box center [612, 303] width 303 height 47
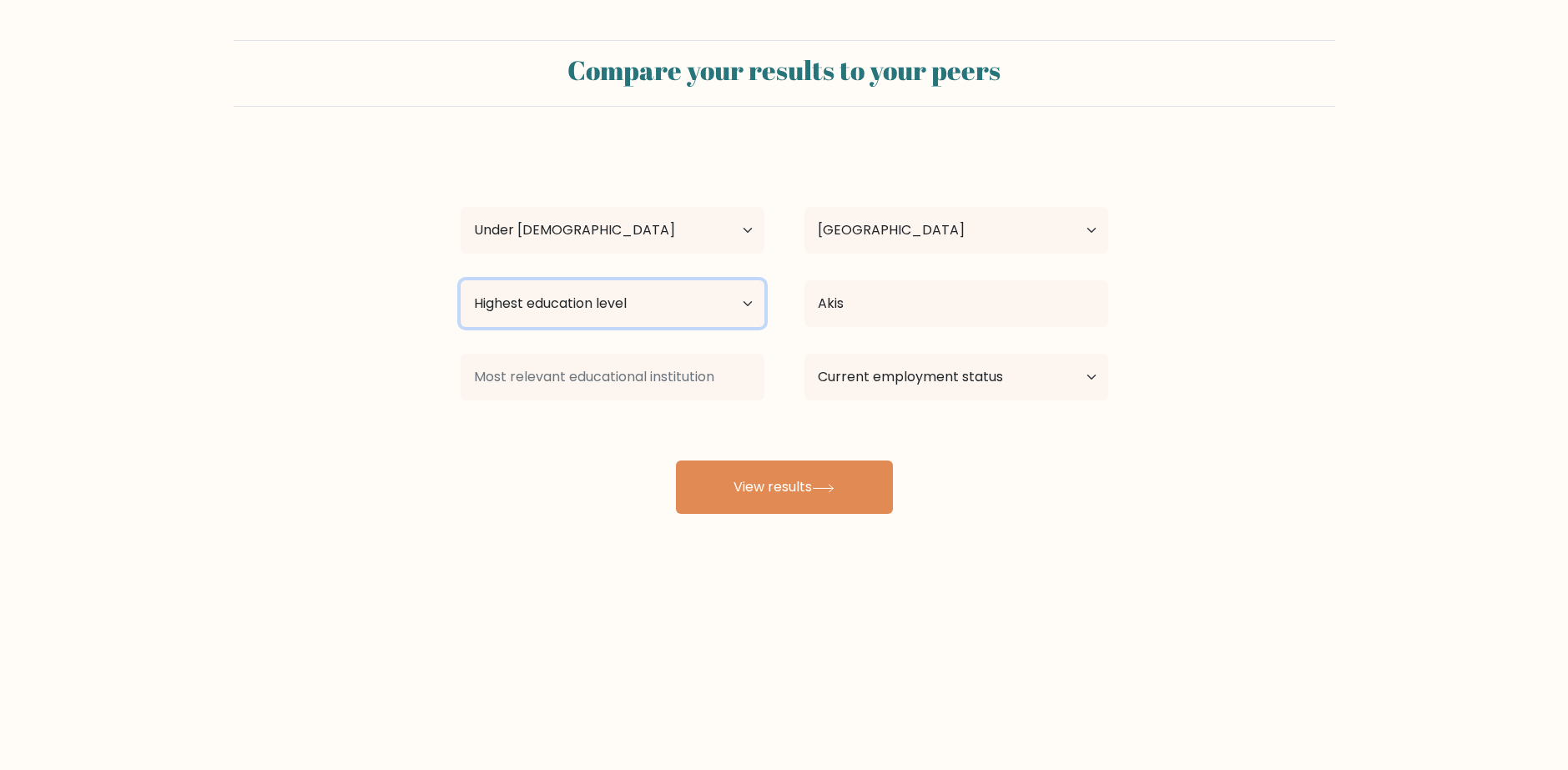
select select "upper_secondary"
click at [461, 280] on select "Highest education level No schooling Primary Lower Secondary Upper Secondary Oc…" at bounding box center [612, 303] width 303 height 47
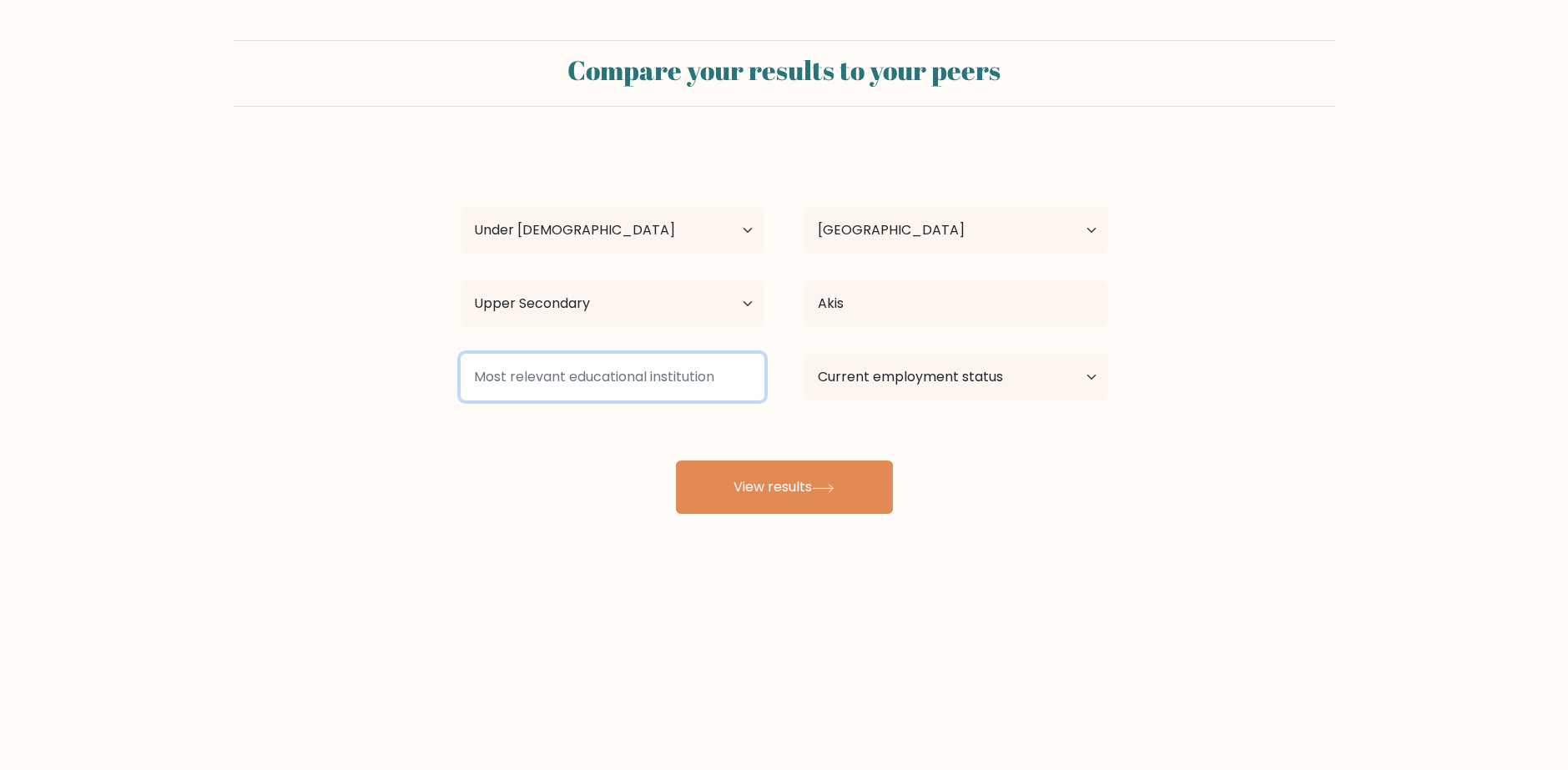
click at [729, 389] on input at bounding box center [612, 377] width 303 height 47
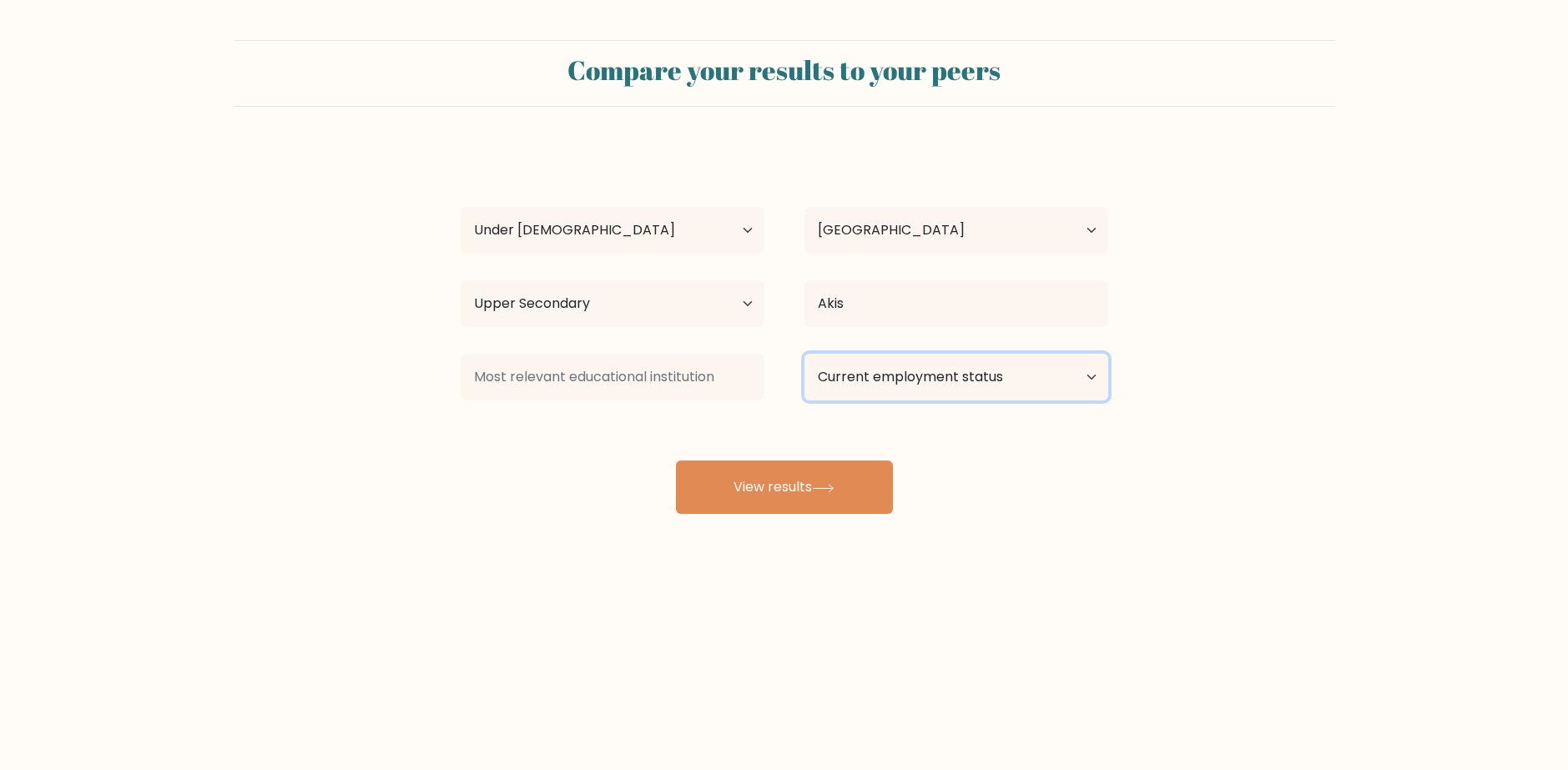
drag, startPoint x: 894, startPoint y: 389, endPoint x: 909, endPoint y: 389, distance: 15.0
click at [904, 389] on select "Current employment status Employed Student Retired Other / prefer not to answer" at bounding box center [957, 377] width 303 height 47
select select "student"
click at [805, 354] on select "Current employment status Employed Student Retired Other / prefer not to answer" at bounding box center [957, 377] width 303 height 47
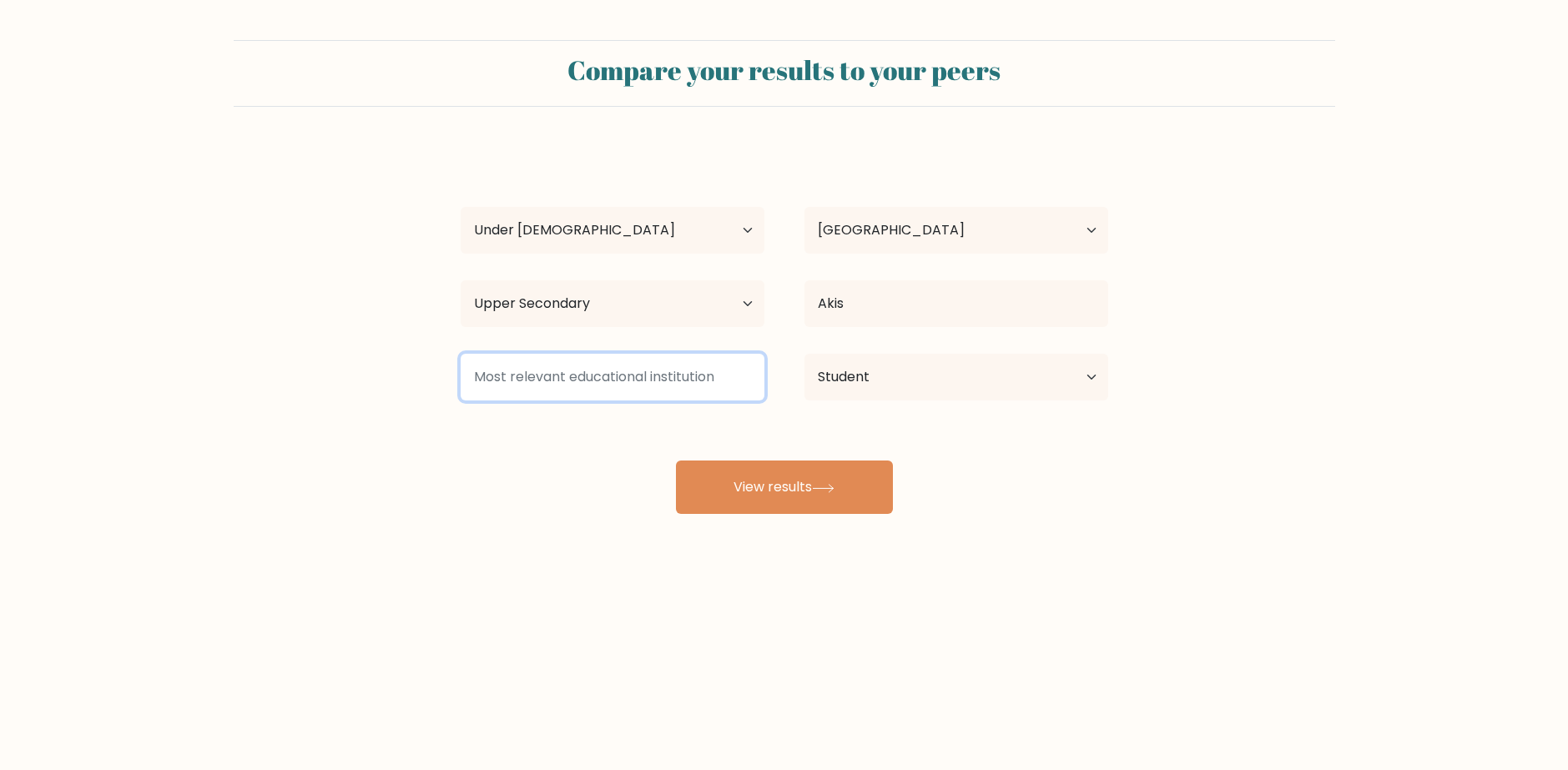
click at [637, 383] on input at bounding box center [612, 377] width 303 height 47
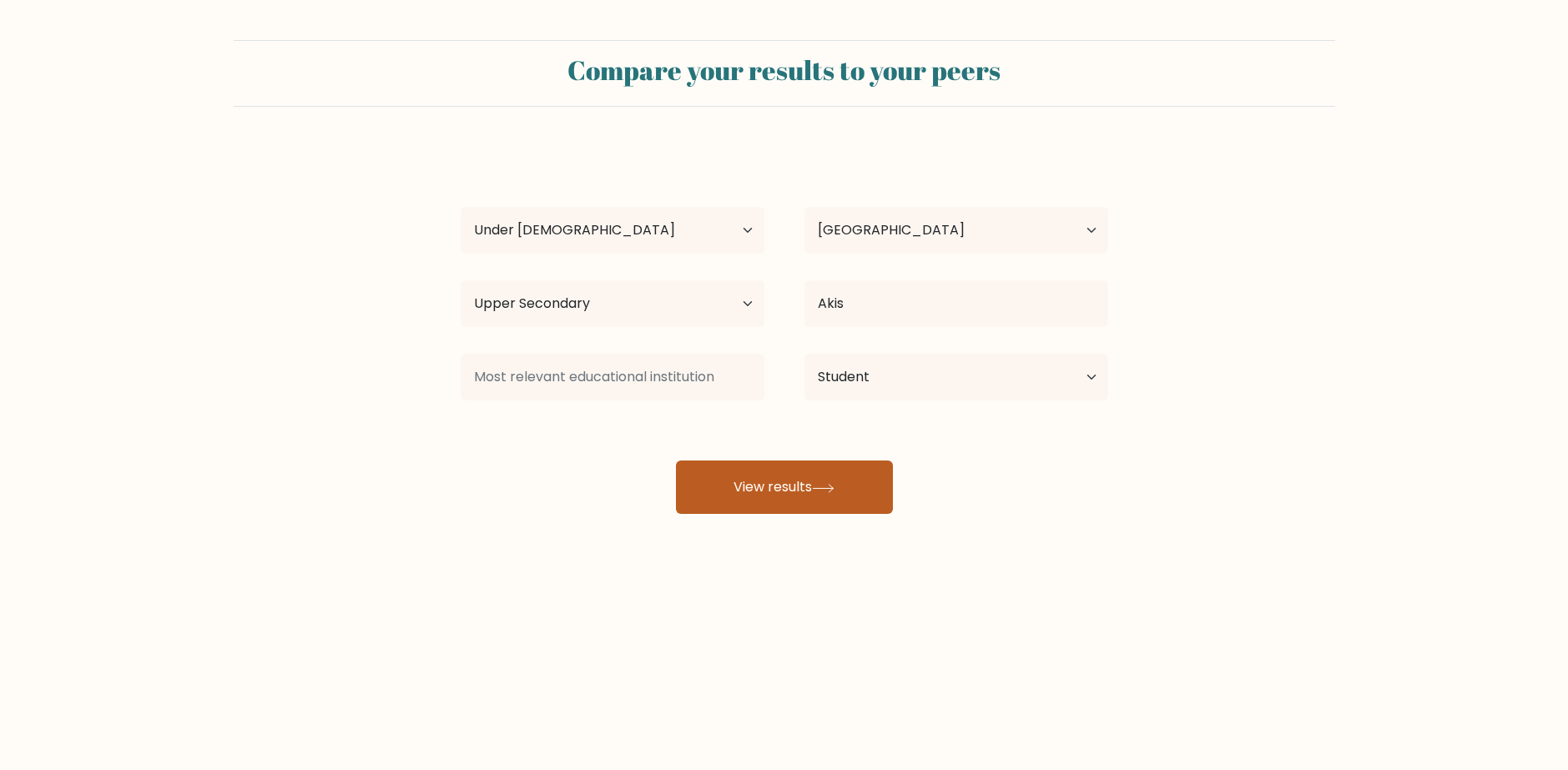
click at [777, 483] on button "View results" at bounding box center [784, 487] width 217 height 53
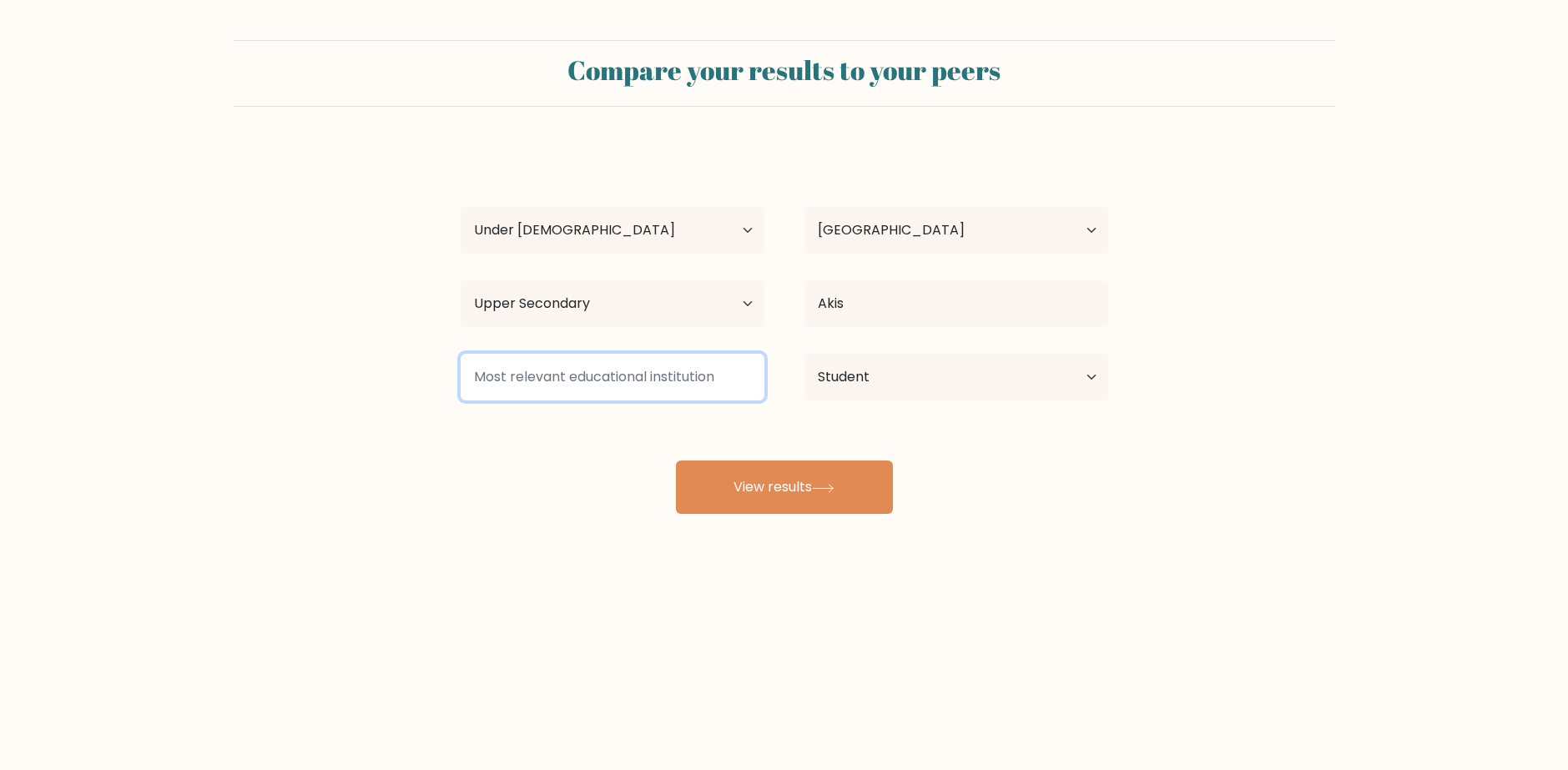
click at [696, 378] on input at bounding box center [612, 377] width 303 height 47
type input "a"
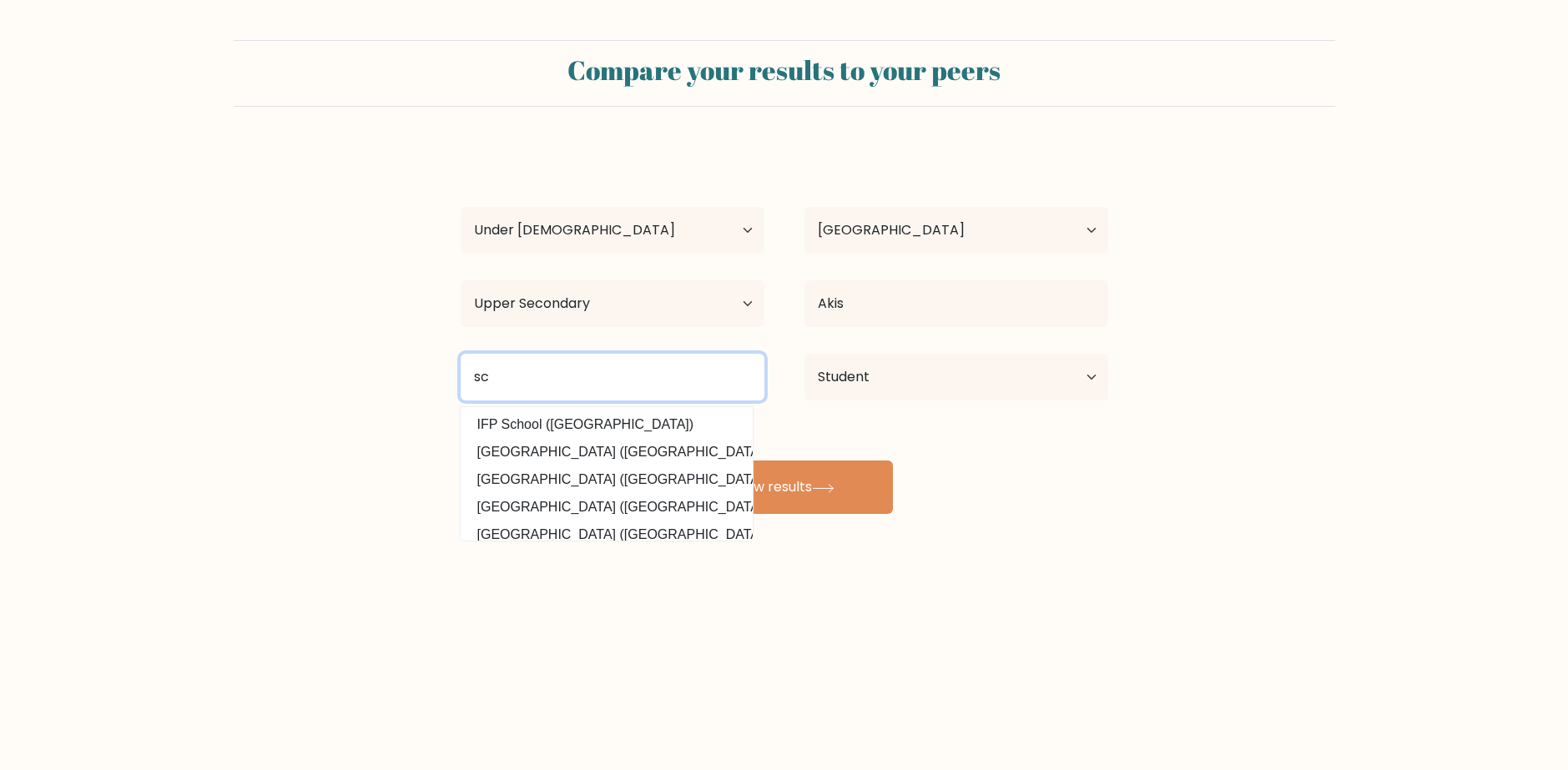
type input "s"
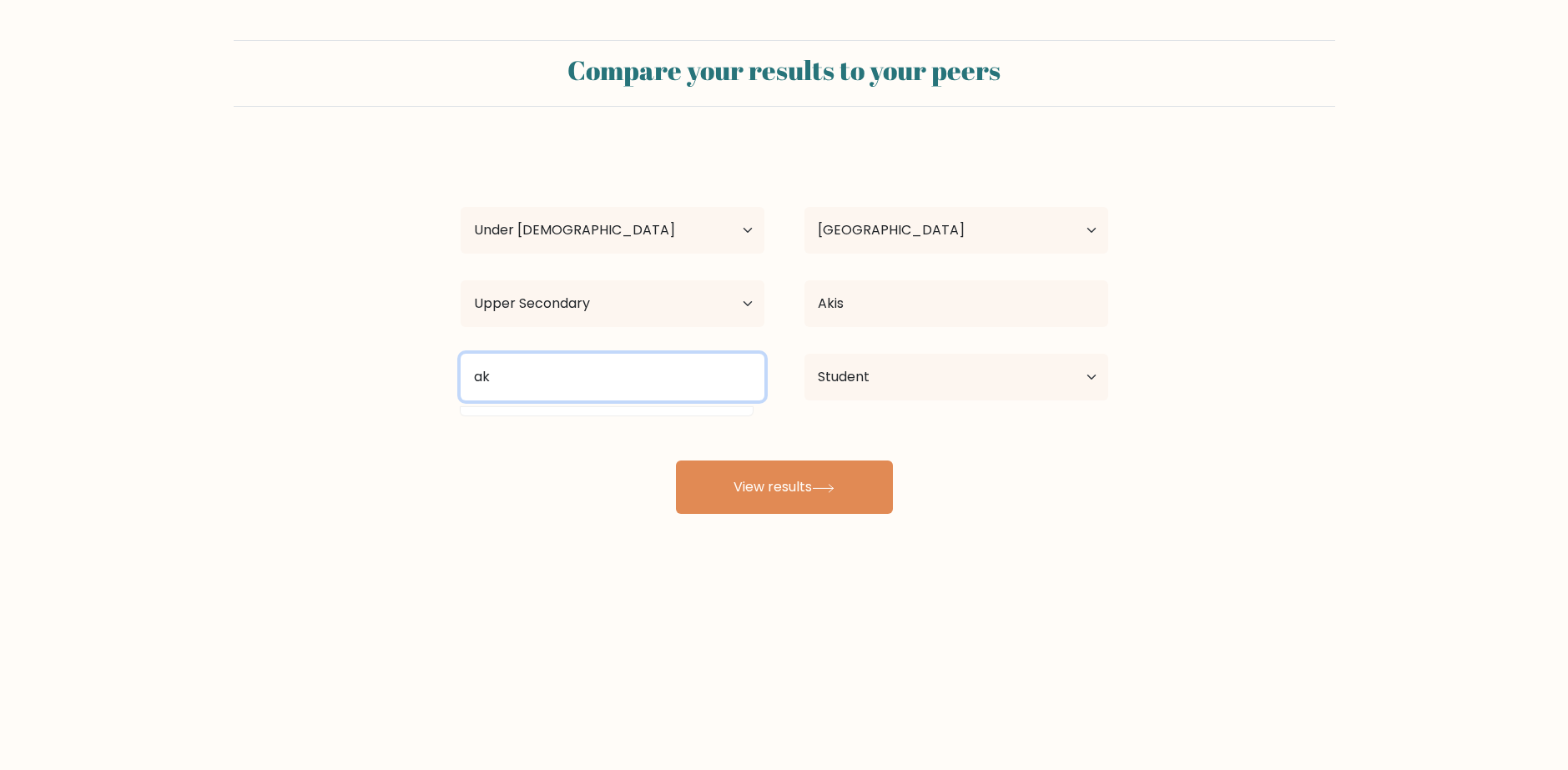
type input "a"
type input "l"
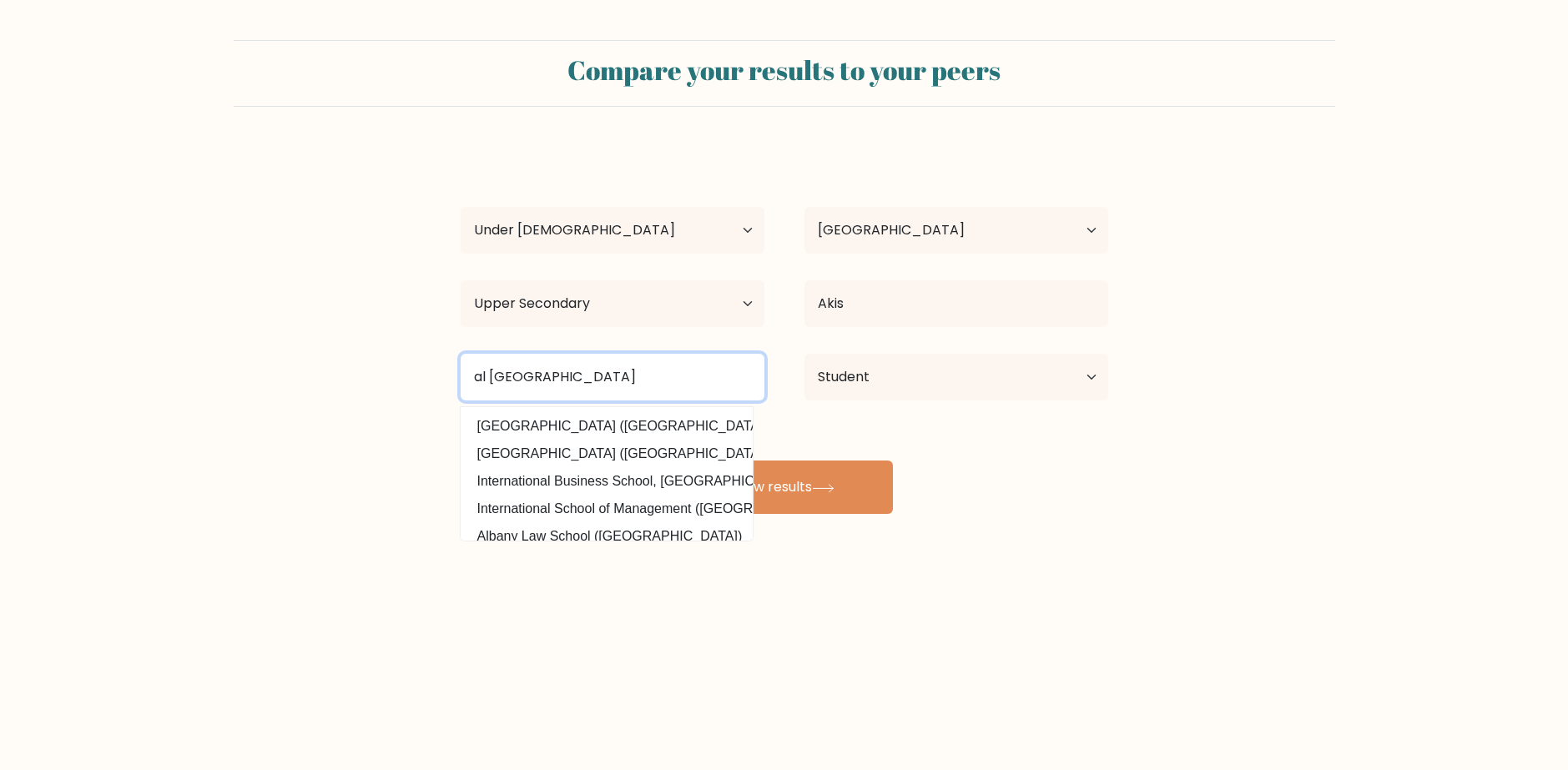
scroll to position [162, 0]
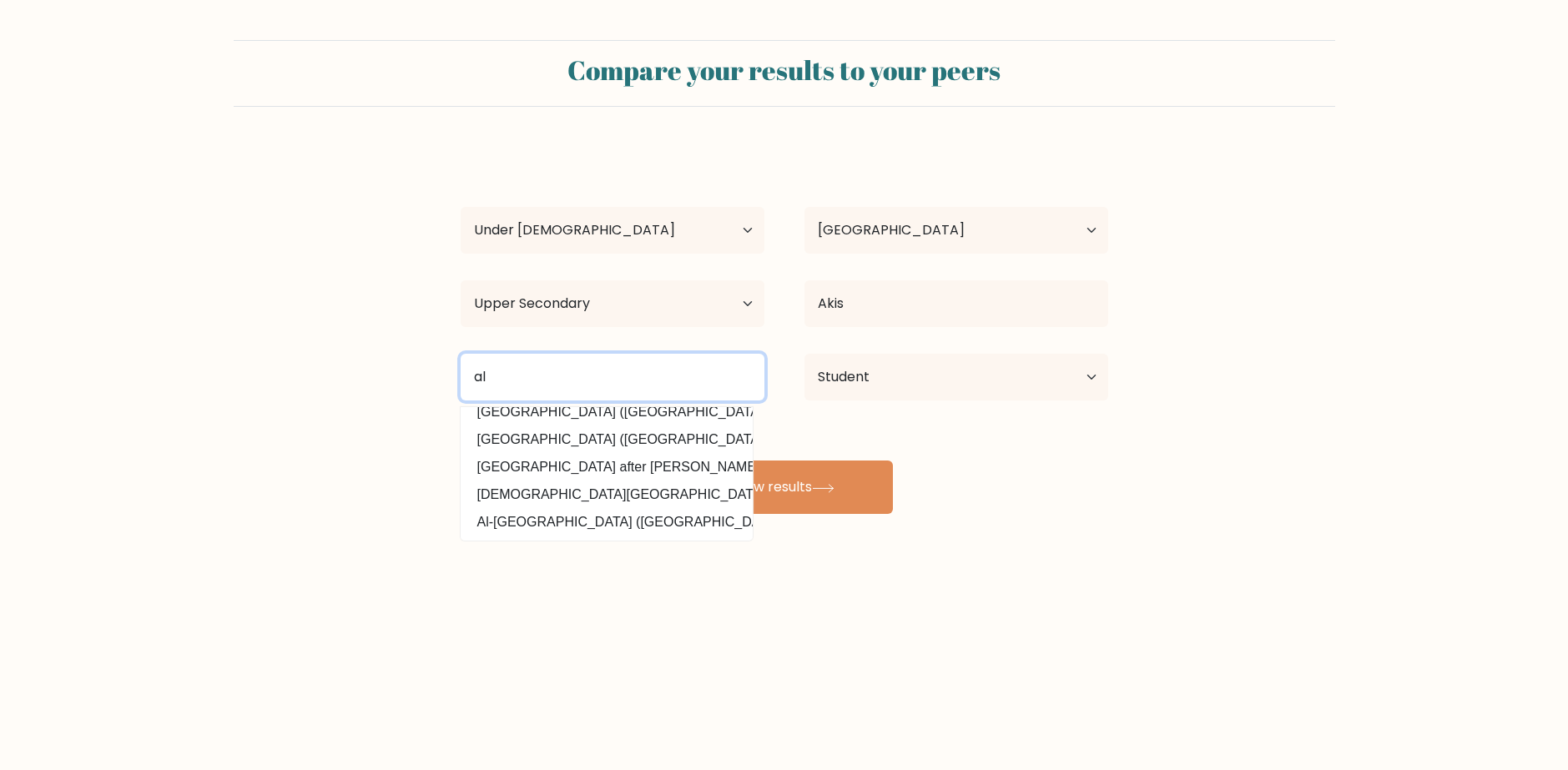
type input "a"
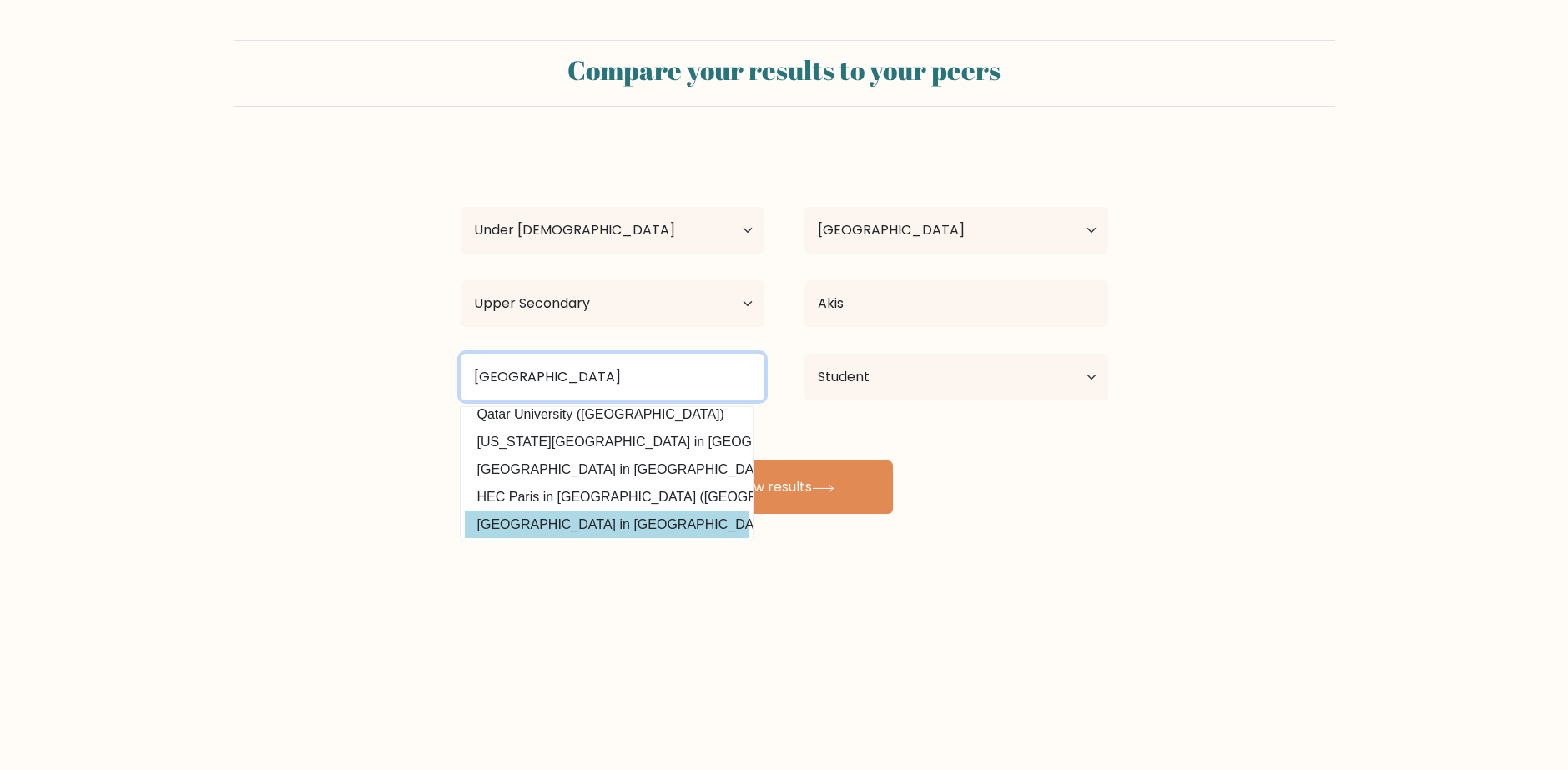
scroll to position [0, 0]
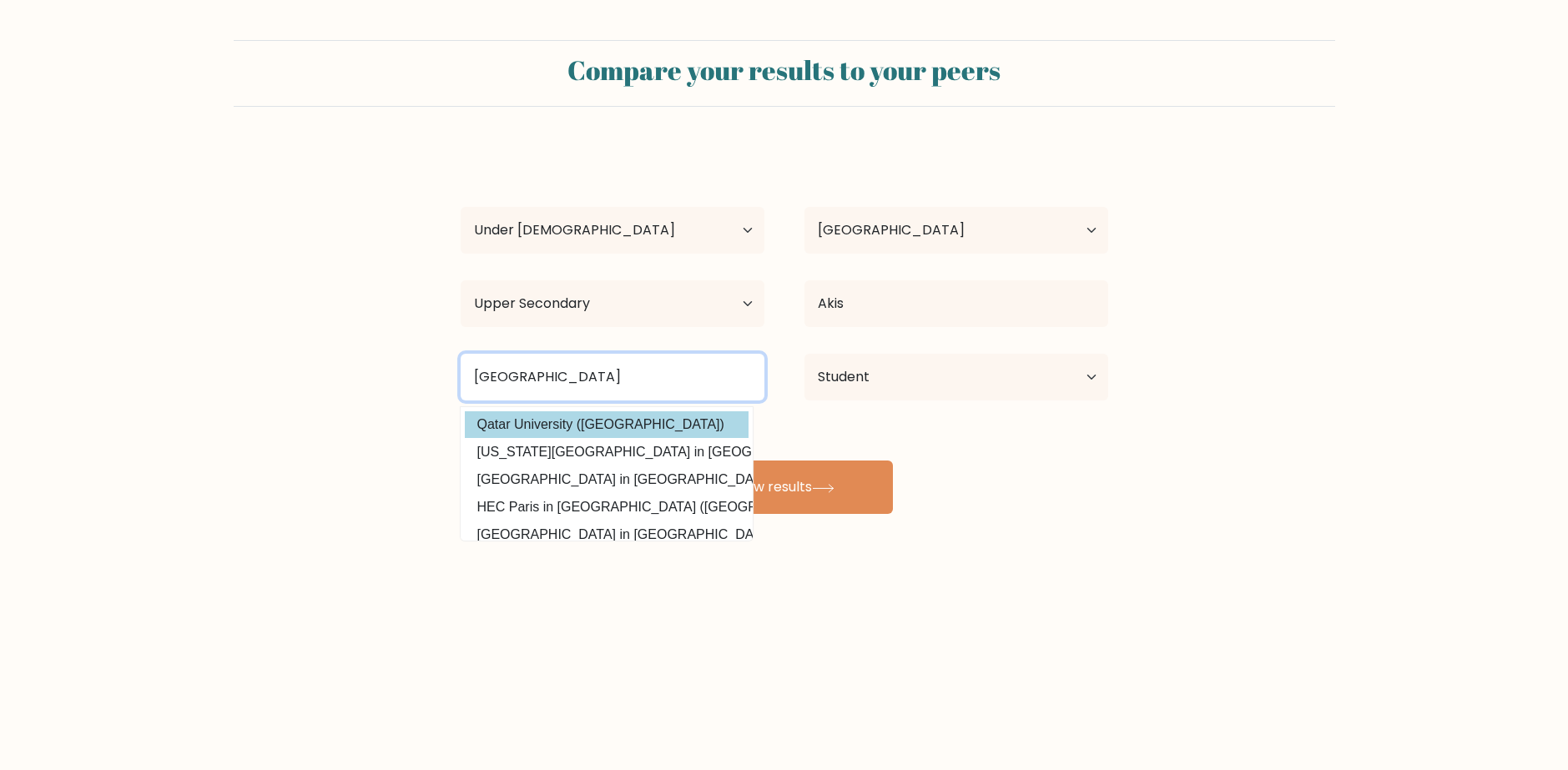
type input "qatar"
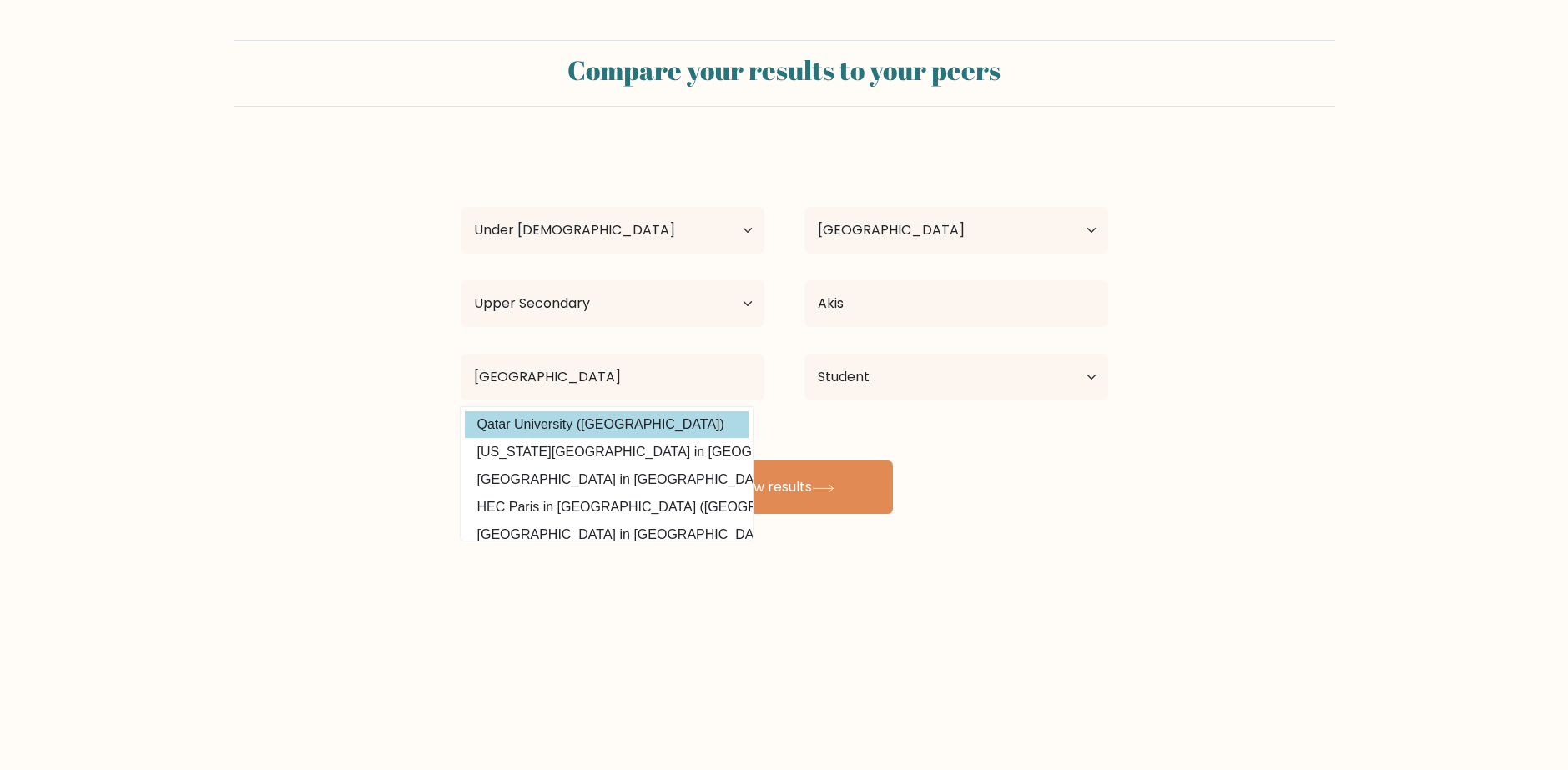
click at [672, 424] on div "abdul hanan shahzad Age Under 18 years old 18-24 years old 25-34 years old 35-4…" at bounding box center [784, 331] width 667 height 367
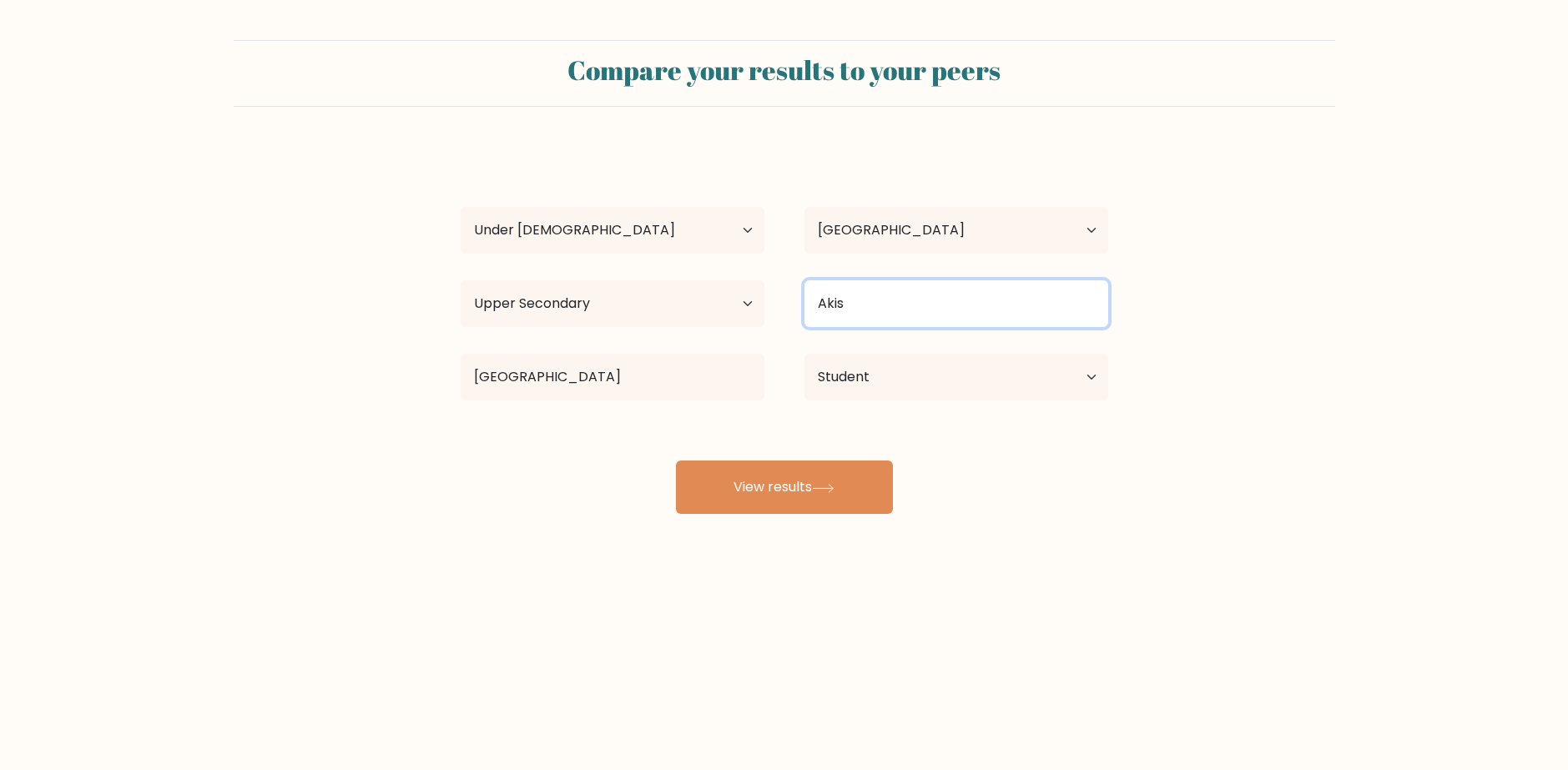
drag, startPoint x: 882, startPoint y: 310, endPoint x: 659, endPoint y: 233, distance: 235.9
click at [744, 272] on div "abdul hanan shahzad Age Under 18 years old 18-24 years old 25-34 years old 35-4…" at bounding box center [784, 331] width 667 height 367
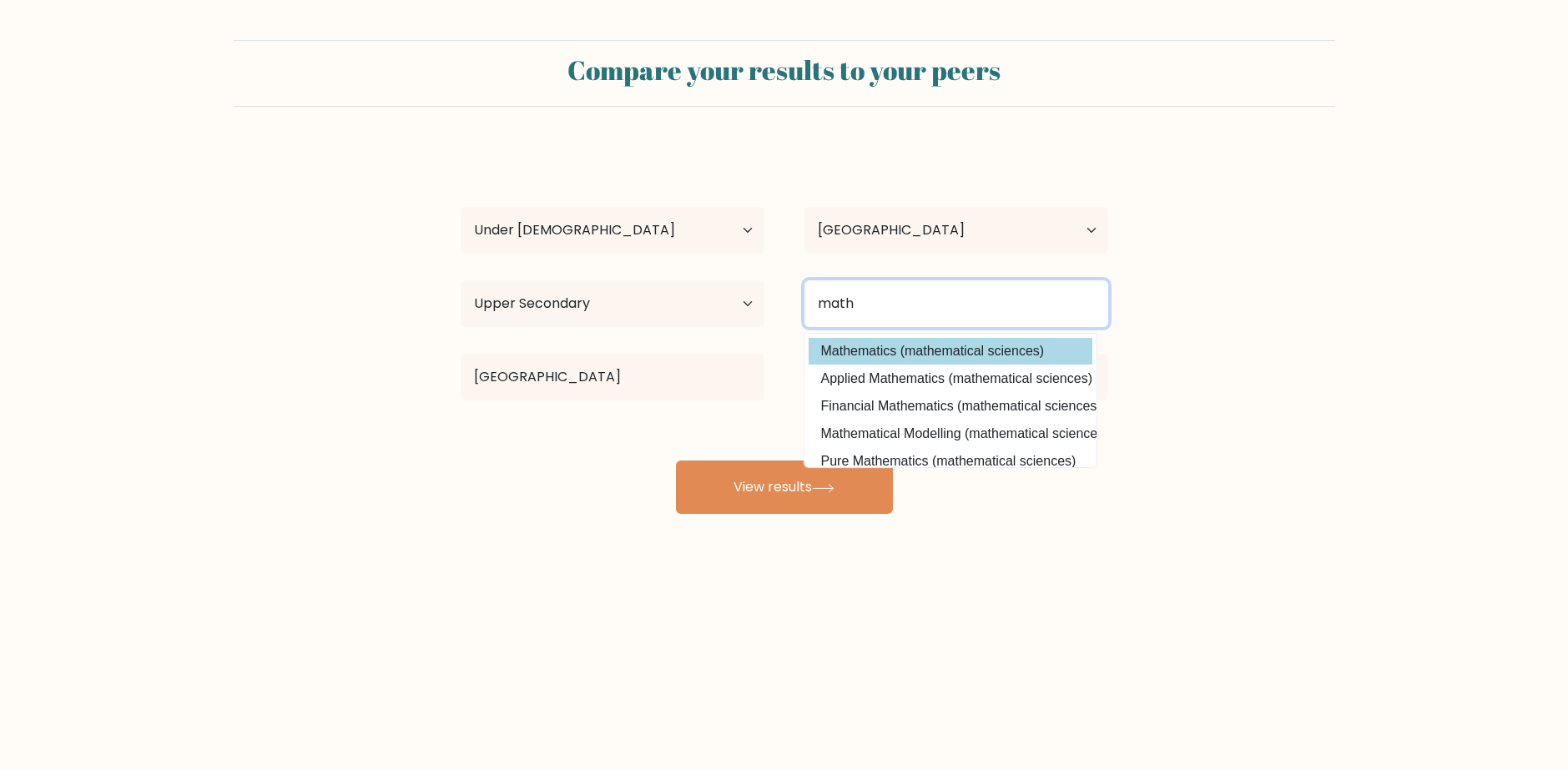
type input "math"
click at [954, 358] on div "abdul hanan shahzad Age Under 18 years old 18-24 years old 25-34 years old 35-4…" at bounding box center [784, 331] width 667 height 367
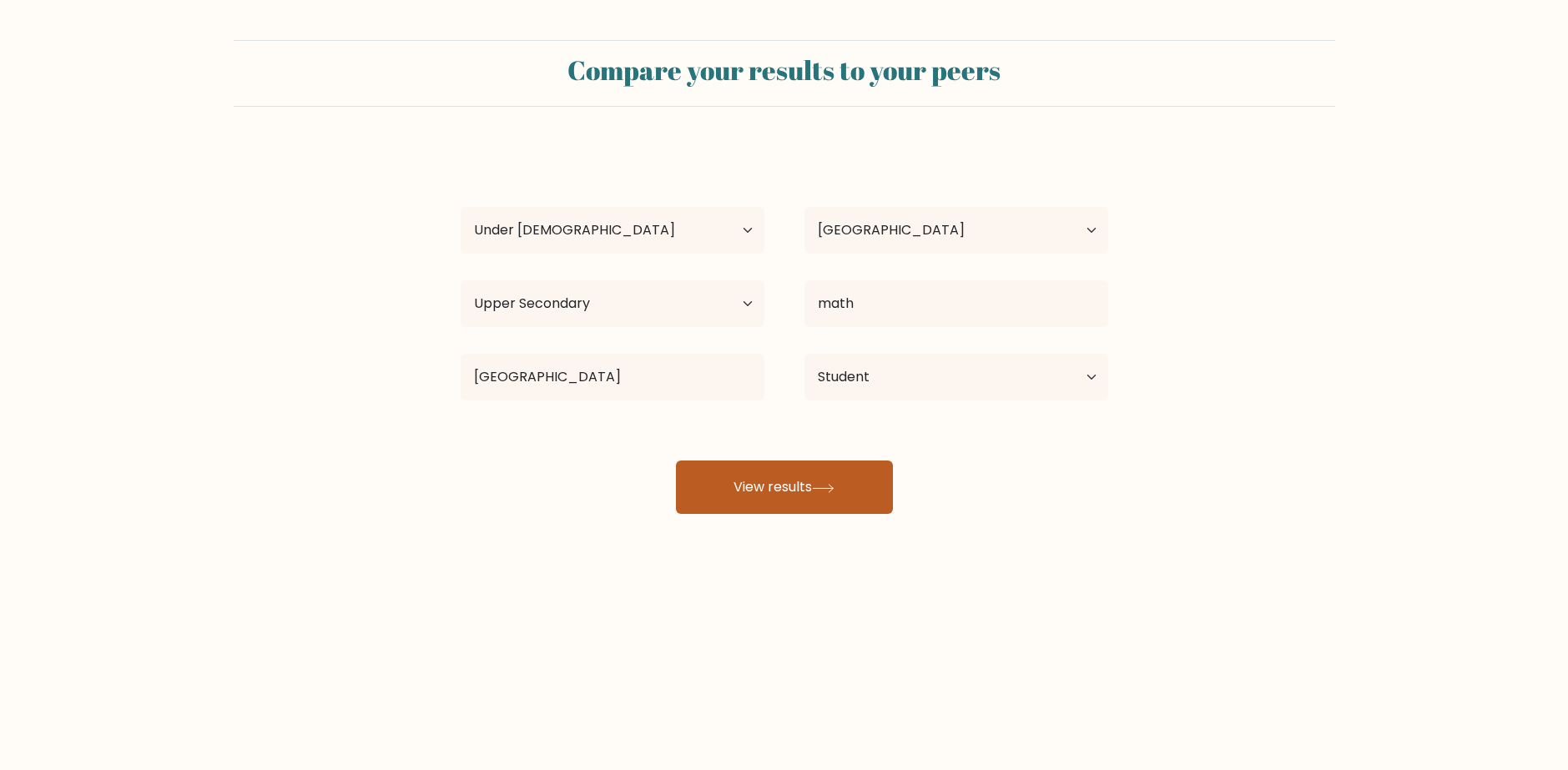
click at [873, 475] on button "View results" at bounding box center [784, 487] width 217 height 53
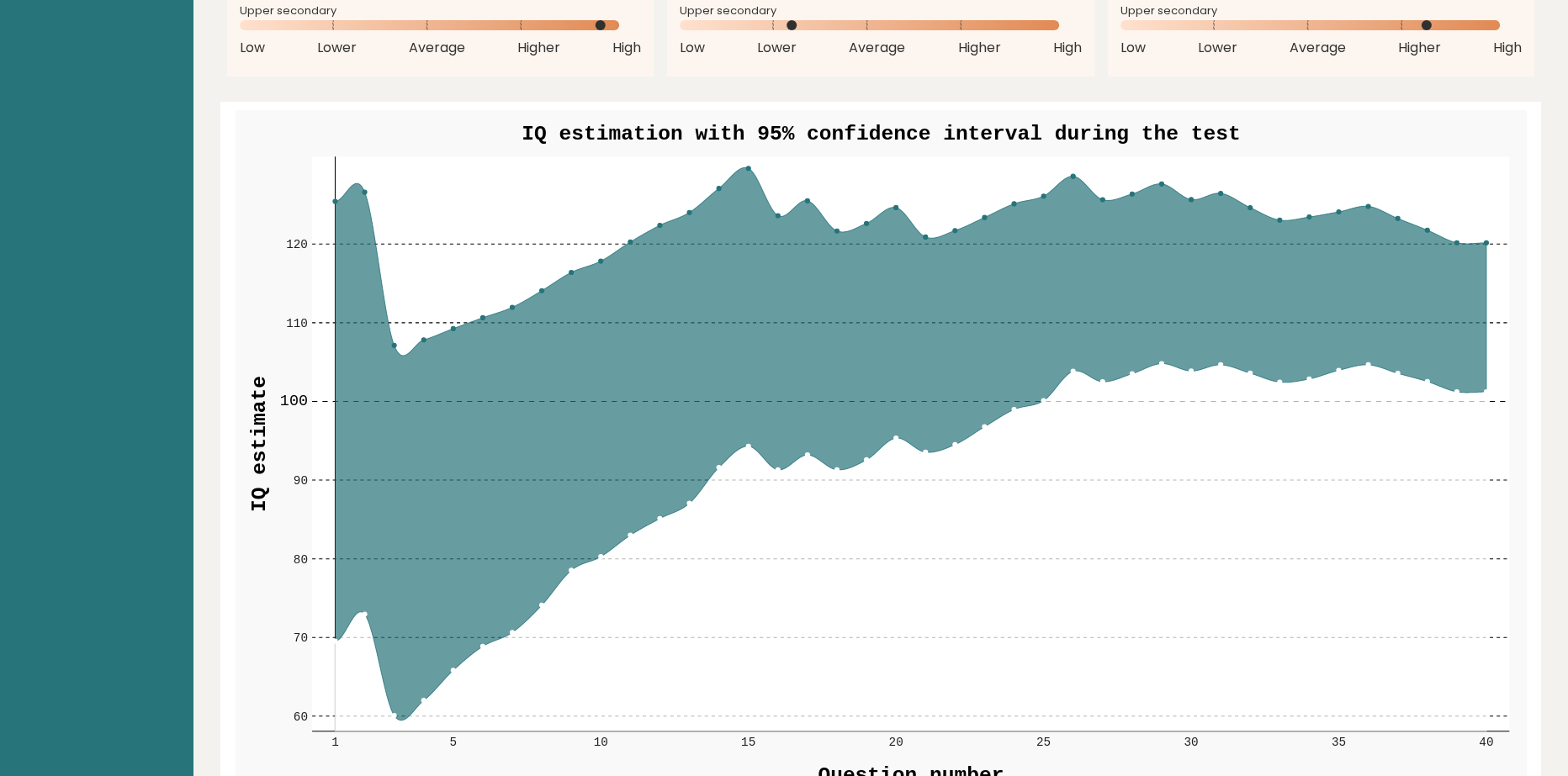
scroll to position [2018, 0]
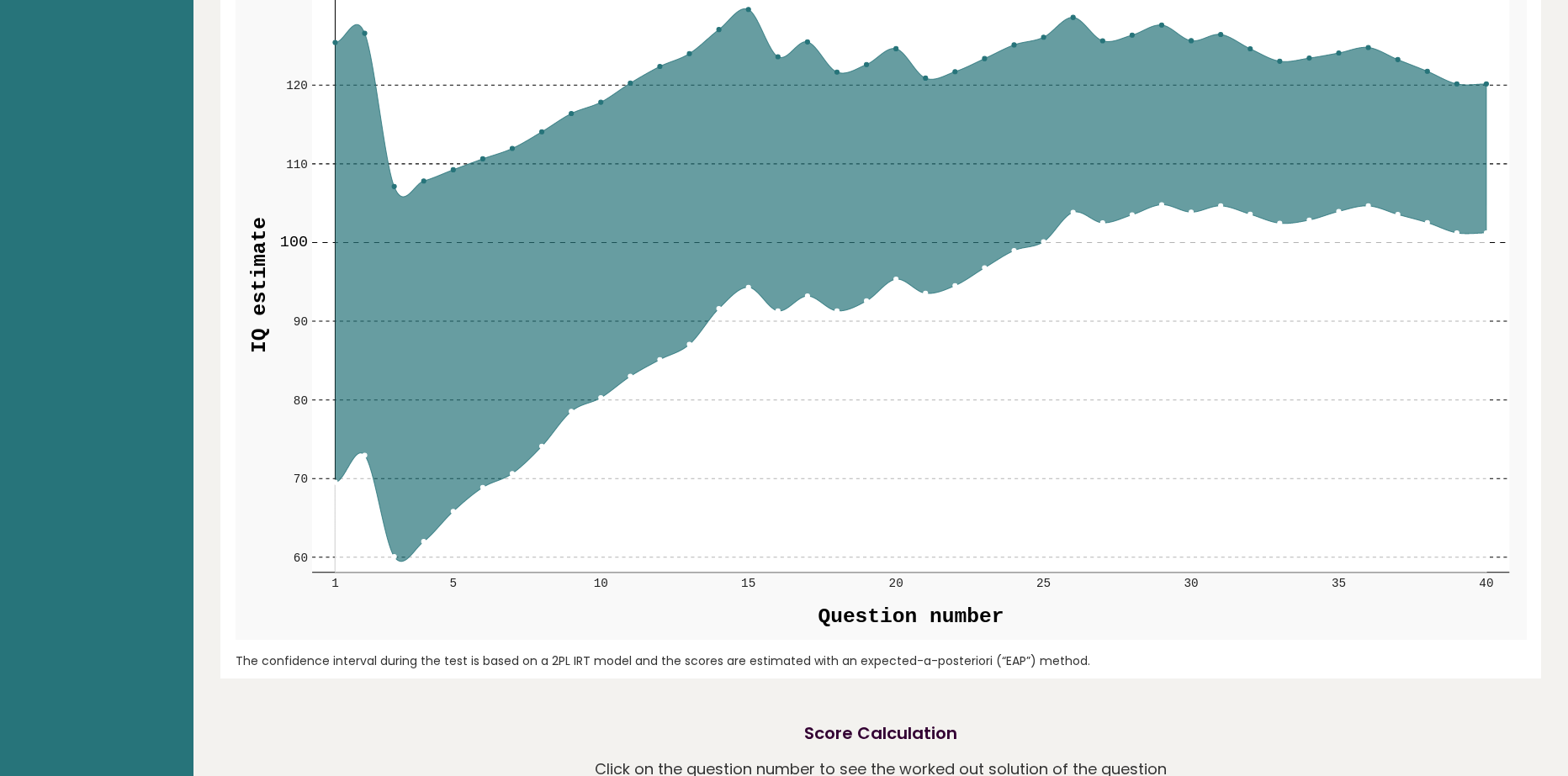
drag, startPoint x: 836, startPoint y: 309, endPoint x: 847, endPoint y: 347, distance: 39.6
click at [844, 342] on g "60 60 70 70 80 80 90 90 100 100 110 110 120 120 1 5 10 15 20 25 30 35 40 IQ est…" at bounding box center [881, 295] width 1292 height 688
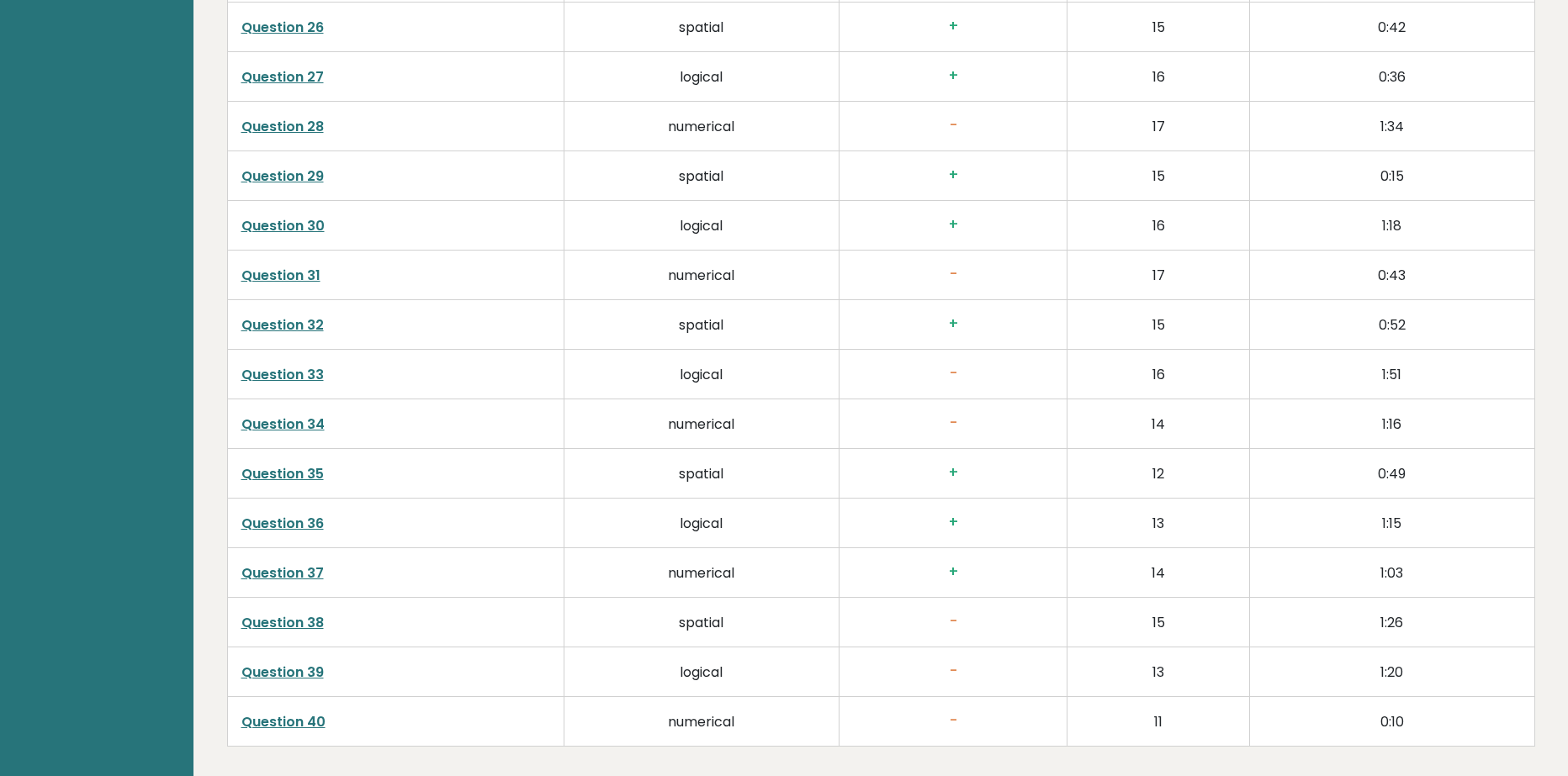
scroll to position [4120, 0]
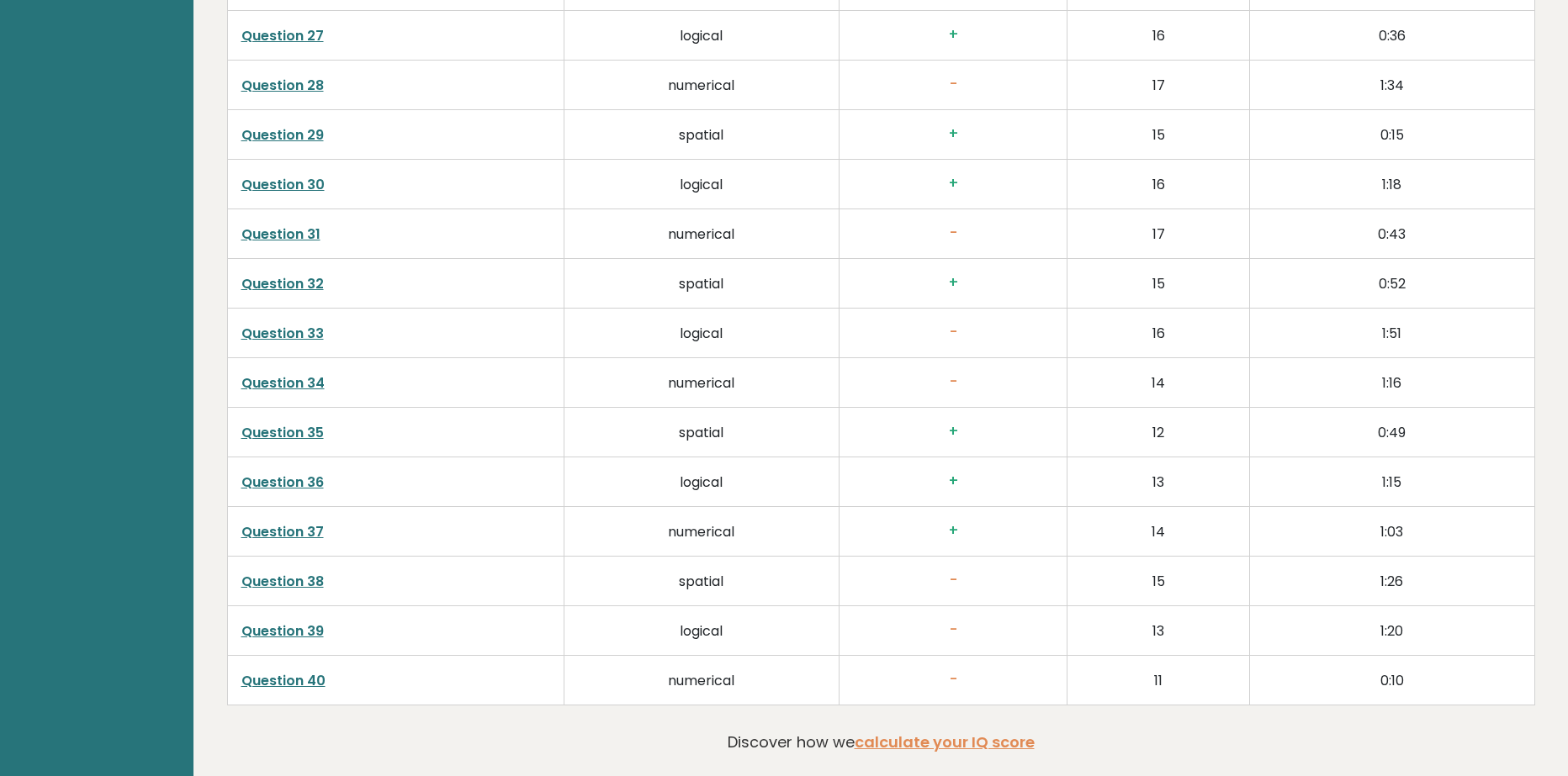
click at [254, 639] on link "Question 39" at bounding box center [283, 631] width 82 height 20
click at [274, 578] on link "Question 38" at bounding box center [283, 581] width 82 height 20
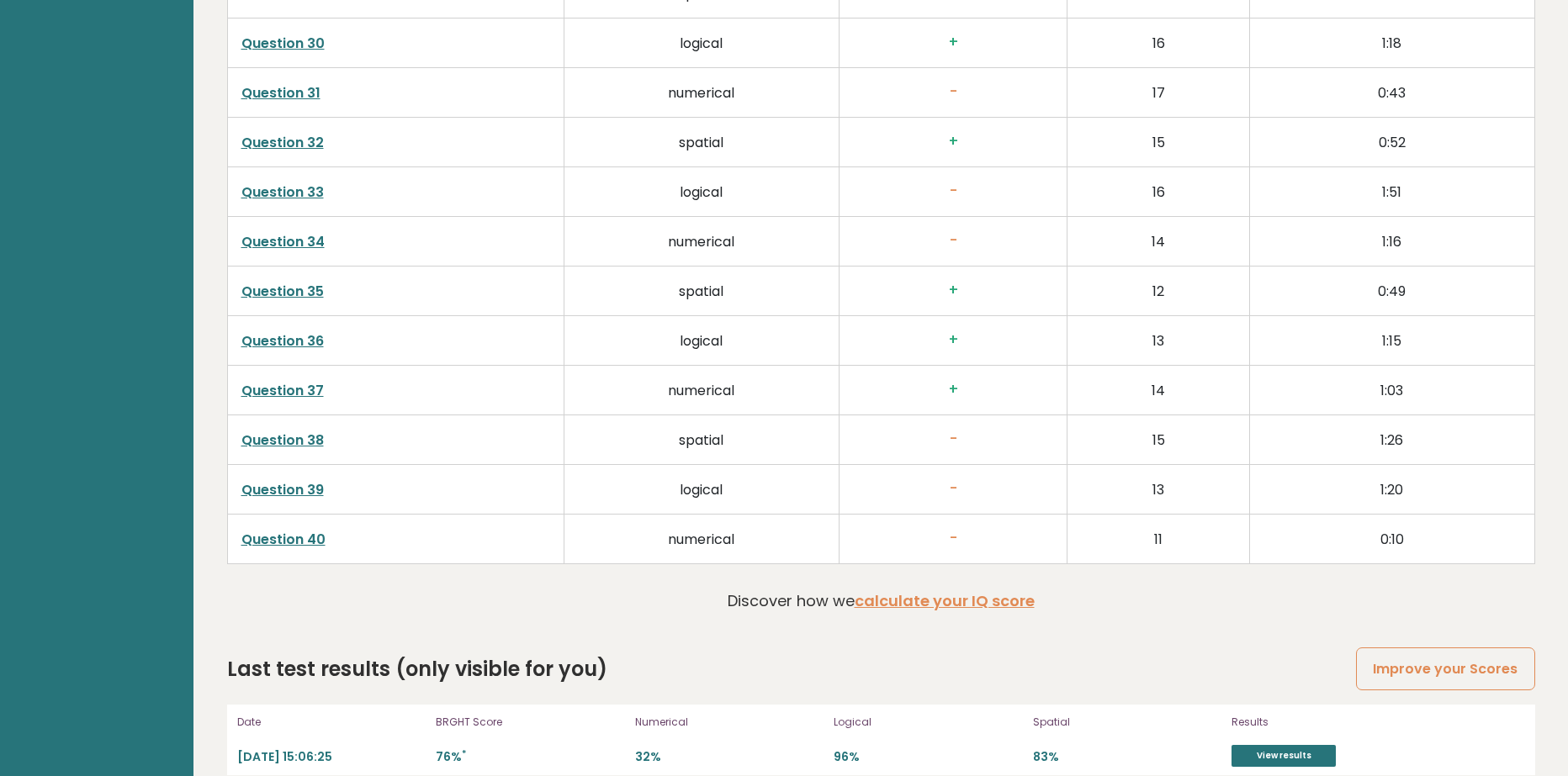
scroll to position [4285, 0]
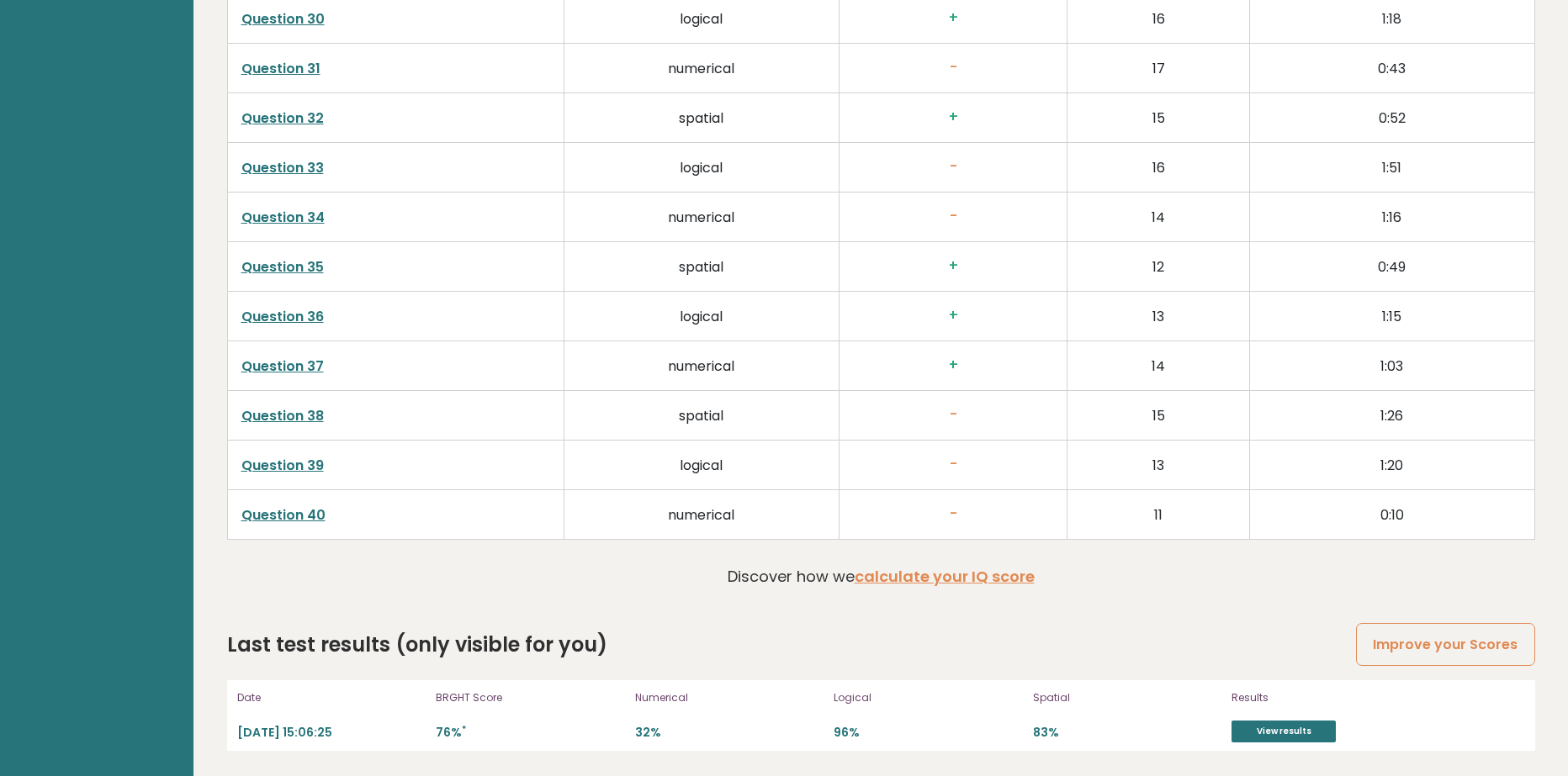
click at [302, 519] on link "Question 40" at bounding box center [284, 515] width 84 height 20
click at [1255, 735] on link "View results" at bounding box center [1284, 731] width 105 height 21
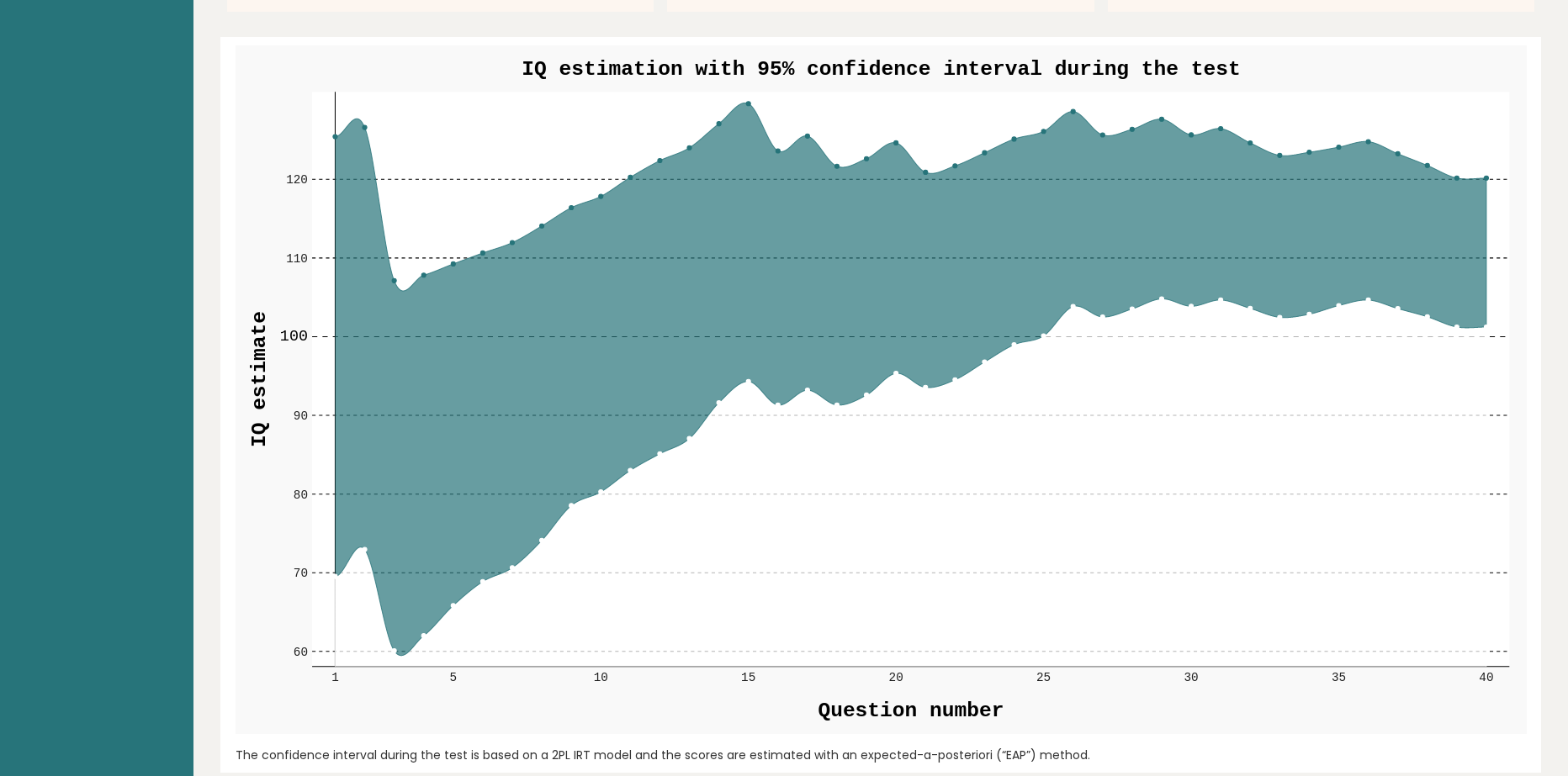
scroll to position [1934, 0]
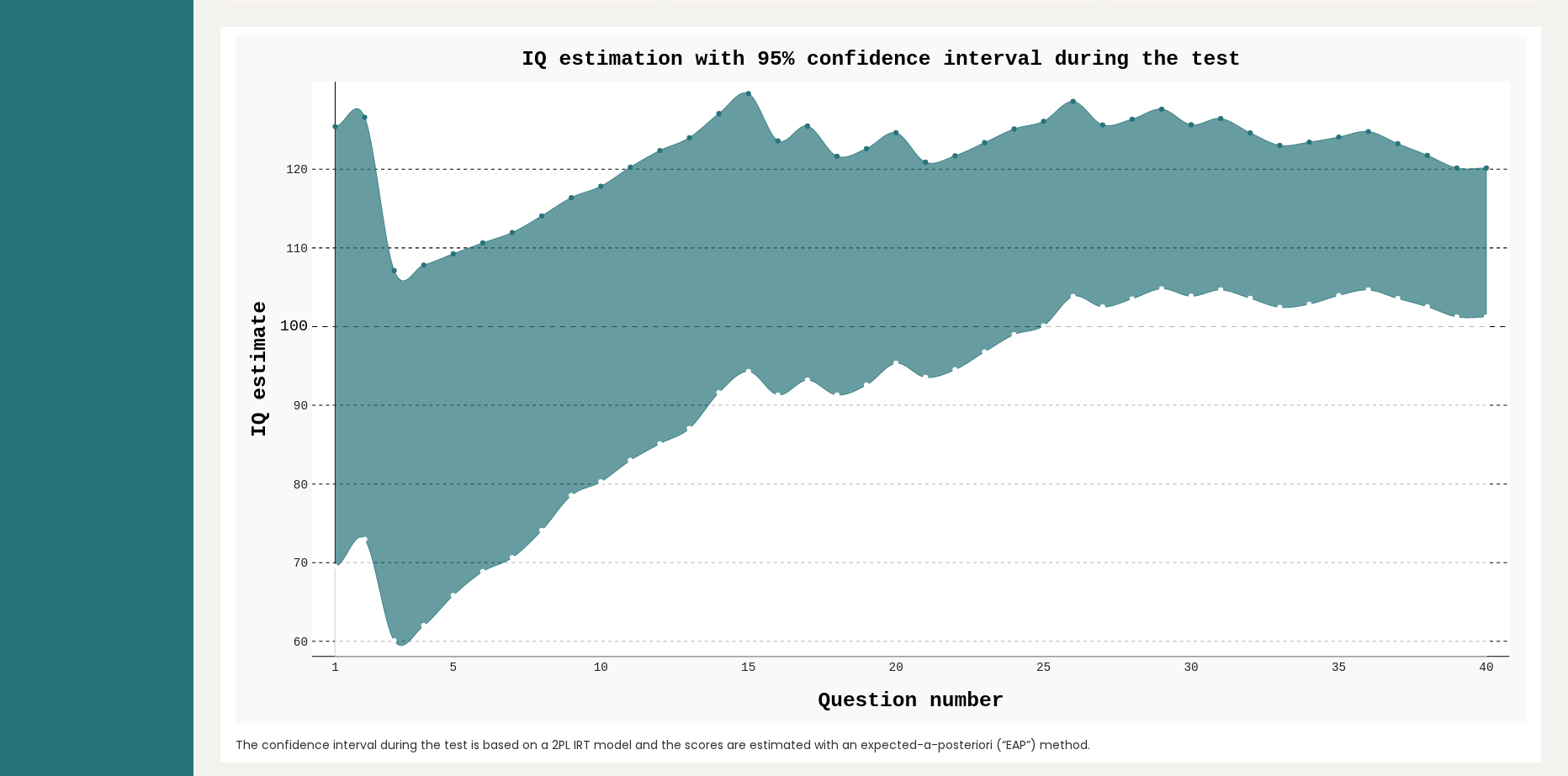
click at [394, 642] on circle at bounding box center [394, 641] width 4 height 4
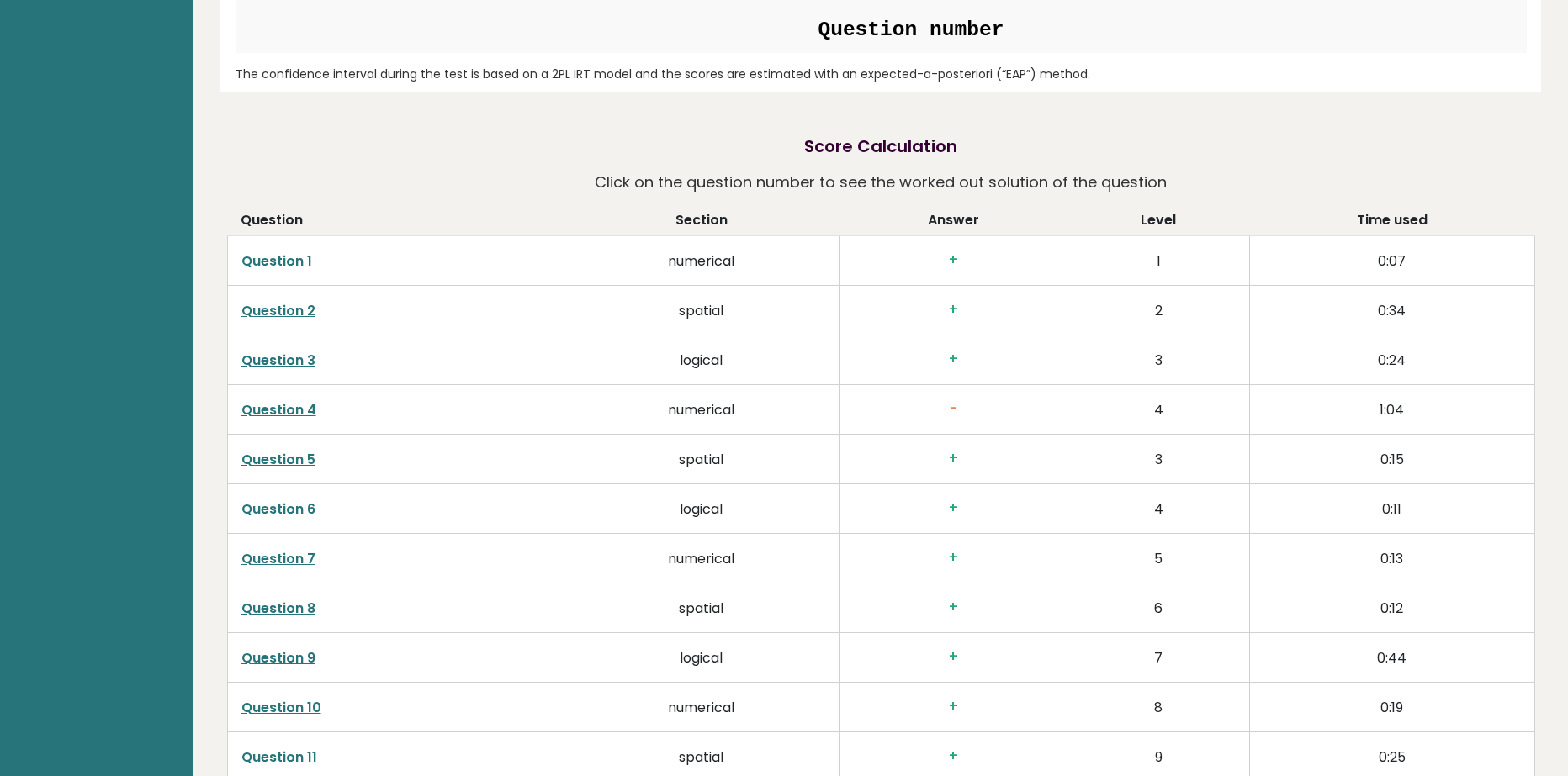
scroll to position [2606, 0]
click at [294, 404] on link "Question 4" at bounding box center [279, 409] width 75 height 20
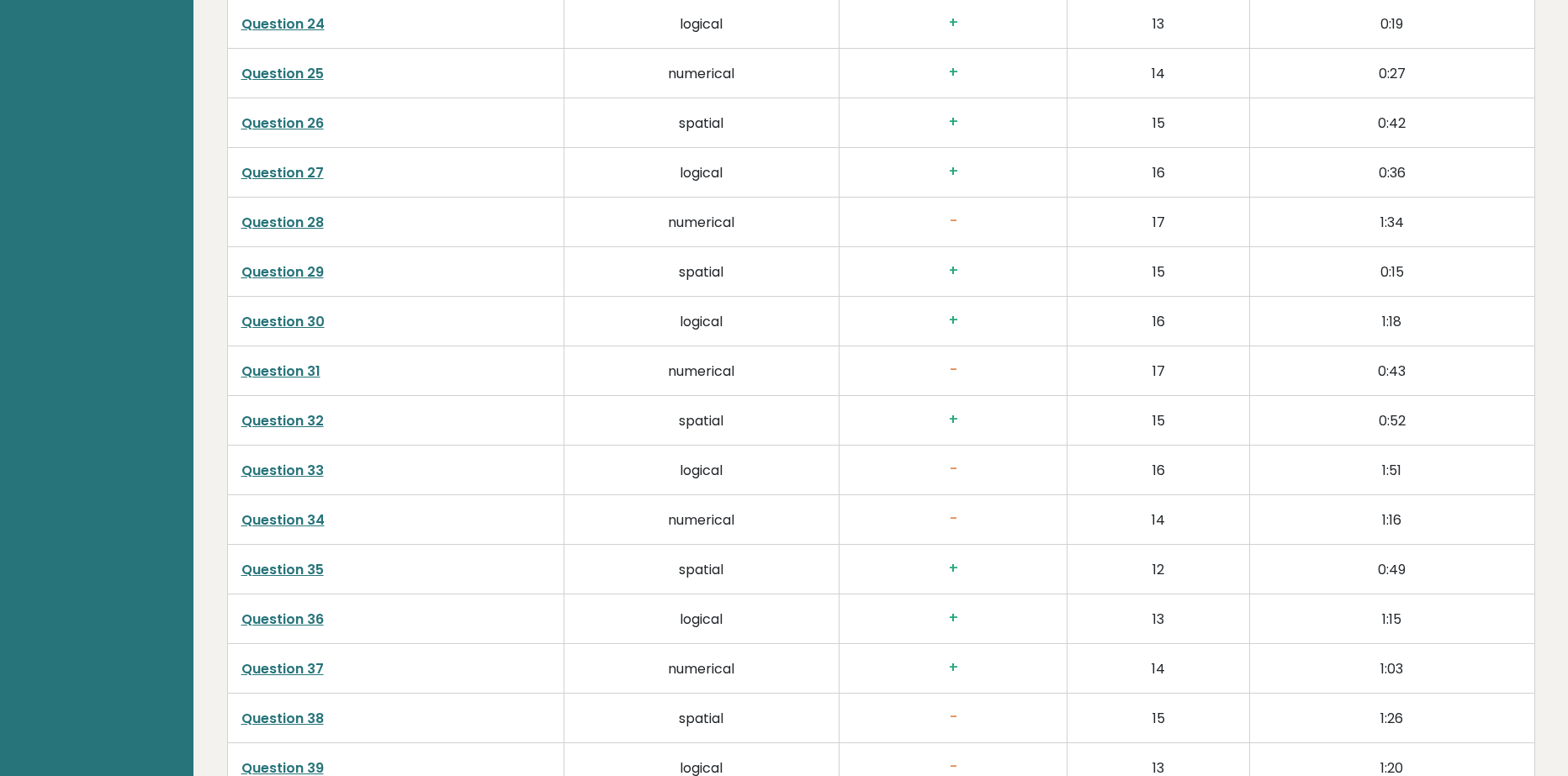
scroll to position [3952, 0]
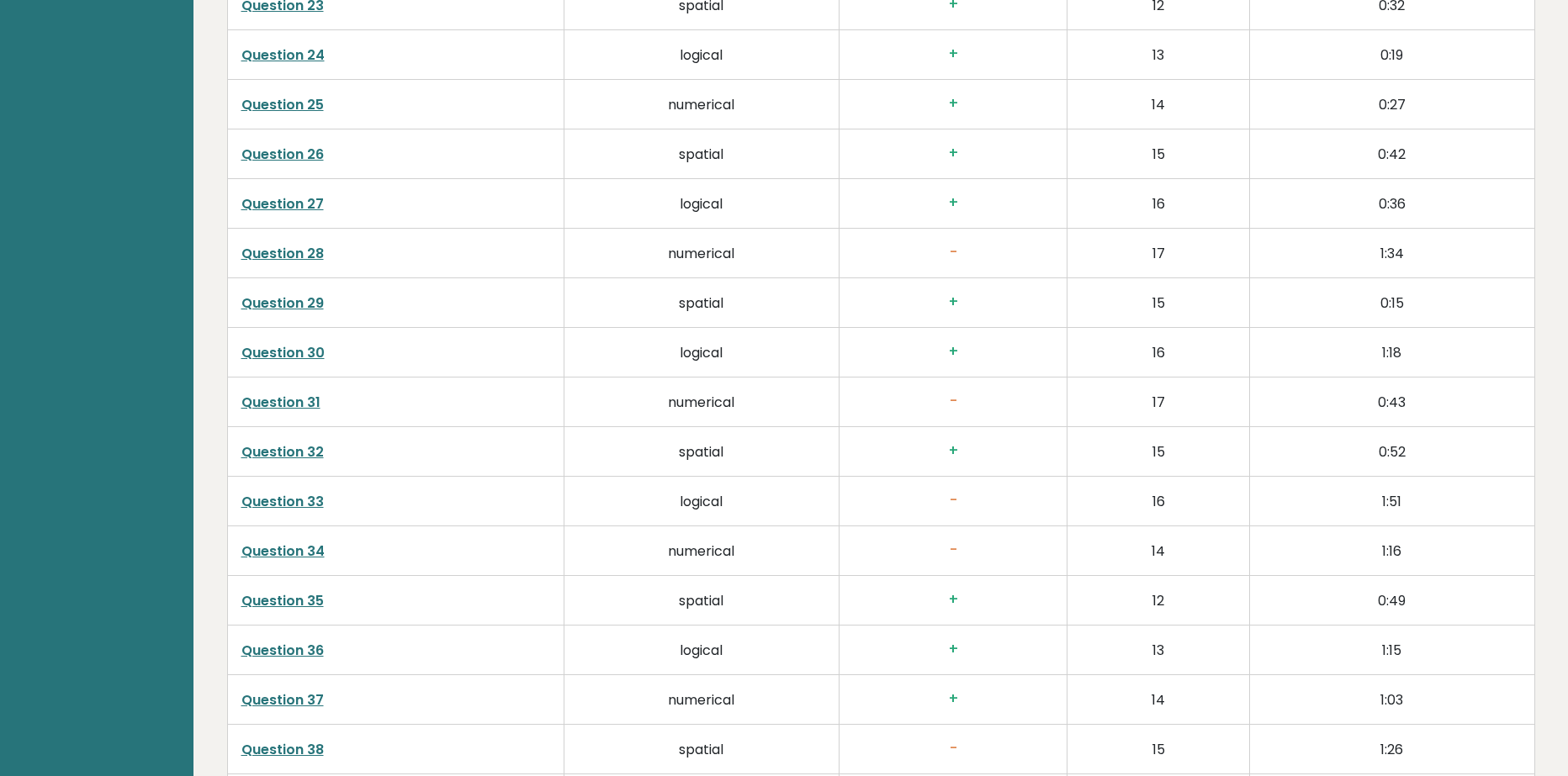
click at [292, 557] on link "Question 34" at bounding box center [283, 552] width 83 height 20
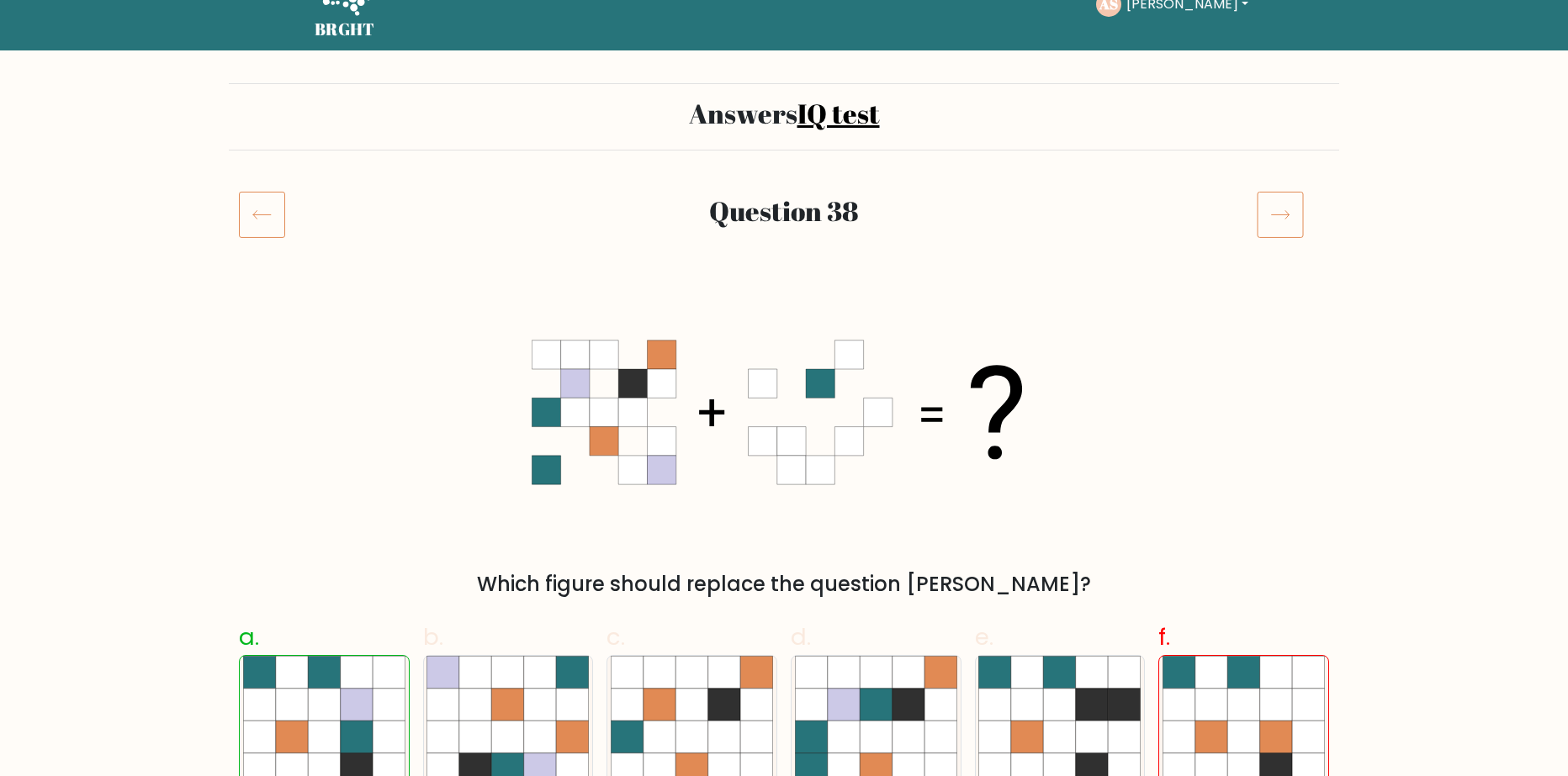
scroll to position [252, 0]
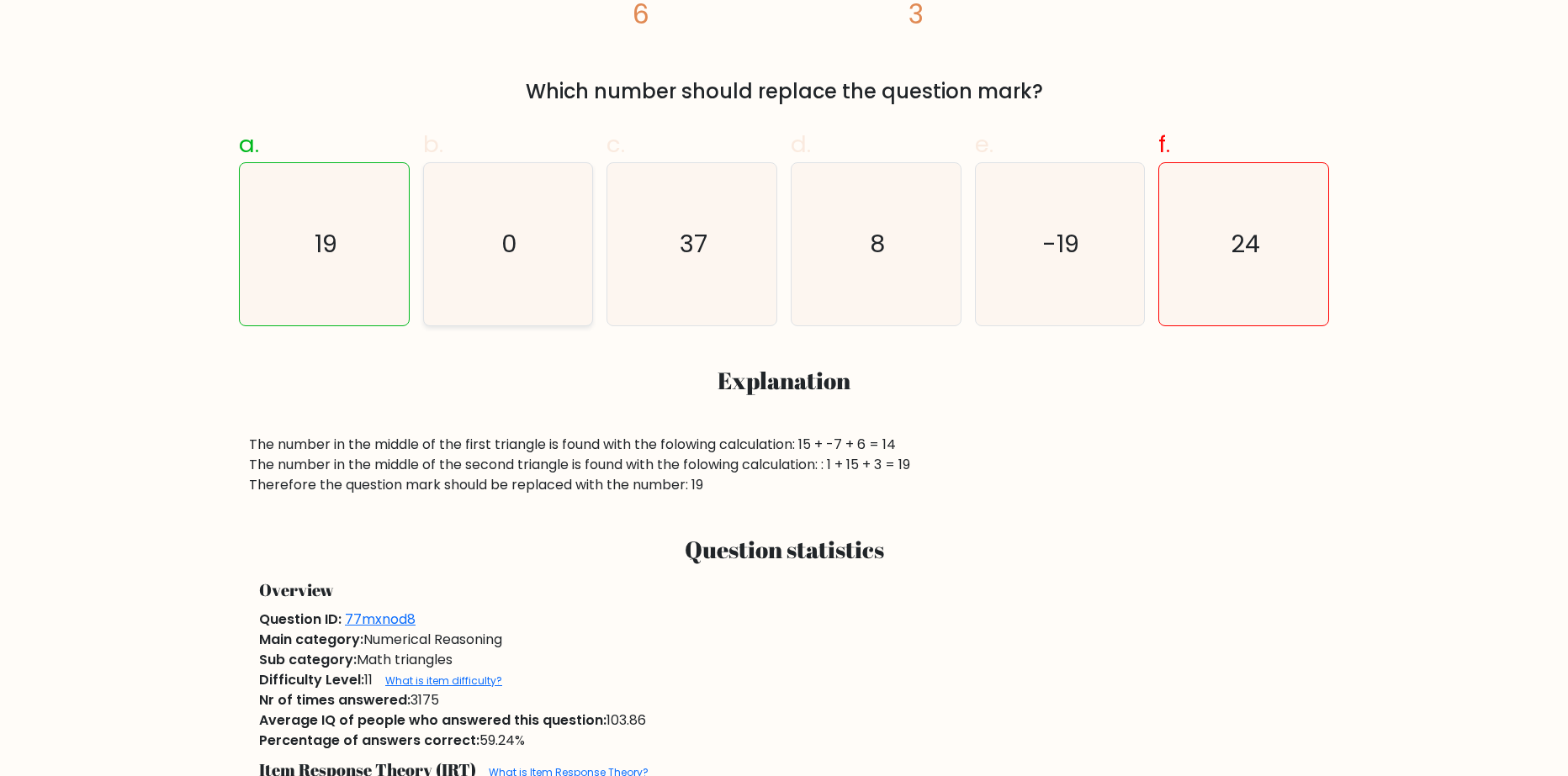
scroll to position [588, 0]
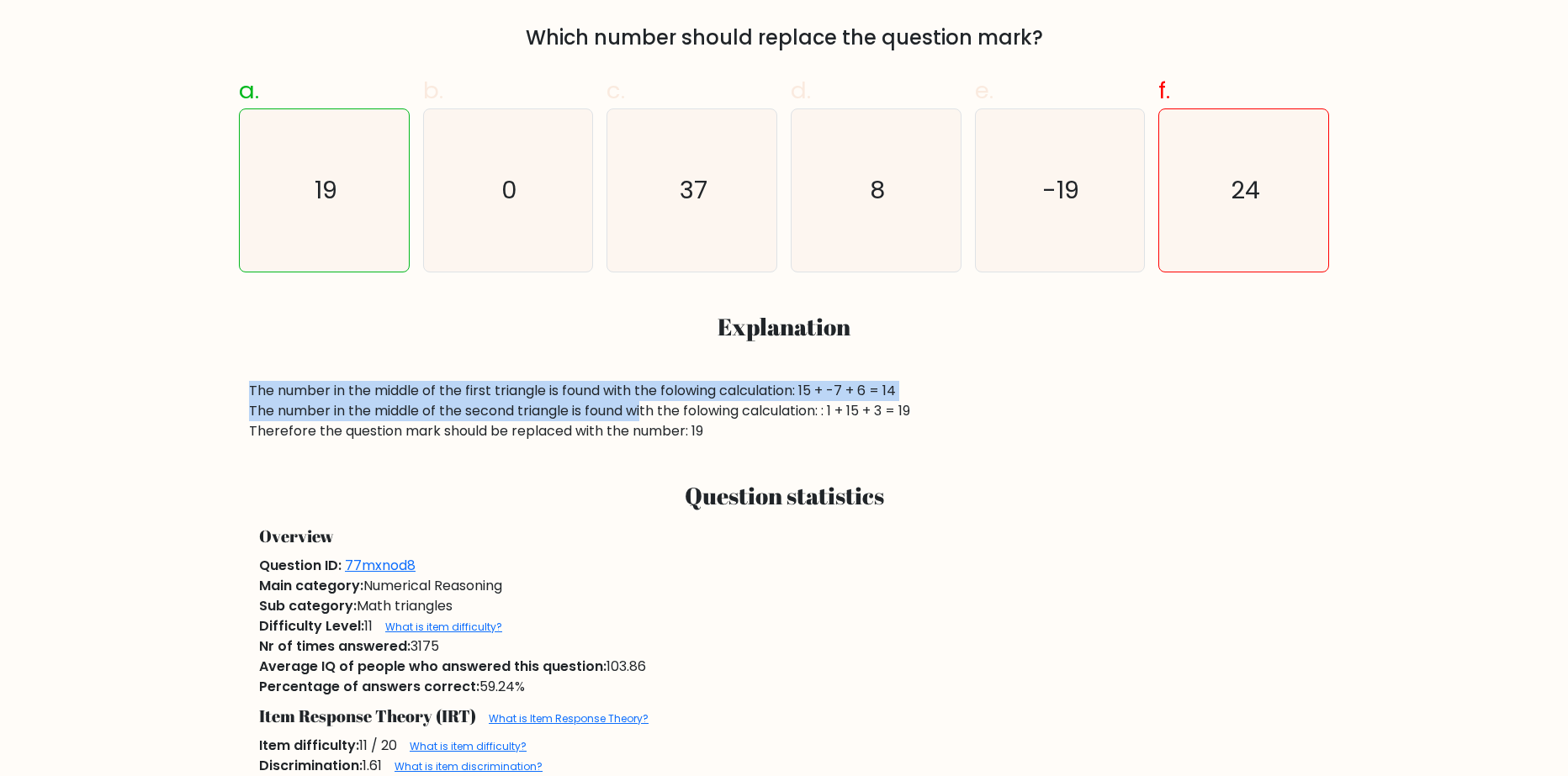
drag, startPoint x: 250, startPoint y: 391, endPoint x: 642, endPoint y: 402, distance: 392.2
click at [642, 402] on div "The number in the middle of the first triangle is found with the folowing calcu…" at bounding box center [784, 411] width 1070 height 61
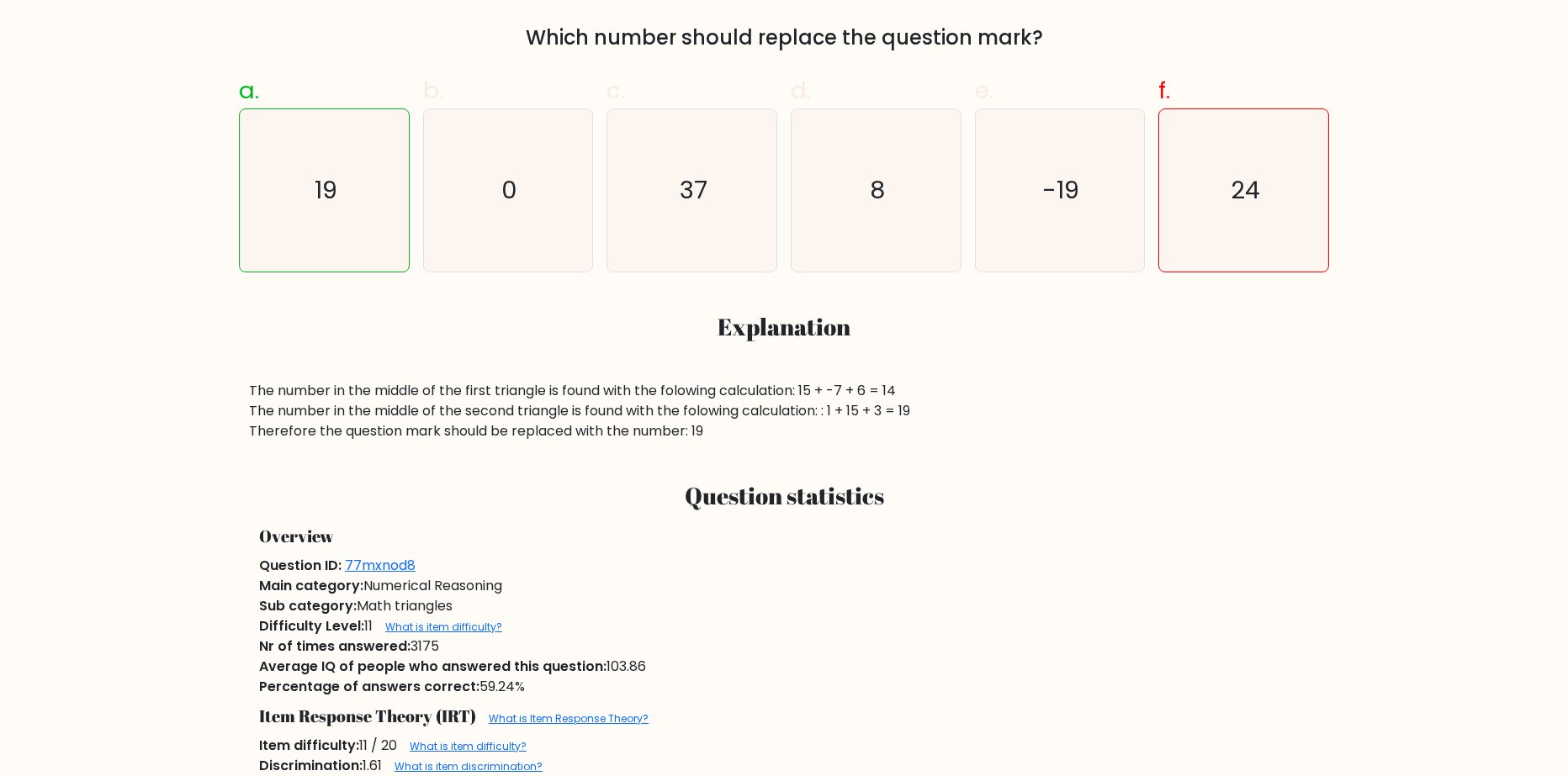
click at [653, 403] on div "The number in the middle of the first triangle is found with the folowing calcu…" at bounding box center [784, 411] width 1070 height 61
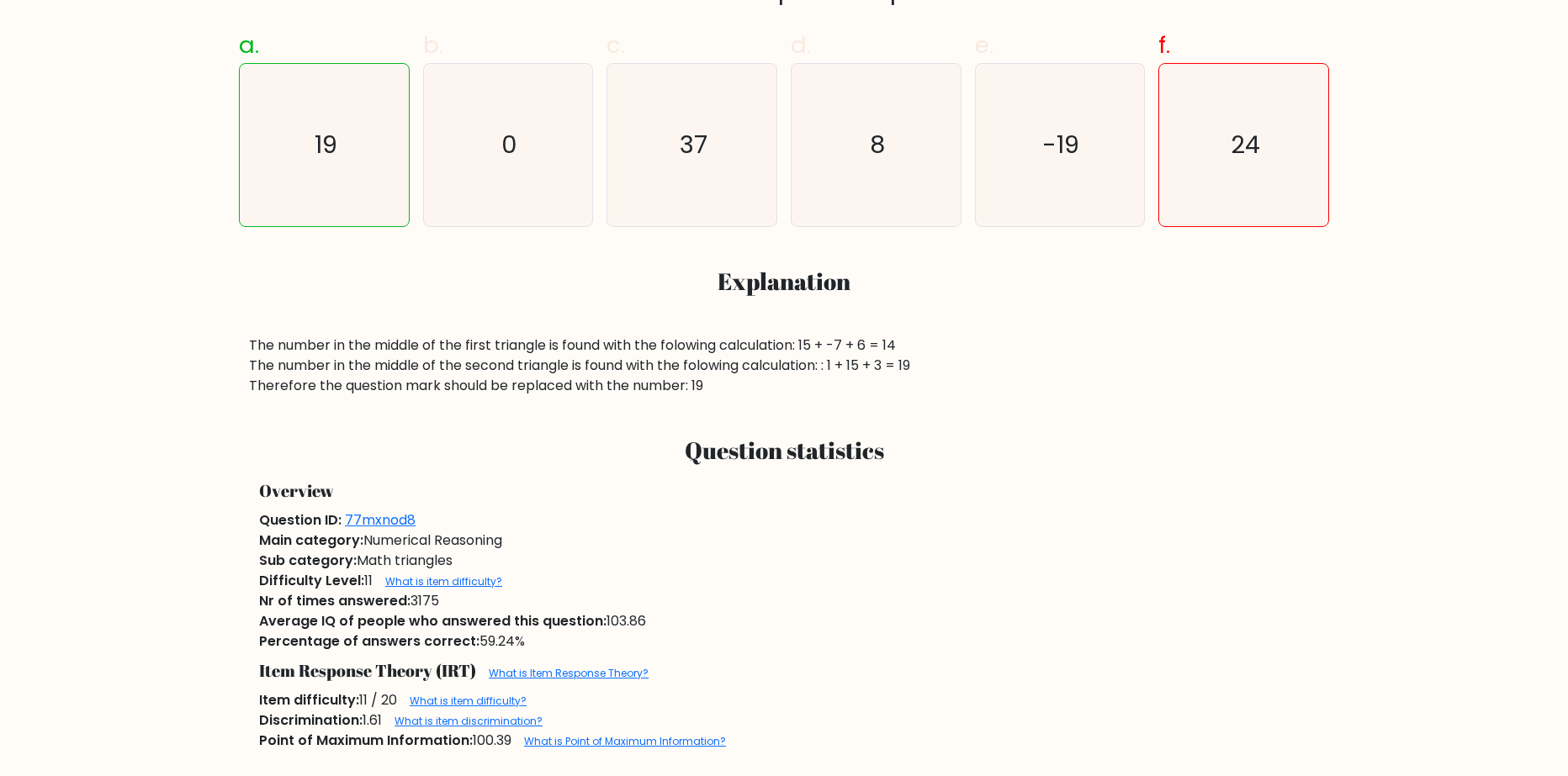
scroll to position [756, 0]
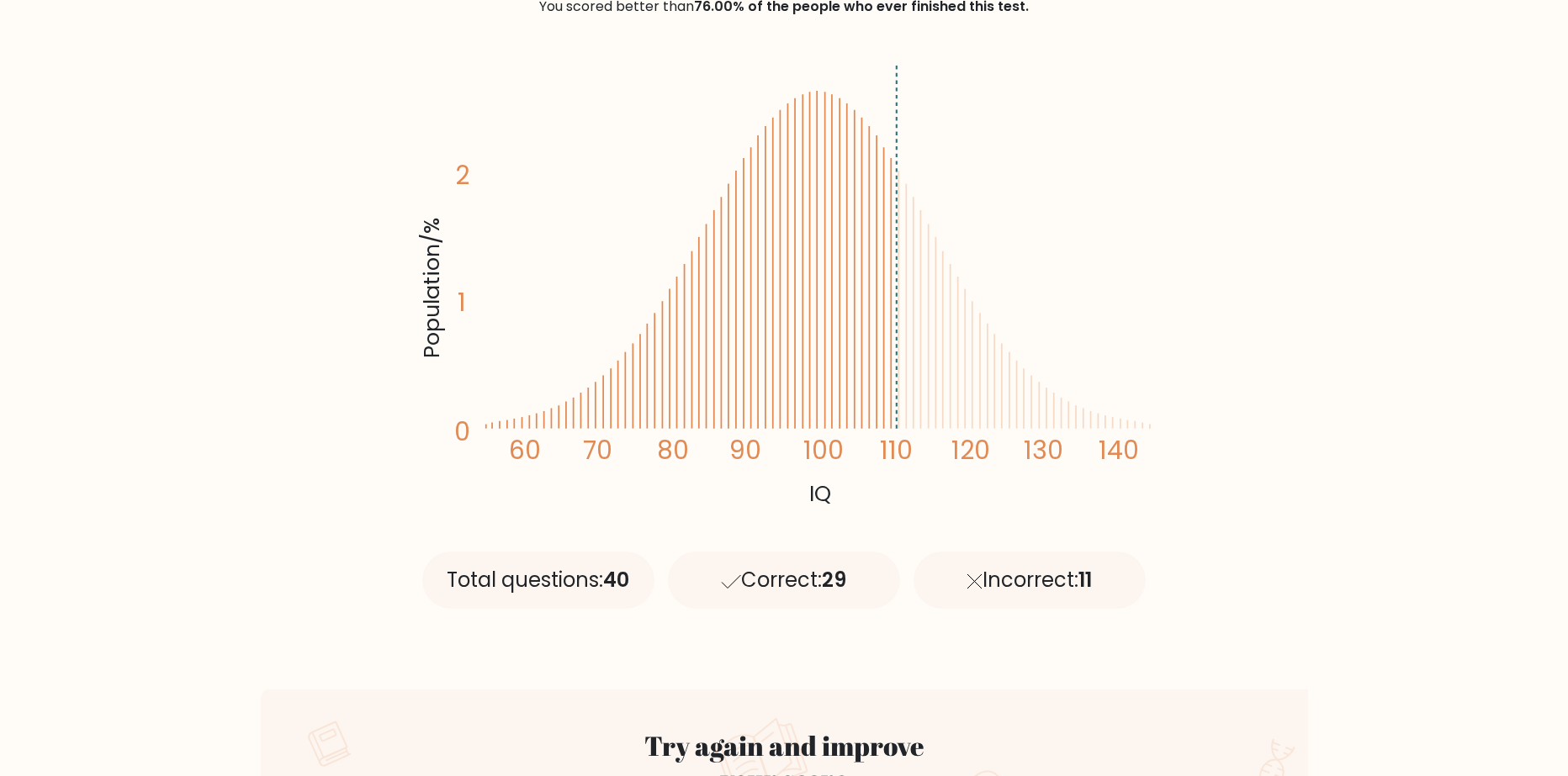
scroll to position [168, 0]
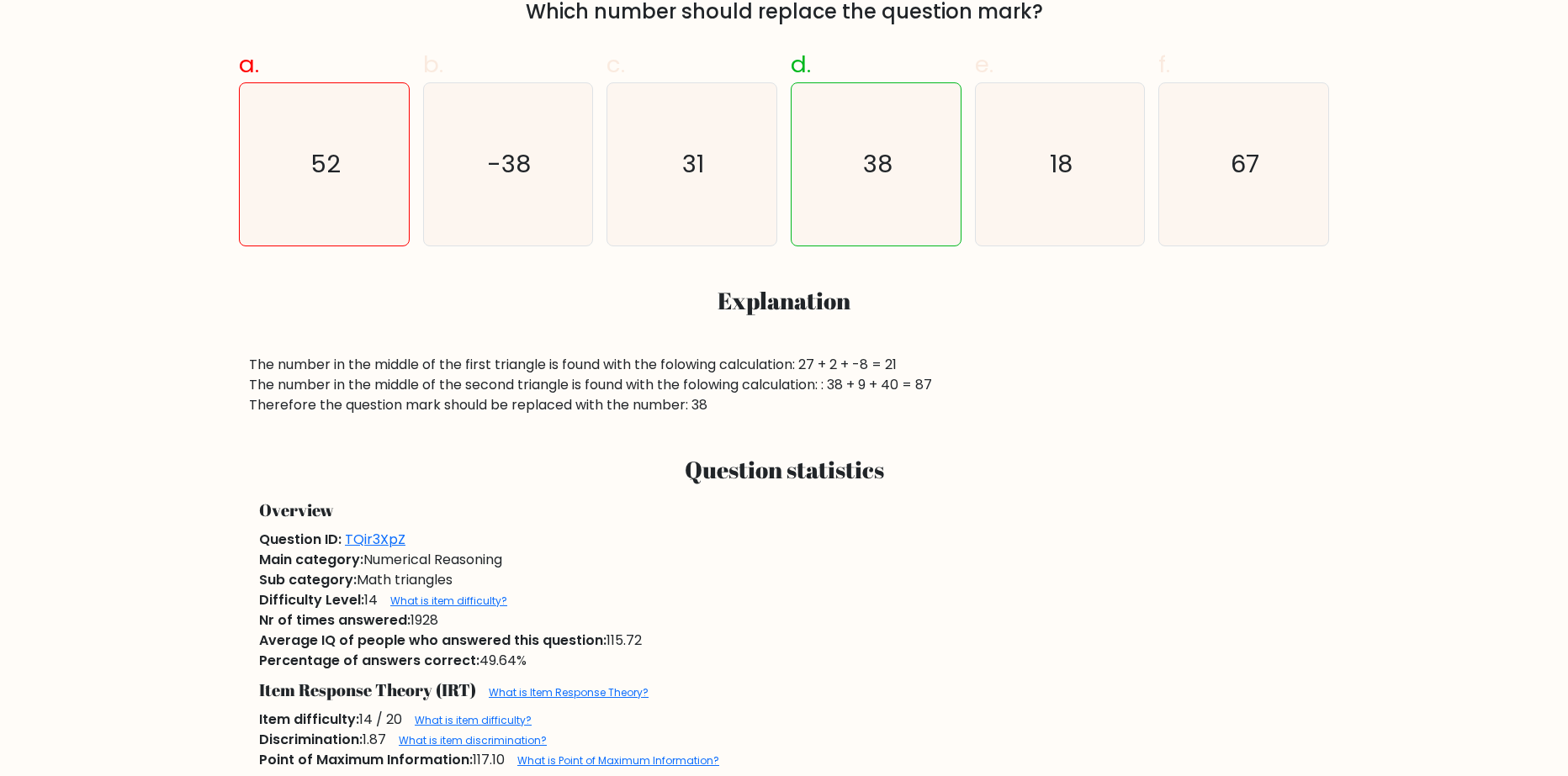
scroll to position [672, 0]
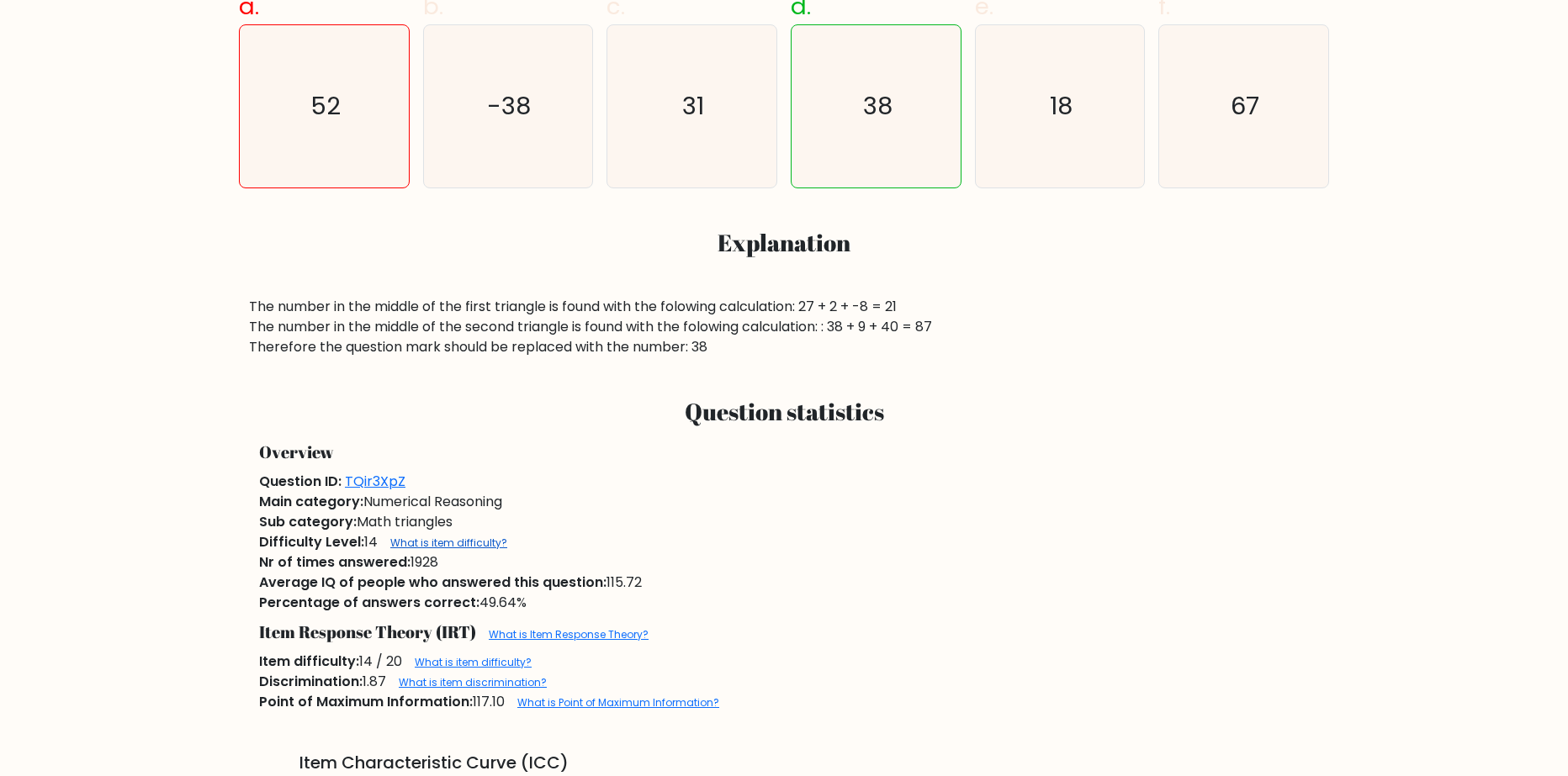
click at [487, 544] on link "What is item difficulty?" at bounding box center [448, 543] width 117 height 14
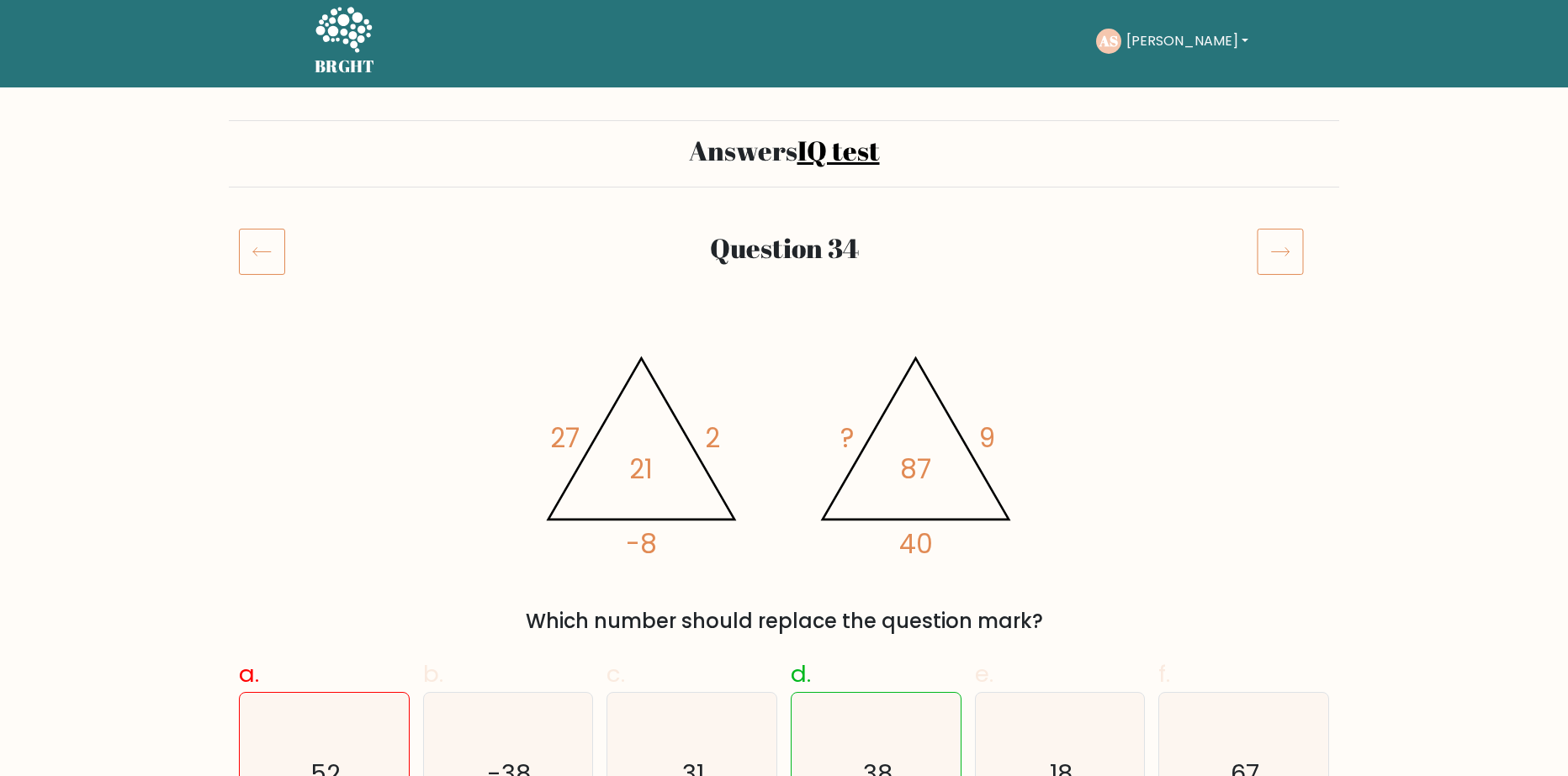
scroll to position [0, 0]
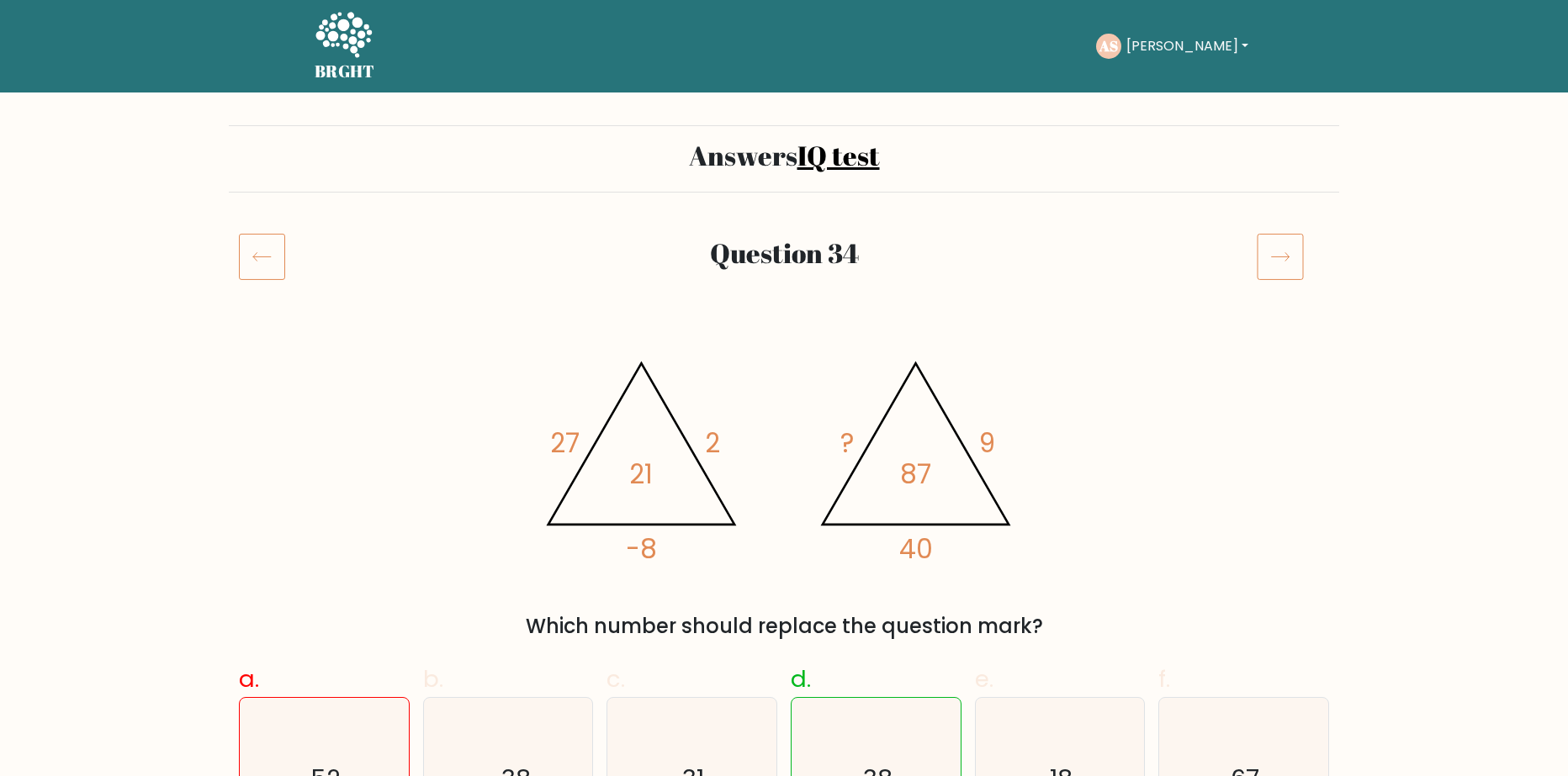
click at [1261, 257] on icon at bounding box center [1280, 256] width 47 height 47
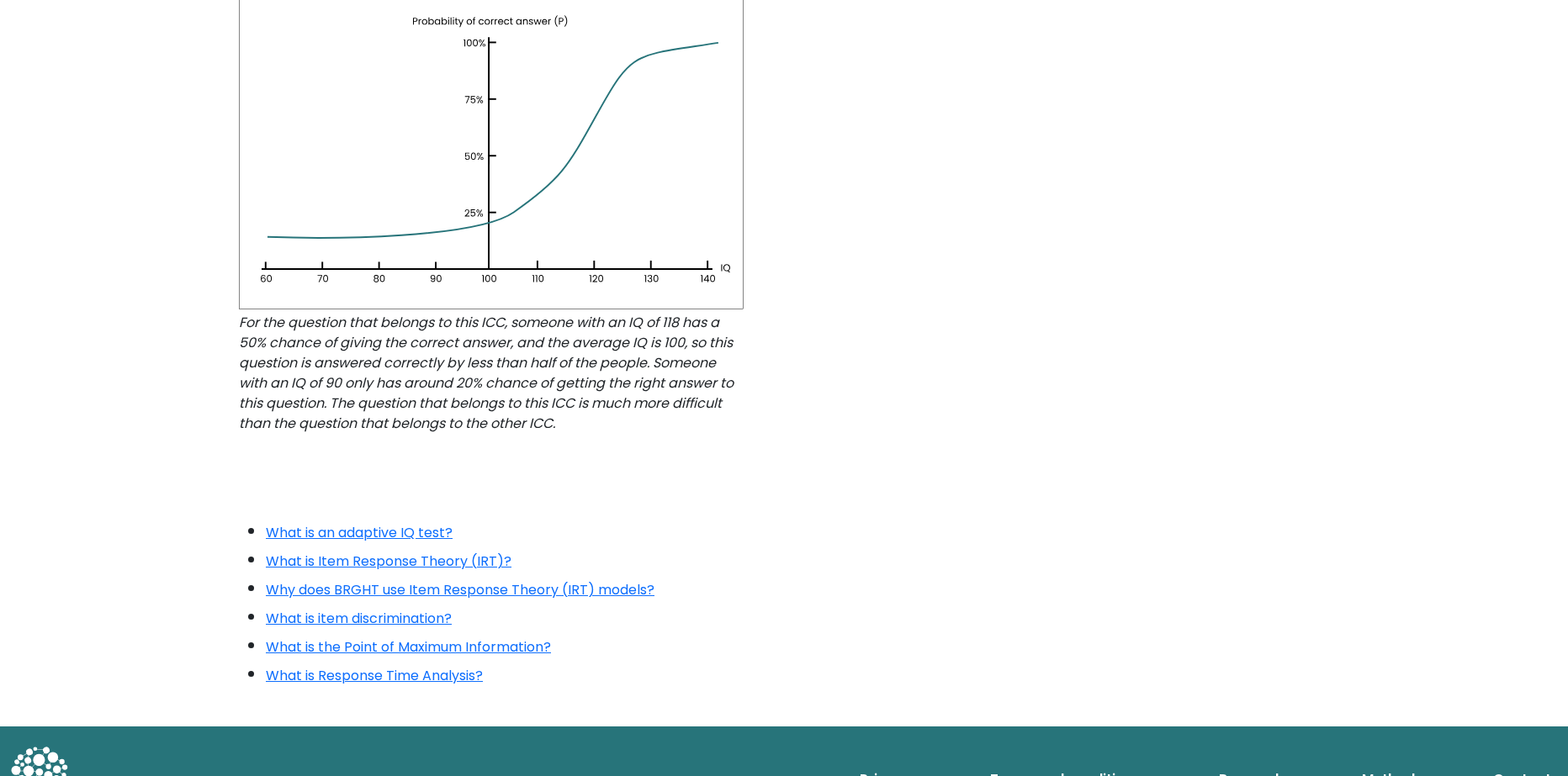
scroll to position [1472, 0]
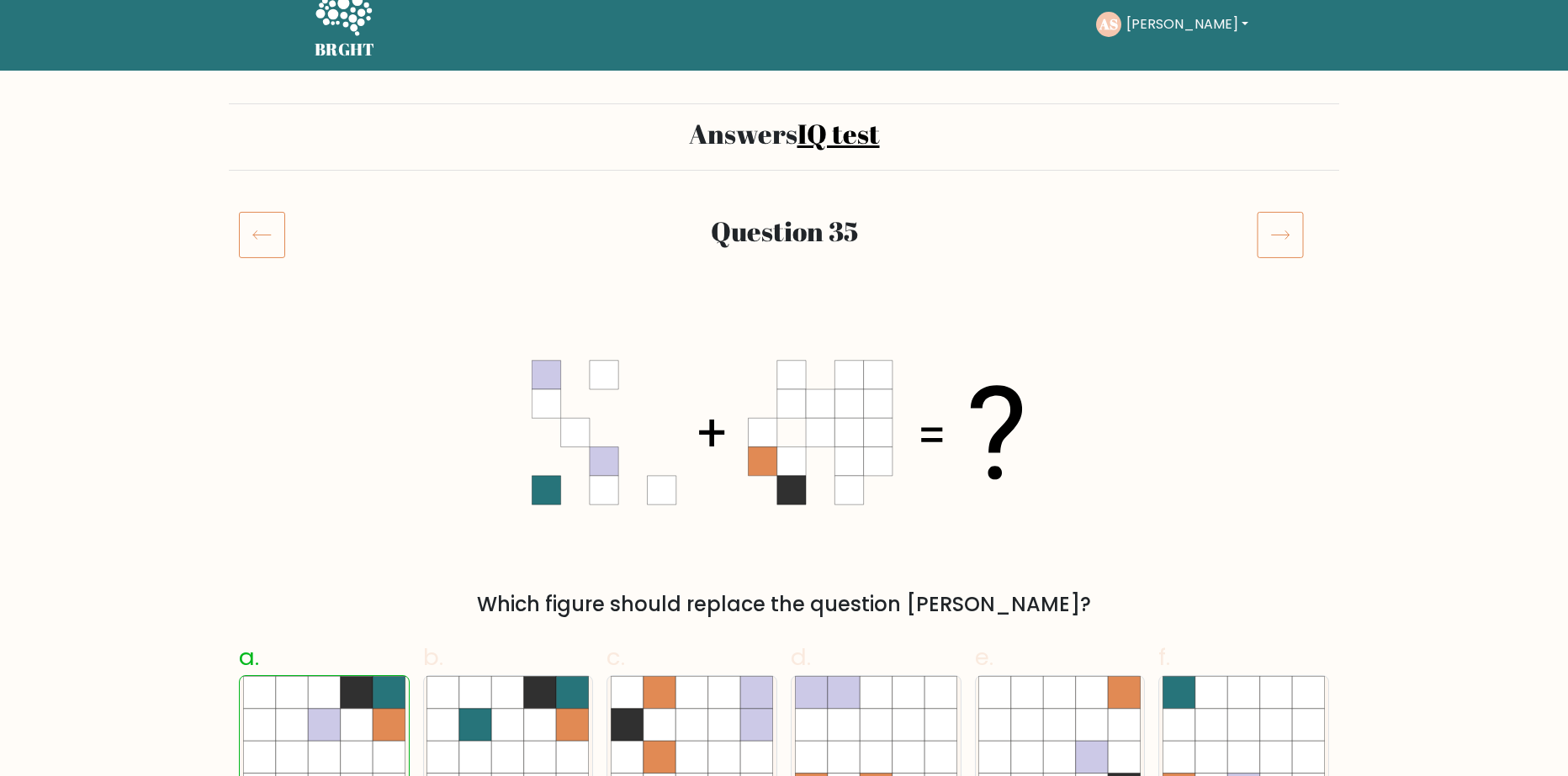
scroll to position [20, 0]
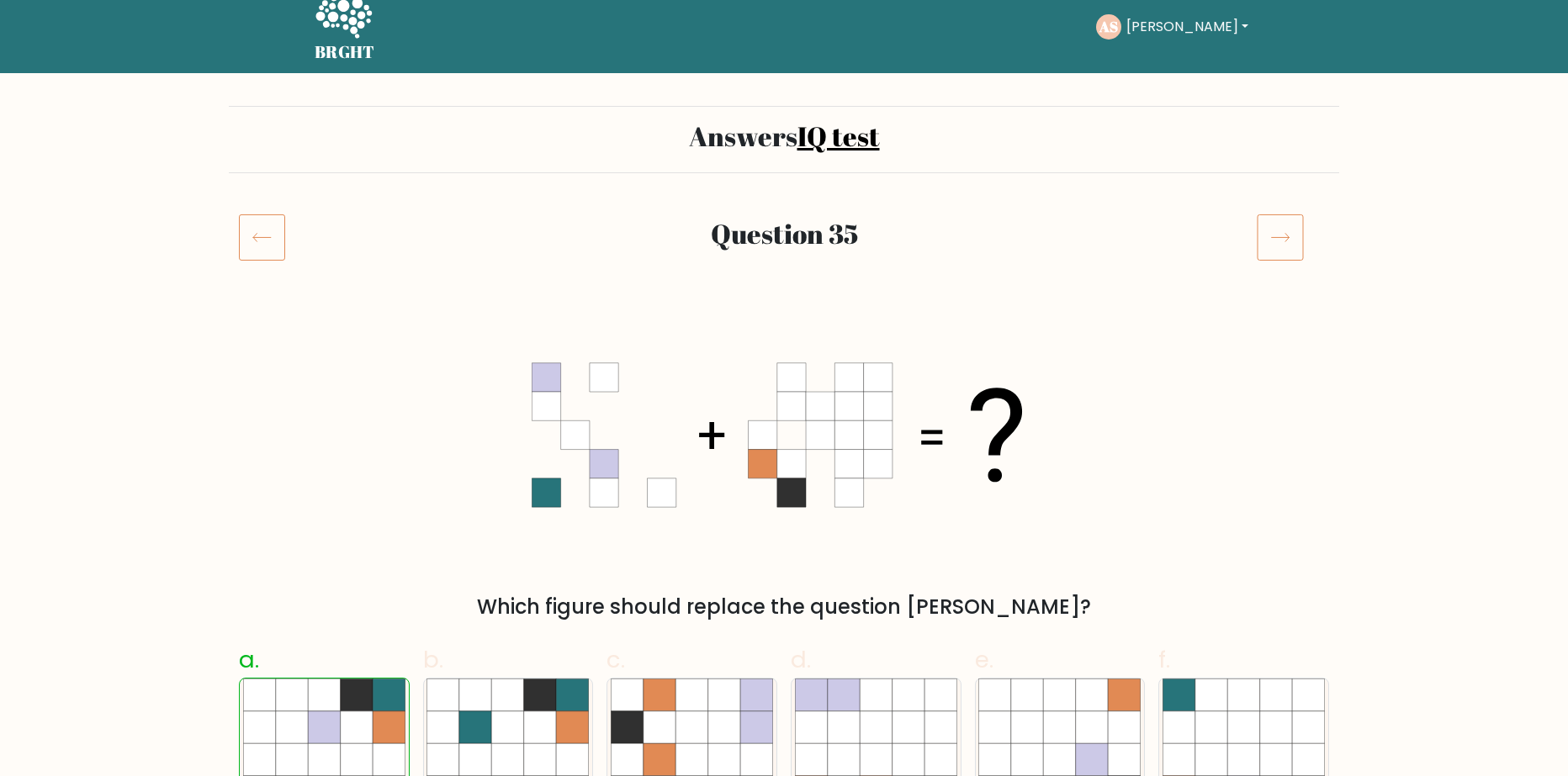
click at [1296, 223] on icon at bounding box center [1280, 237] width 47 height 47
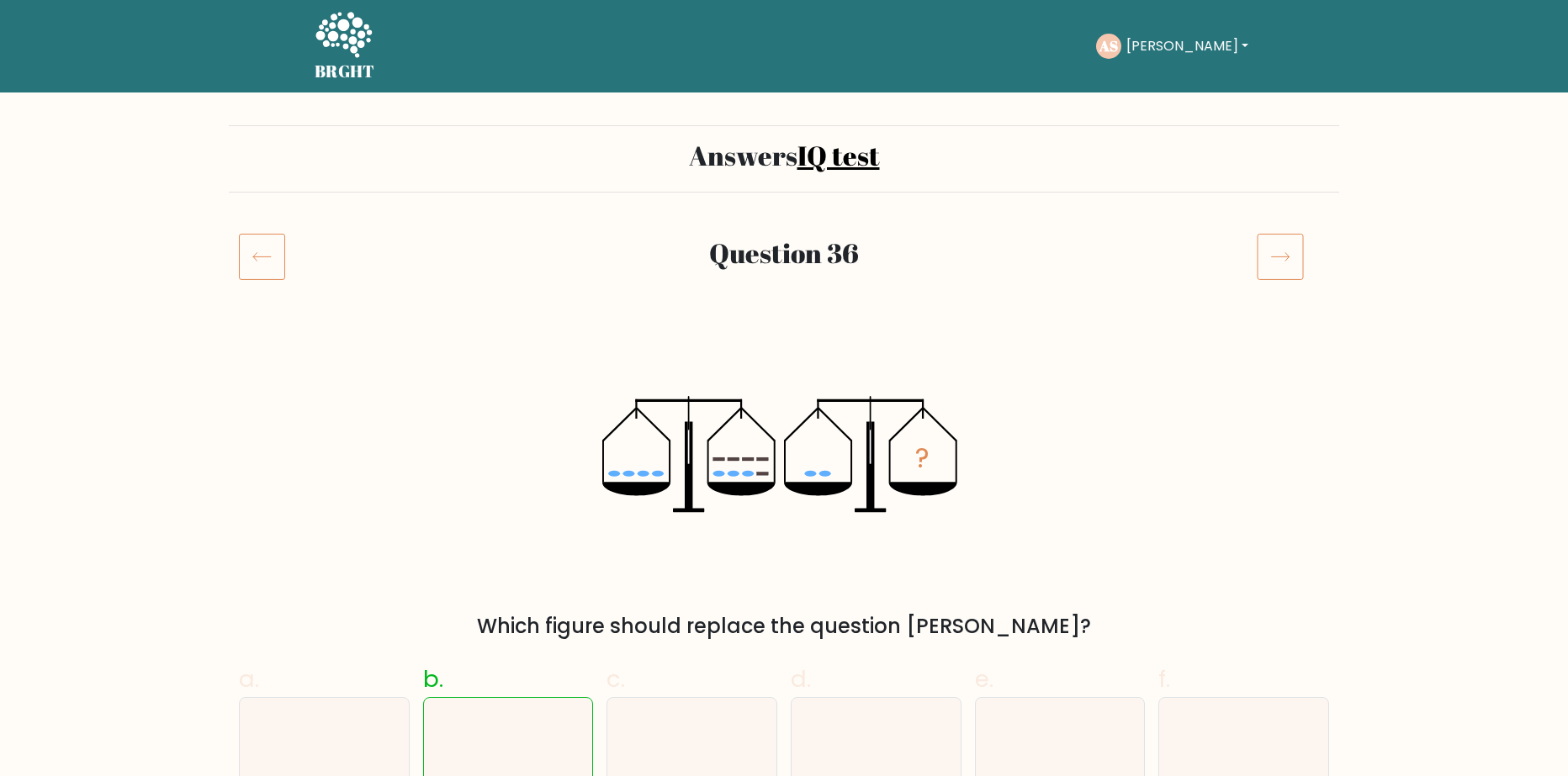
click at [1302, 247] on icon at bounding box center [1280, 256] width 47 height 47
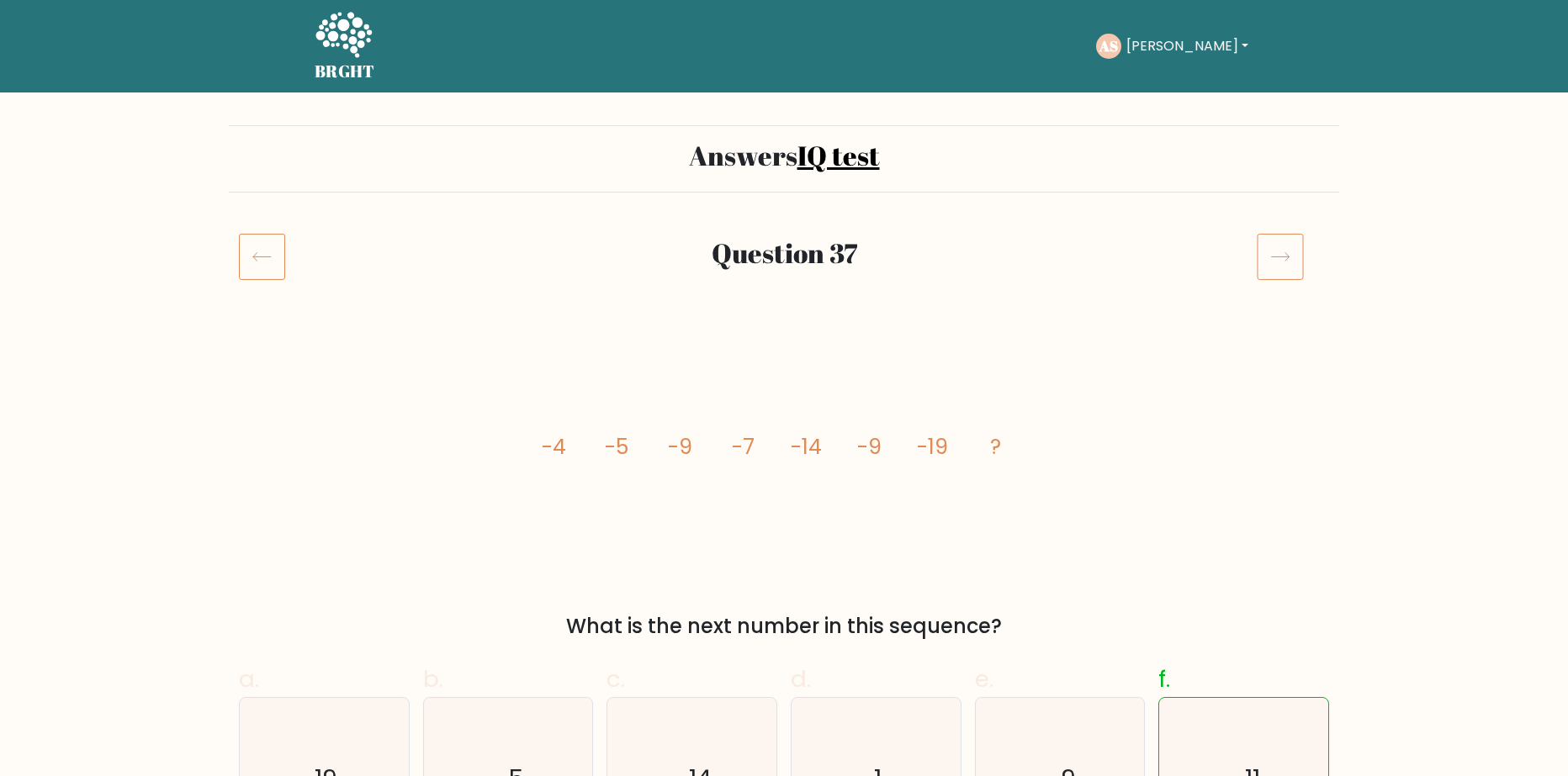
click at [1298, 249] on icon at bounding box center [1280, 256] width 47 height 47
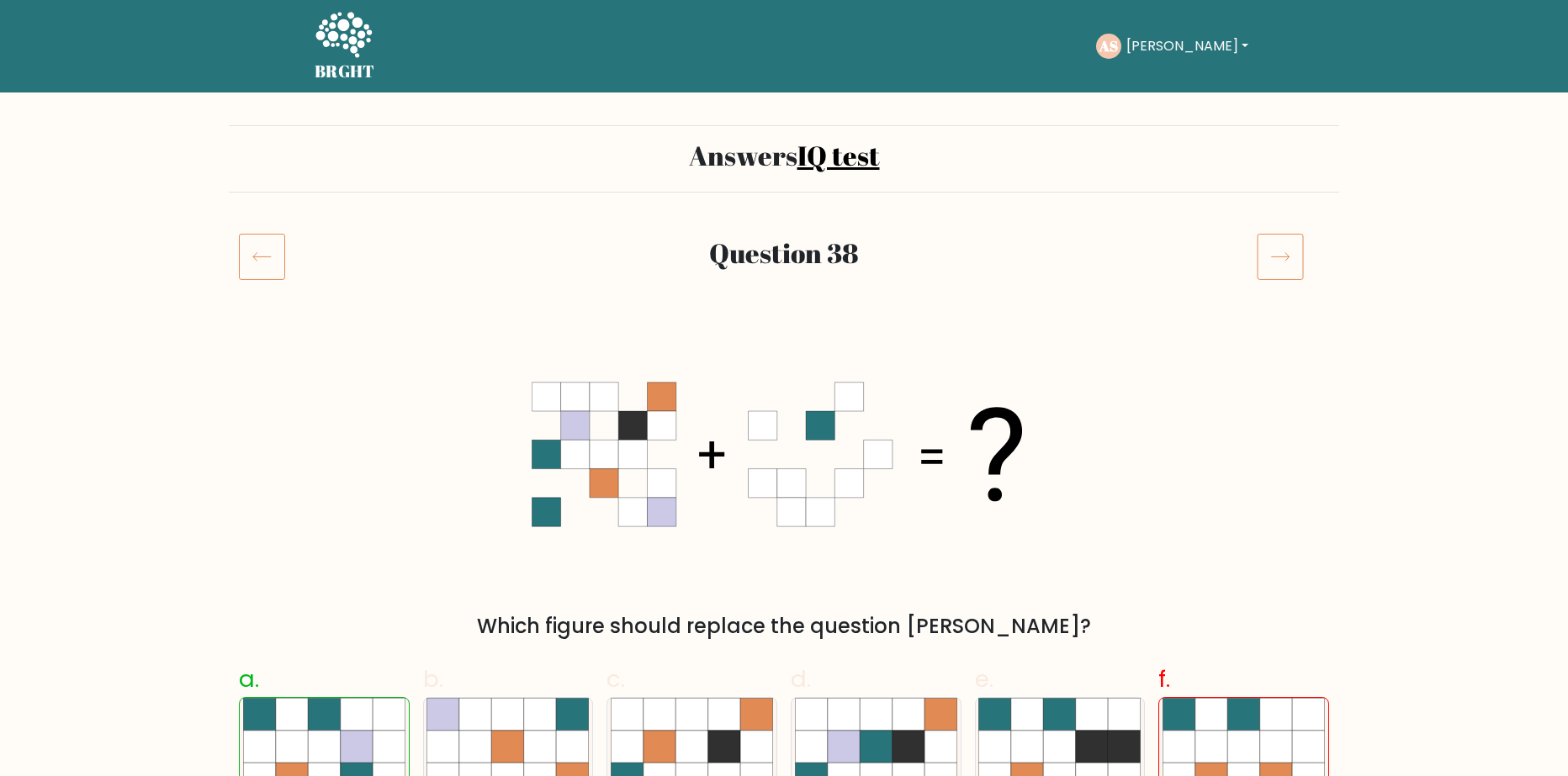
drag, startPoint x: 0, startPoint y: 0, endPoint x: 1298, endPoint y: 249, distance: 1321.7
click at [1298, 249] on icon at bounding box center [1280, 256] width 47 height 47
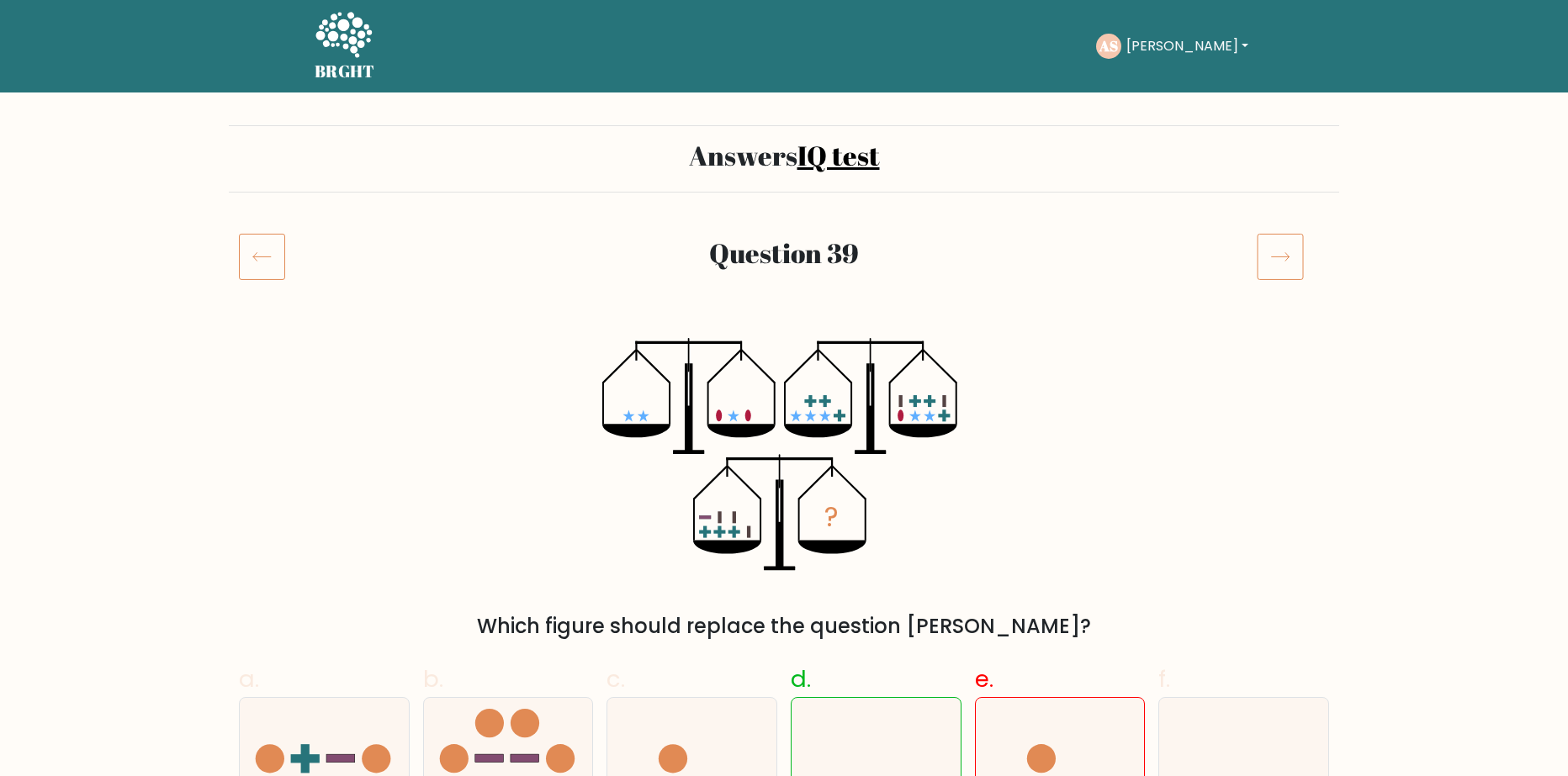
click at [1298, 249] on icon at bounding box center [1280, 256] width 47 height 47
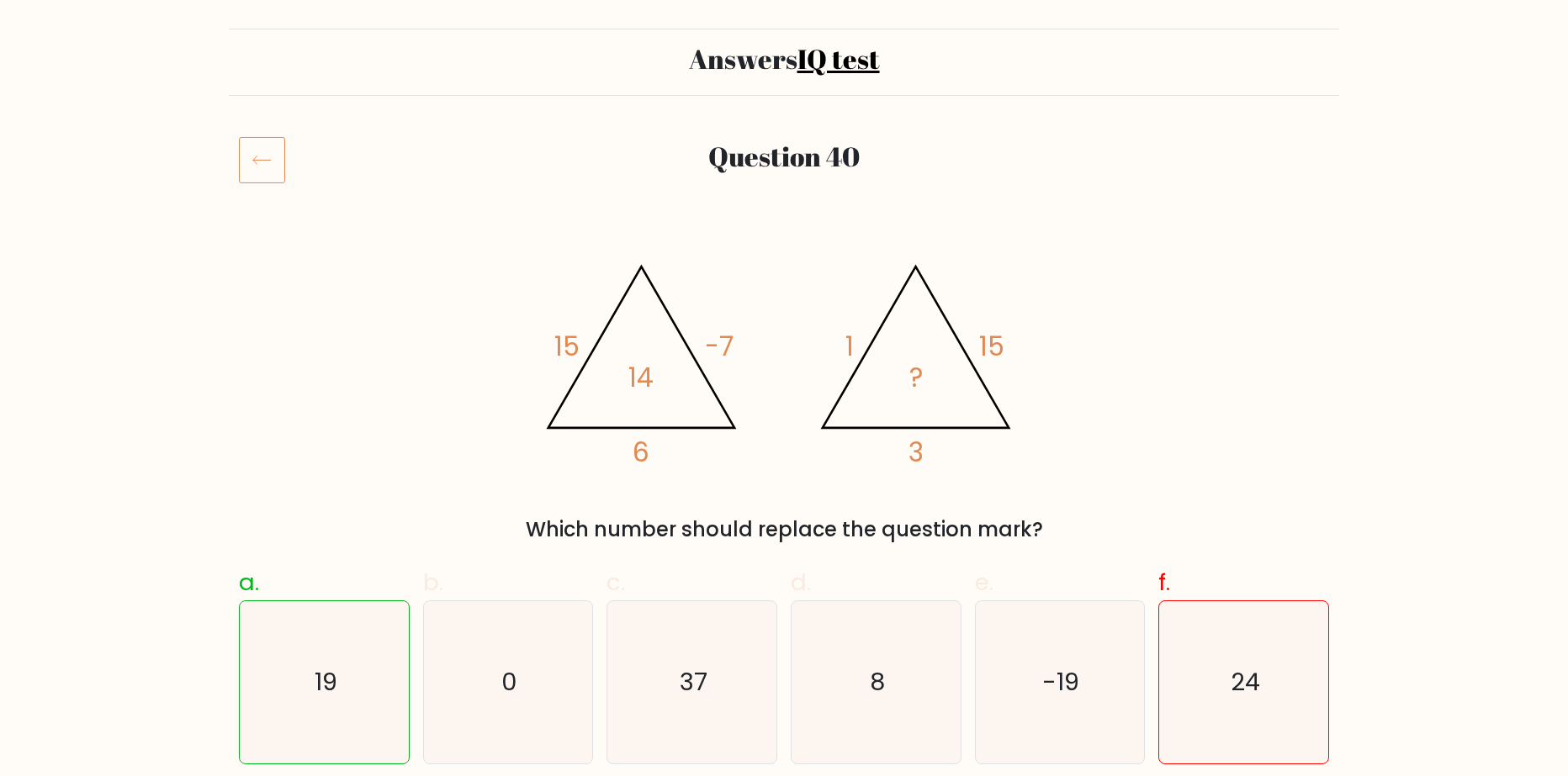
scroll to position [84, 0]
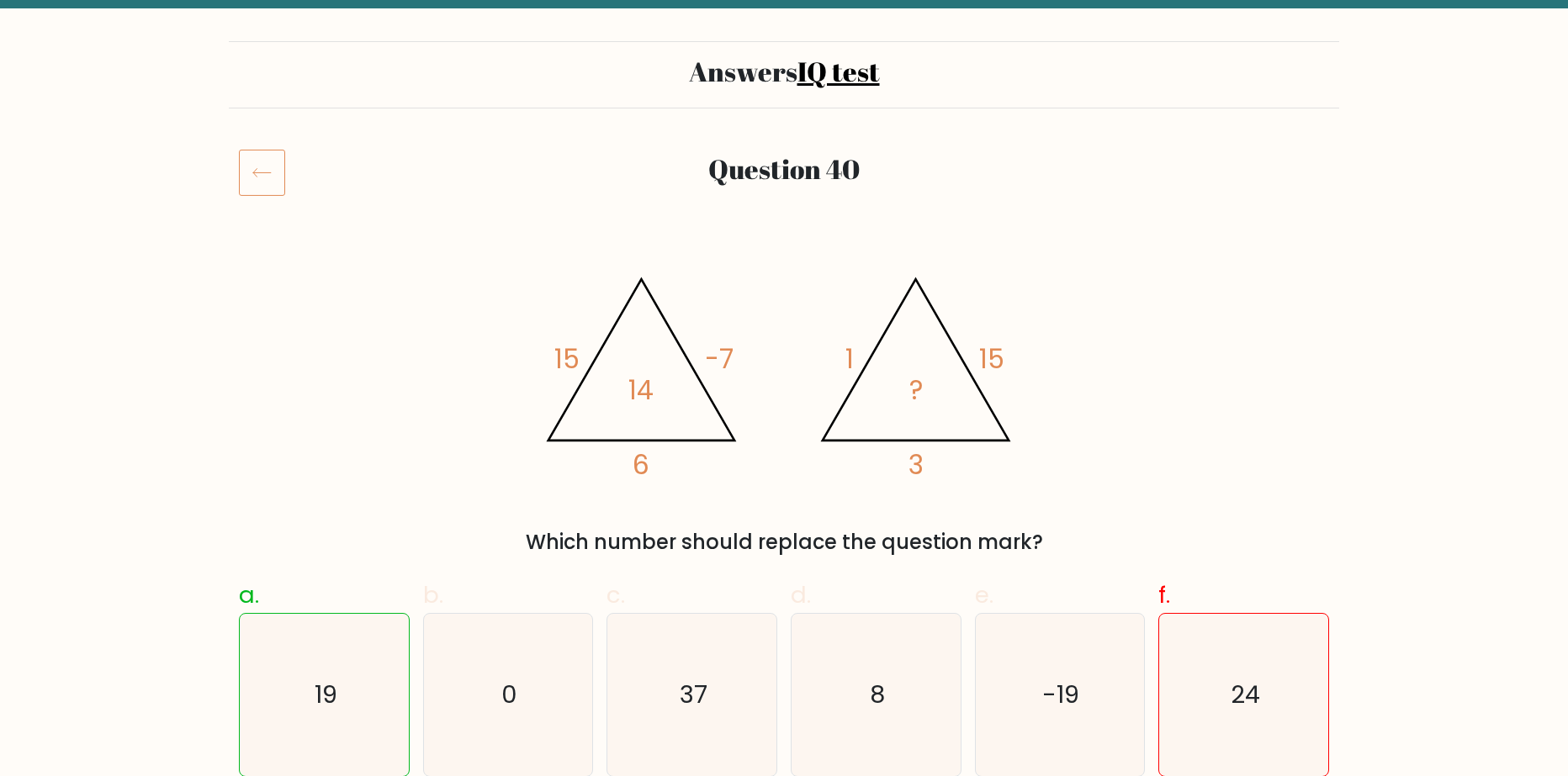
click at [249, 171] on icon at bounding box center [262, 172] width 47 height 47
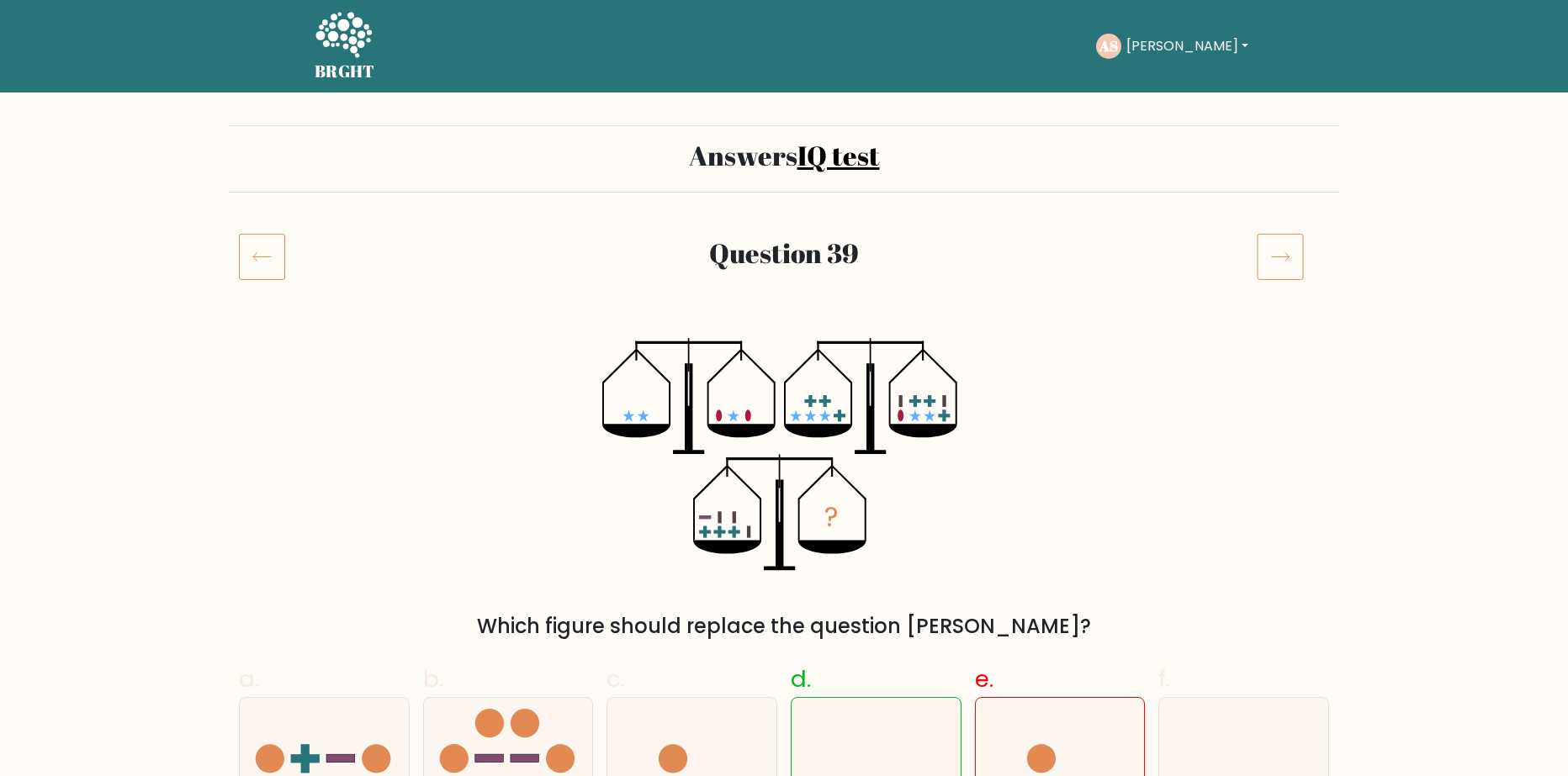
click at [272, 249] on icon at bounding box center [262, 256] width 47 height 47
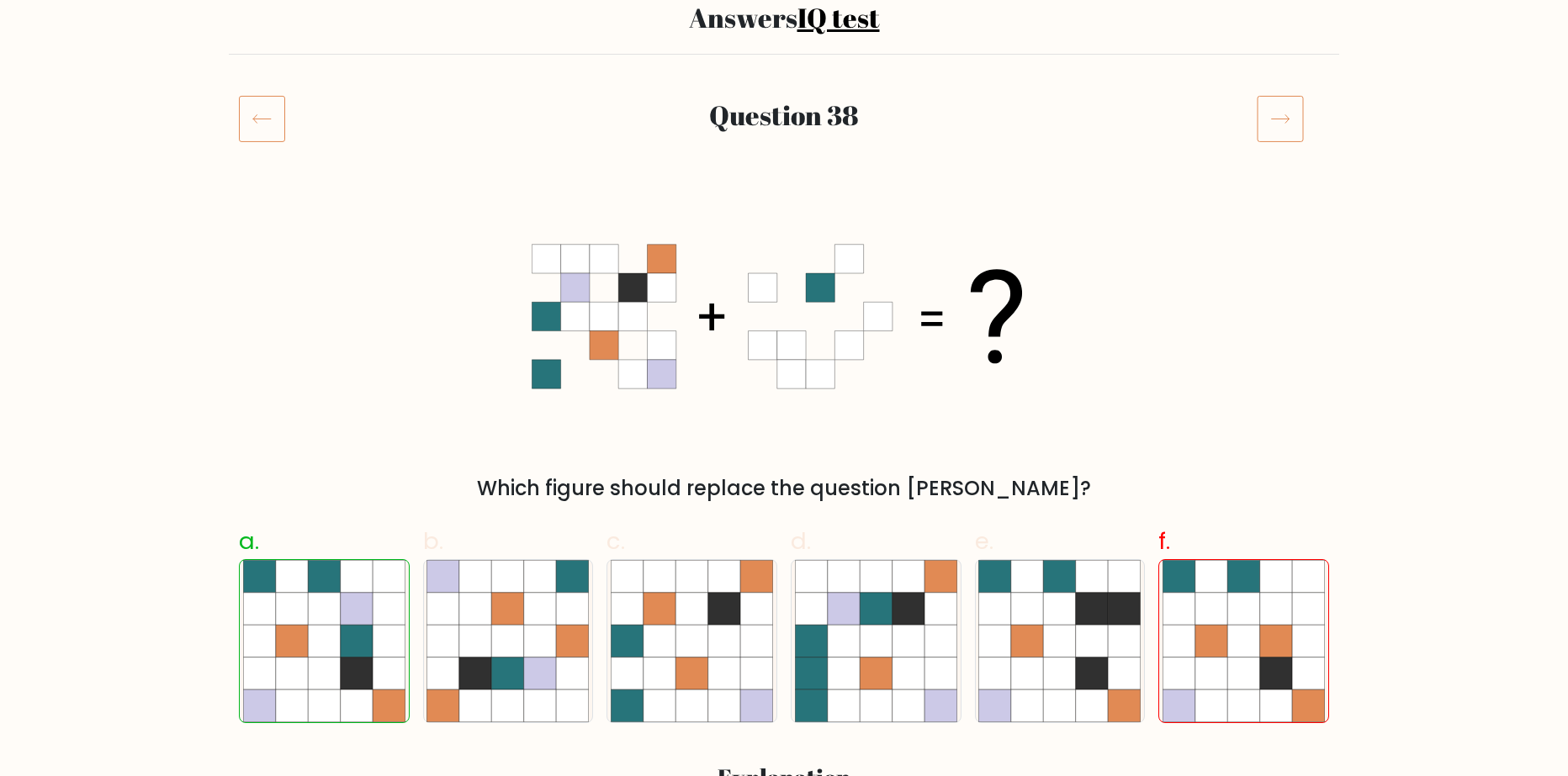
scroll to position [84, 0]
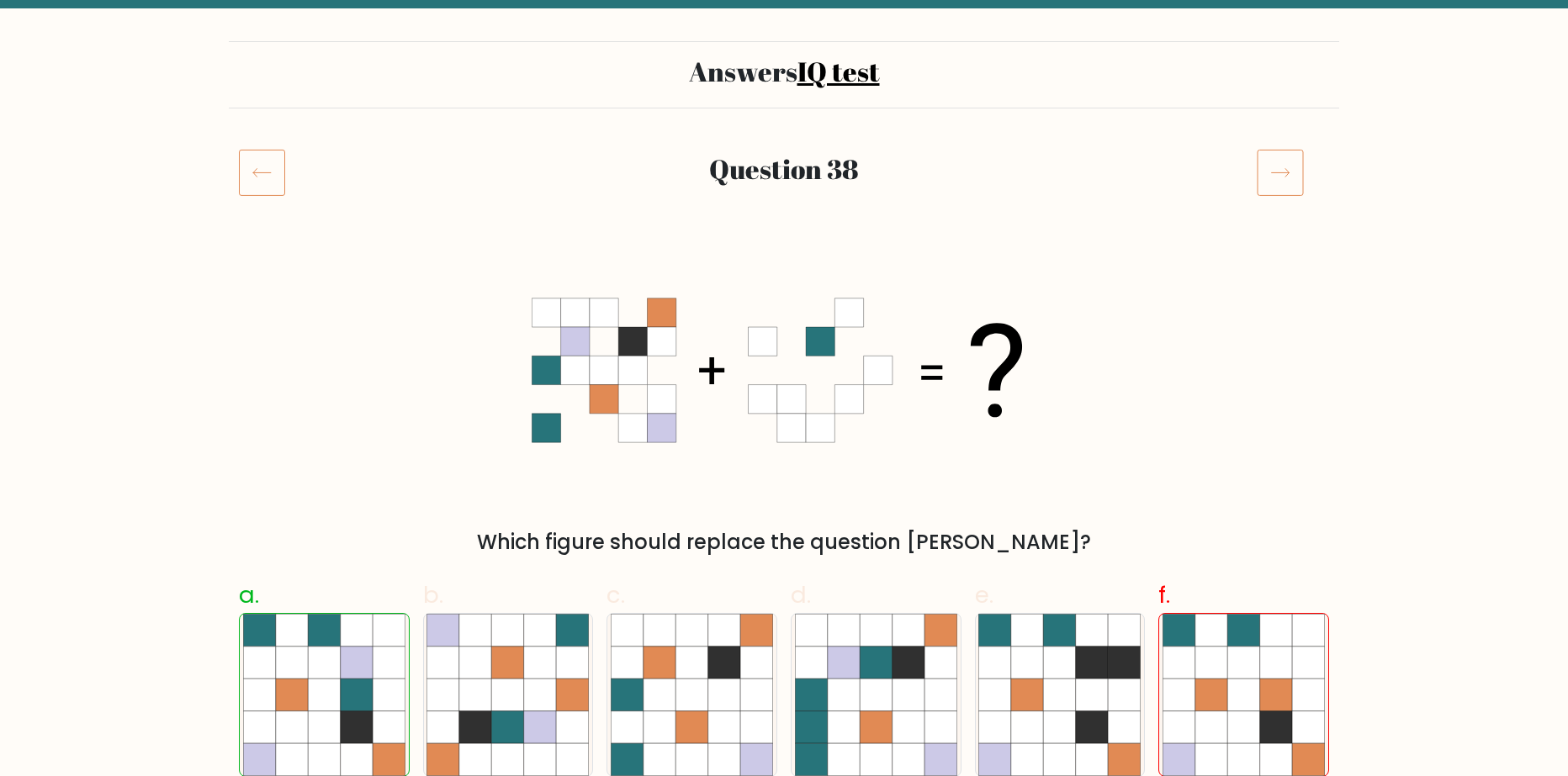
click at [259, 176] on icon at bounding box center [262, 172] width 47 height 47
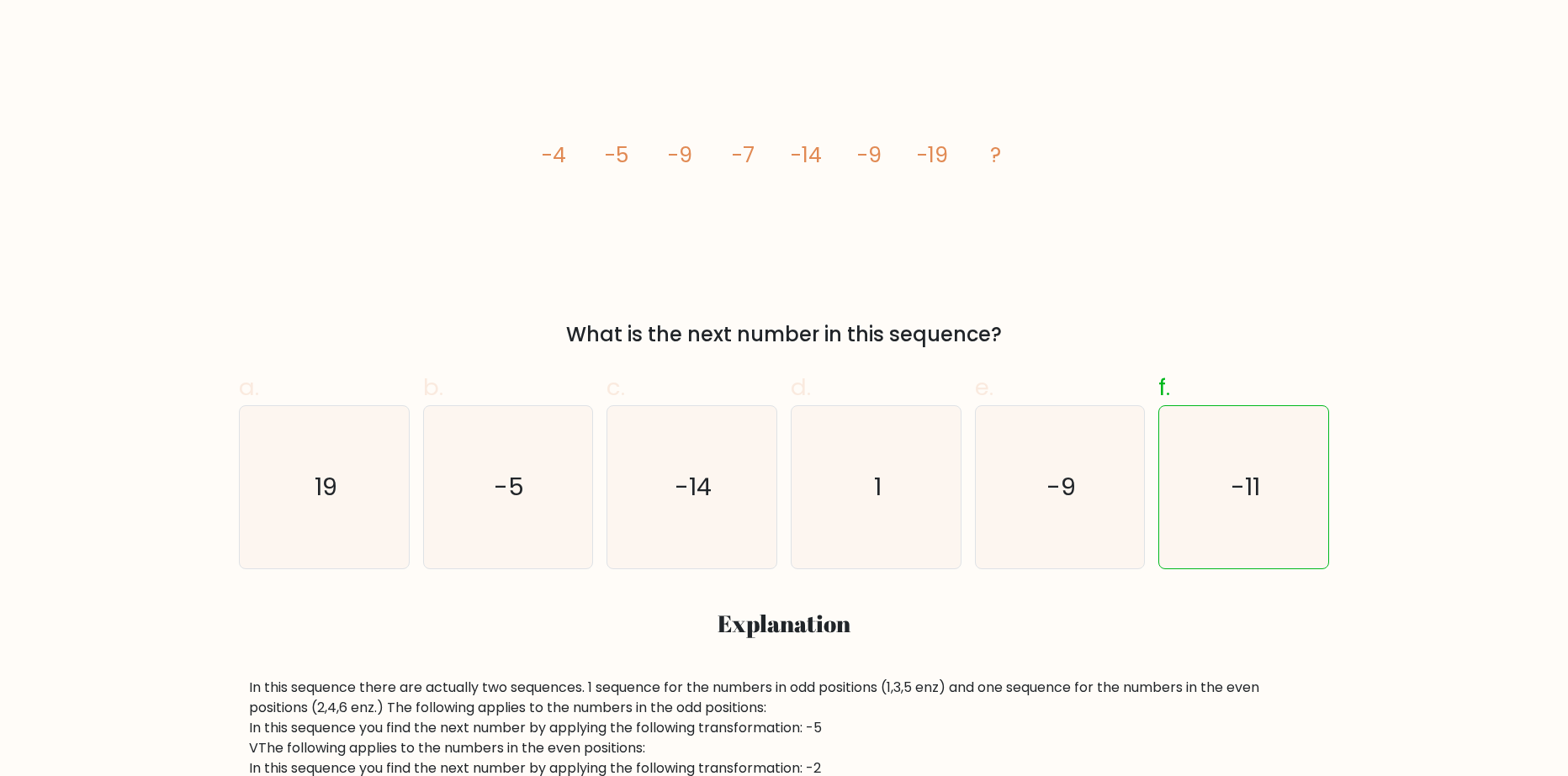
scroll to position [252, 0]
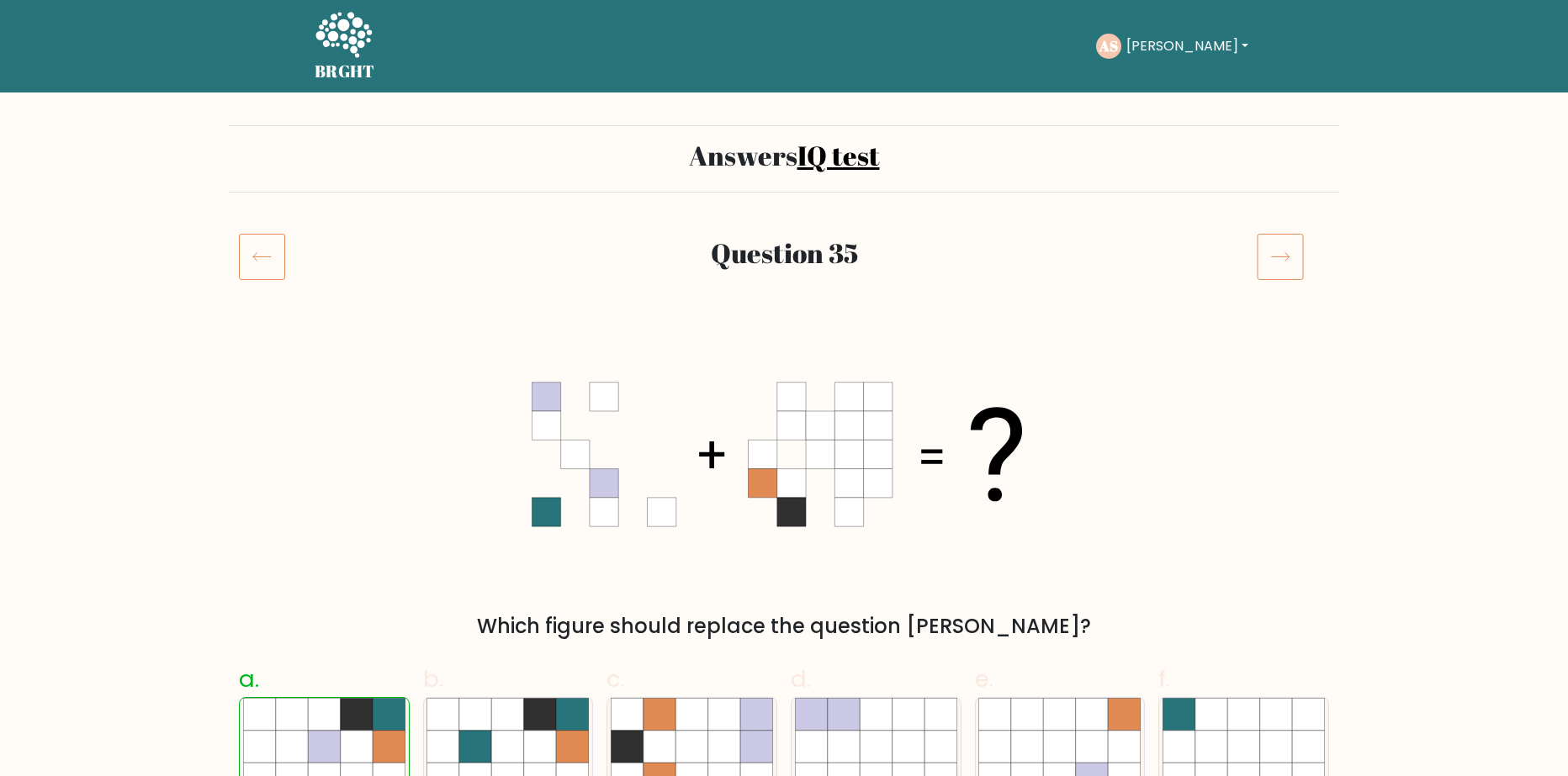
scroll to position [20, 0]
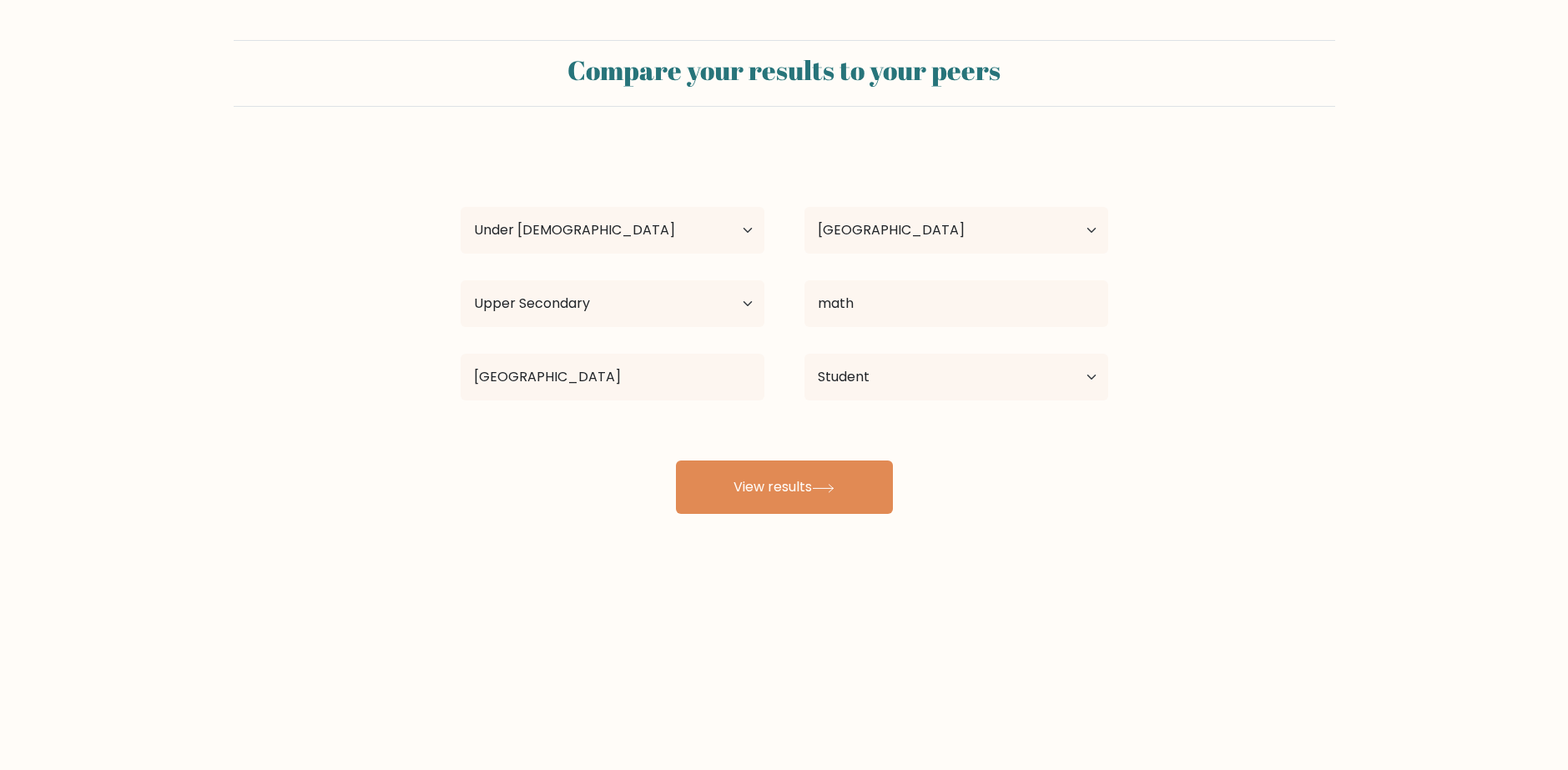
select select "min_18"
select select "QA"
select select "upper_secondary"
select select "student"
